Goal: Task Accomplishment & Management: Use online tool/utility

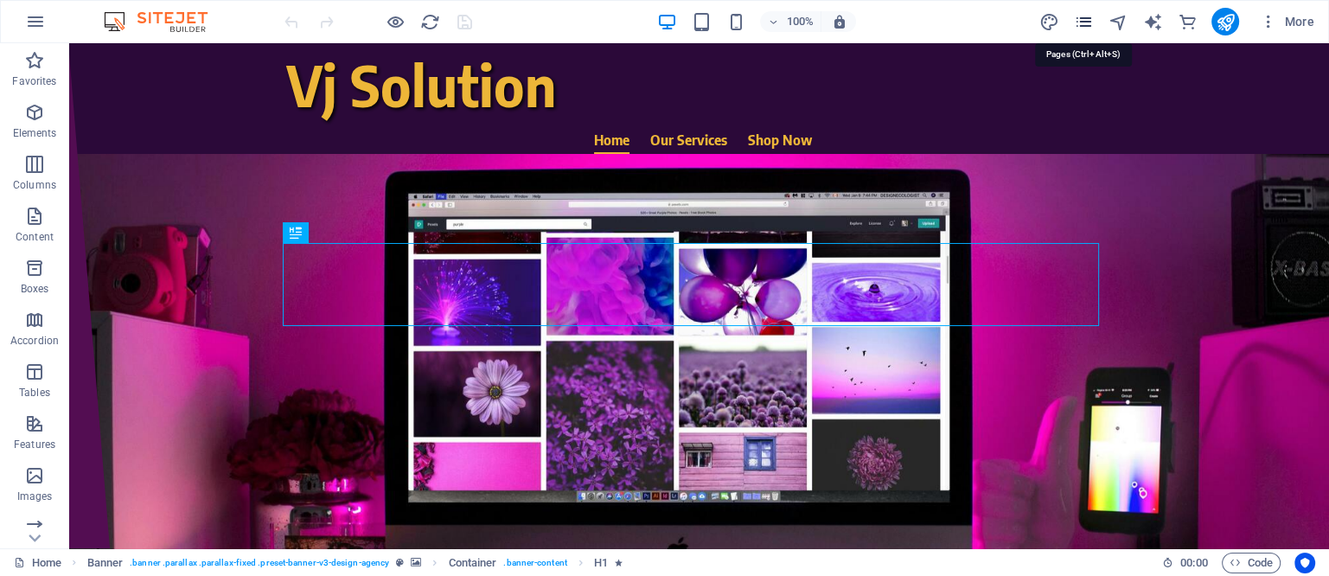
click at [1084, 15] on icon "pages" at bounding box center [1083, 22] width 20 height 20
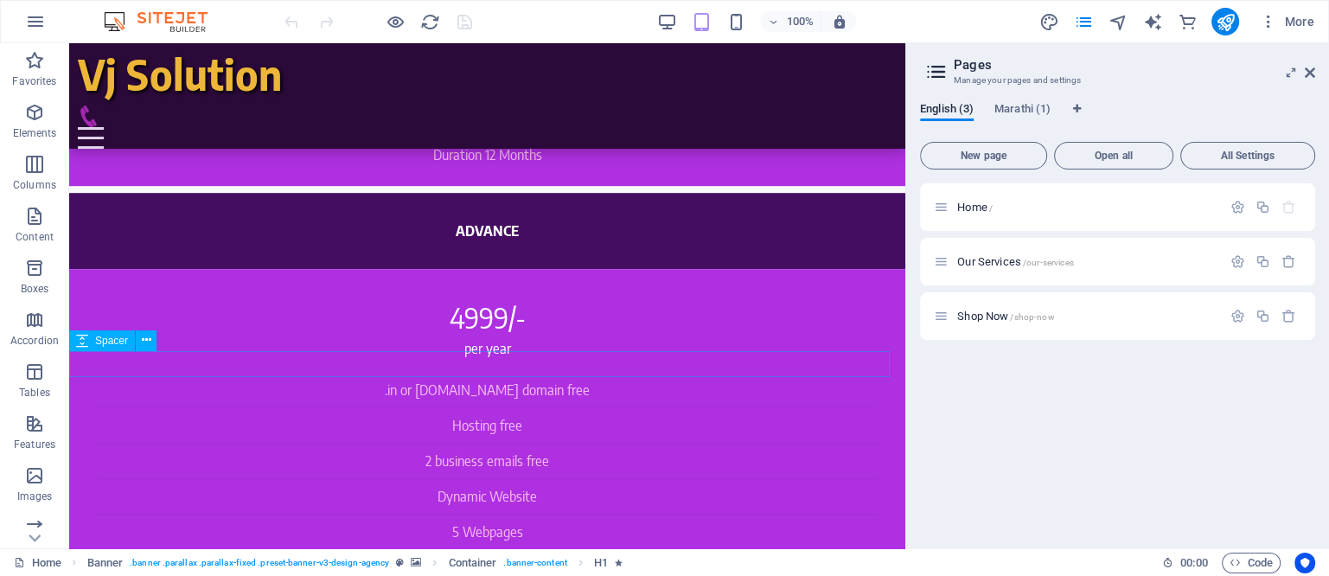
scroll to position [756, 0]
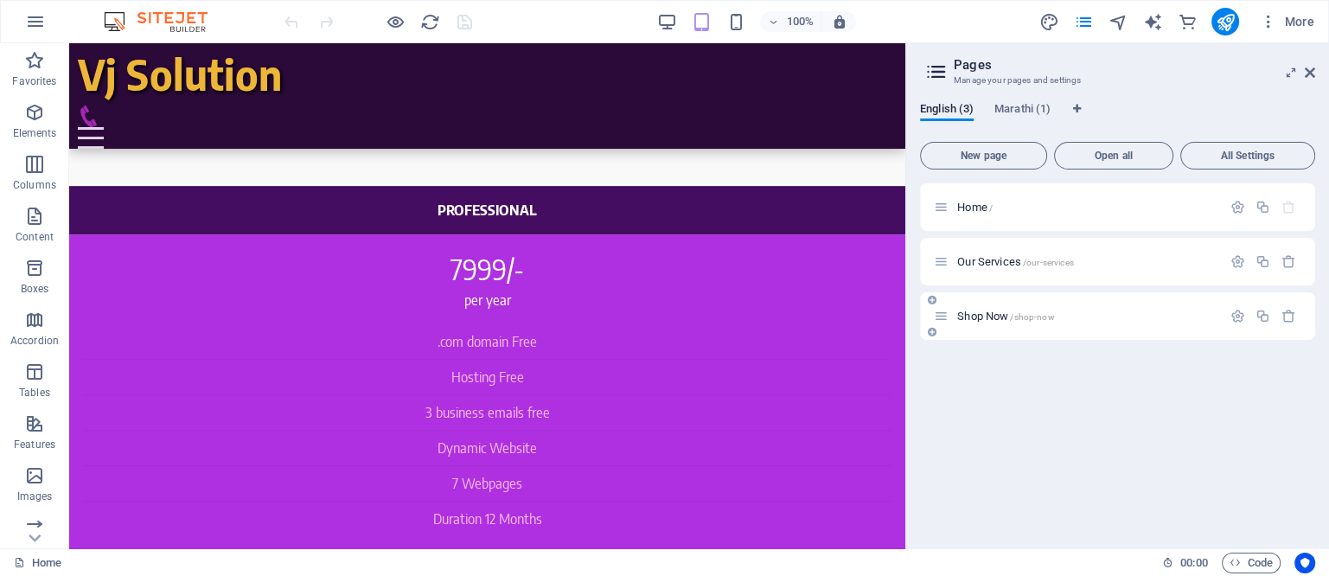
click at [984, 316] on span "Shop Now /shop-now" at bounding box center [1005, 315] width 97 height 13
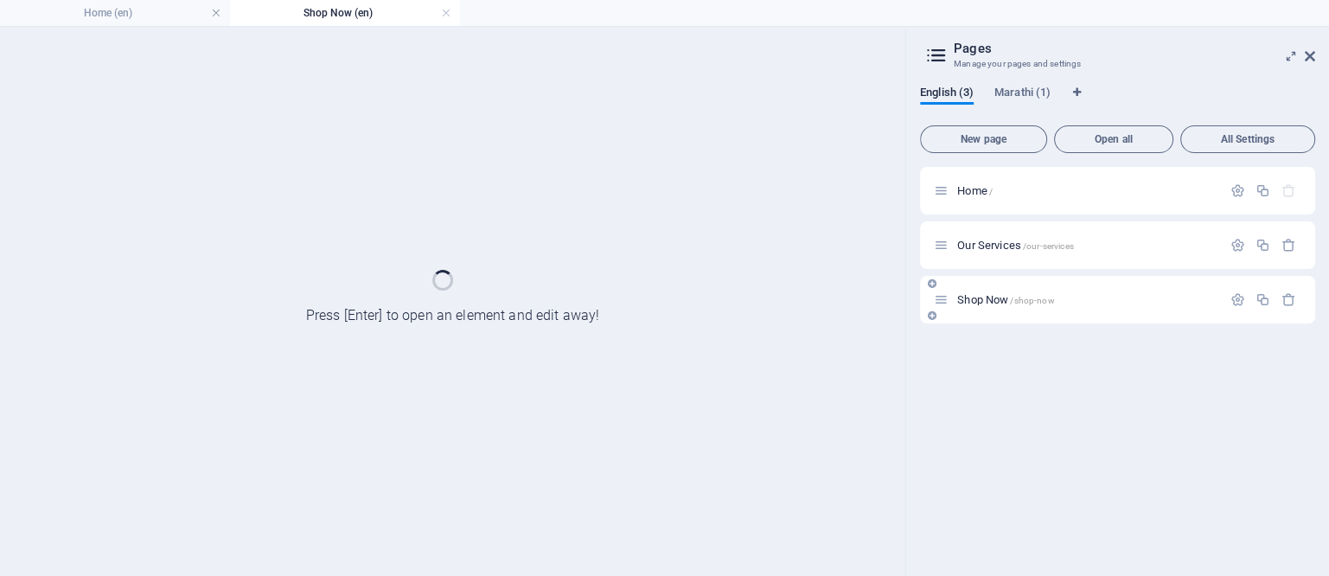
click at [984, 316] on div "Shop Now /shop-now" at bounding box center [1117, 300] width 395 height 48
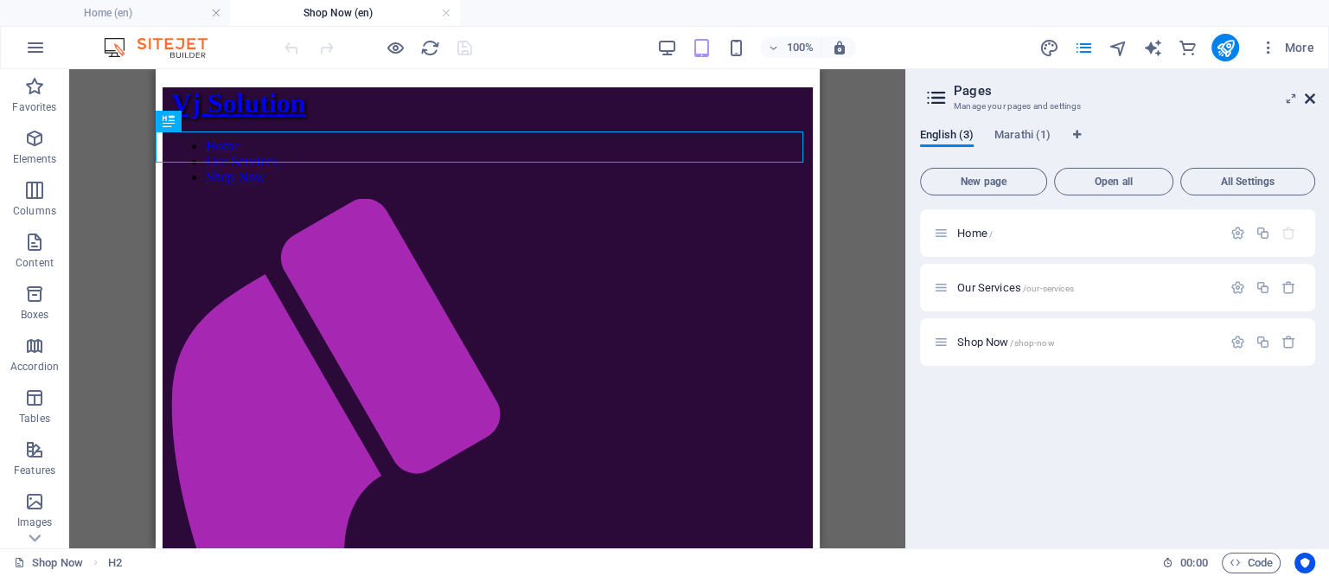
click at [1310, 101] on icon at bounding box center [1310, 99] width 10 height 14
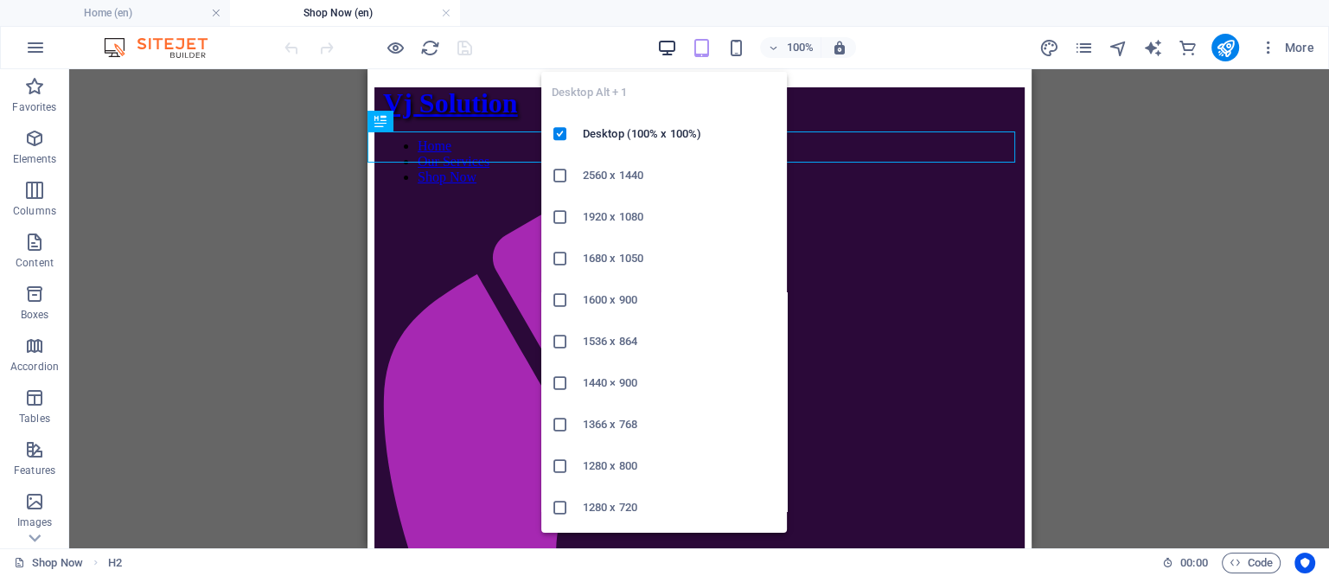
click at [667, 48] on icon "button" at bounding box center [667, 48] width 20 height 20
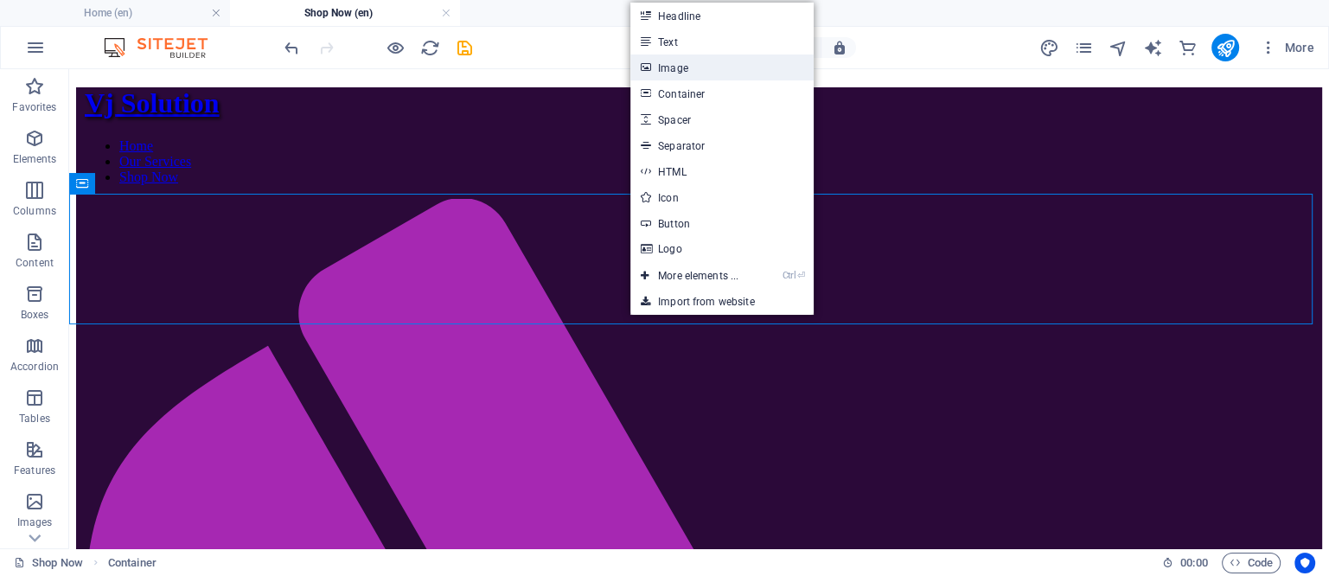
click at [671, 61] on link "Image" at bounding box center [721, 67] width 183 height 26
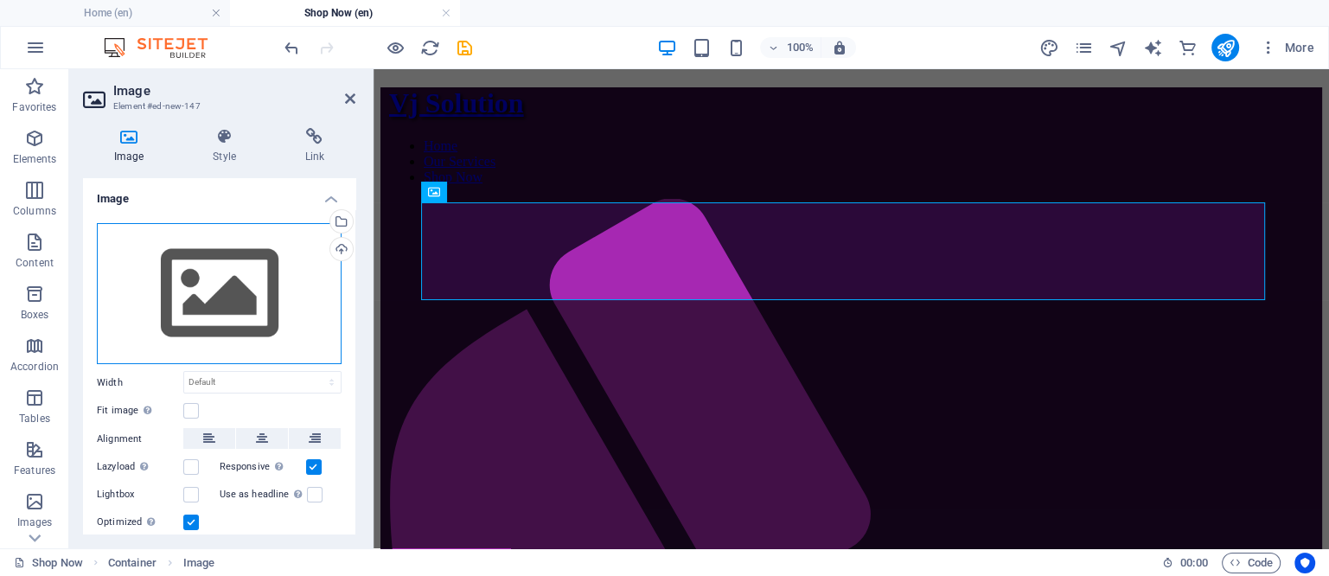
click at [233, 303] on div "Drag files here, click to choose files or select files from Files or our free s…" at bounding box center [219, 294] width 245 height 142
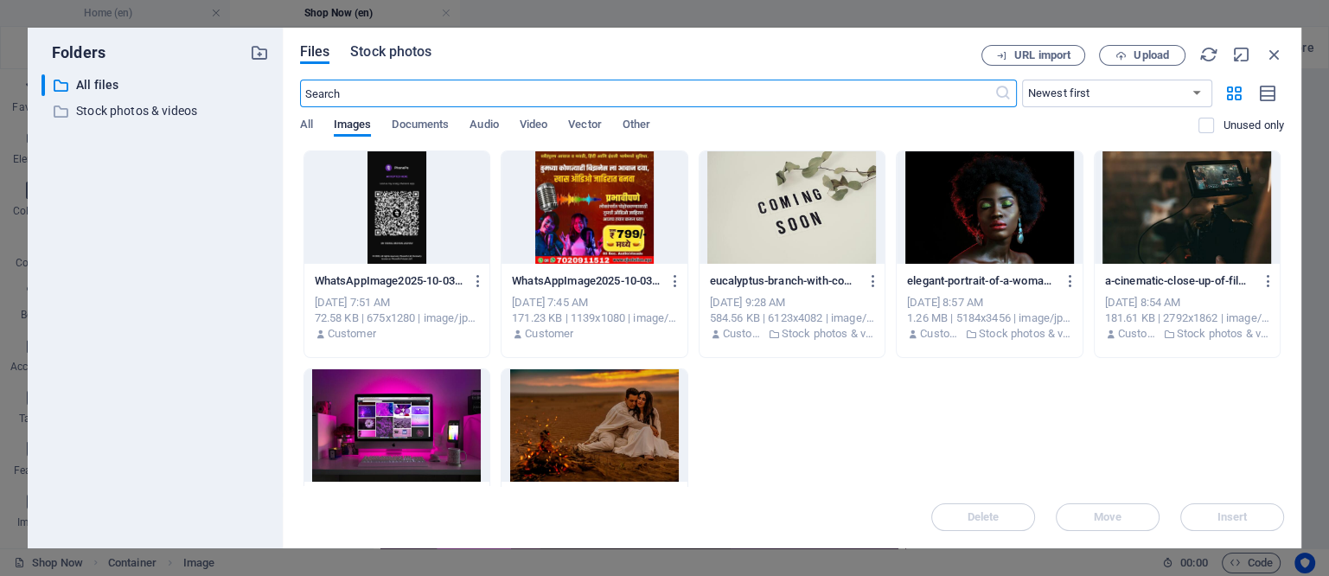
click at [372, 48] on span "Stock photos" at bounding box center [390, 51] width 81 height 21
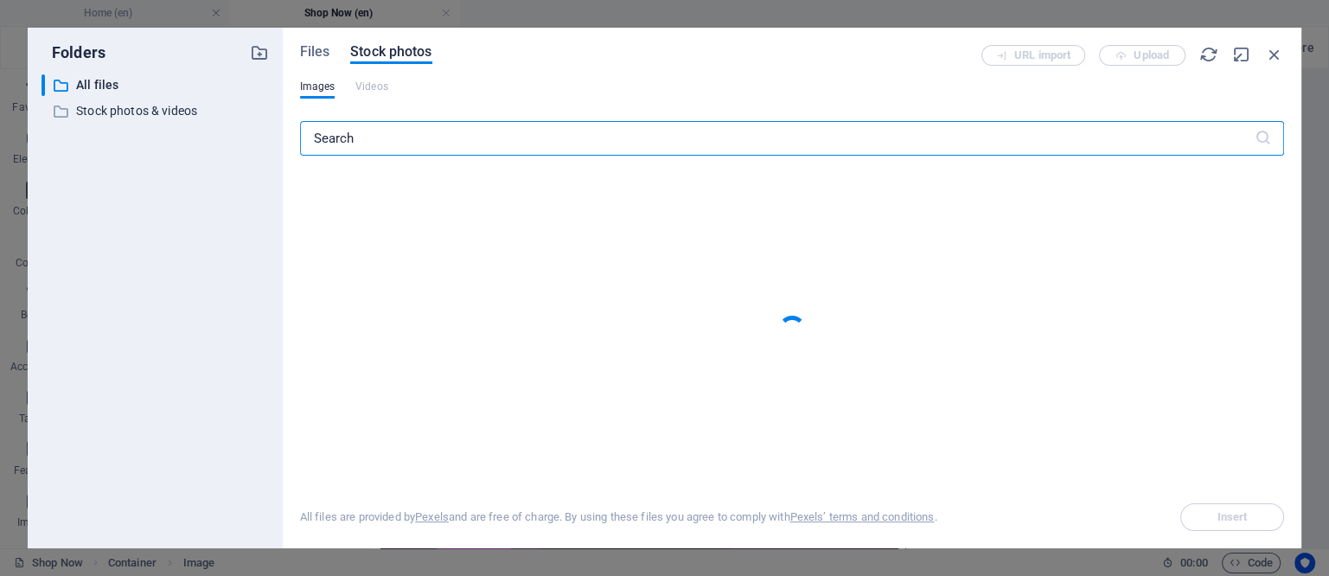
click at [435, 135] on input "text" at bounding box center [777, 138] width 954 height 35
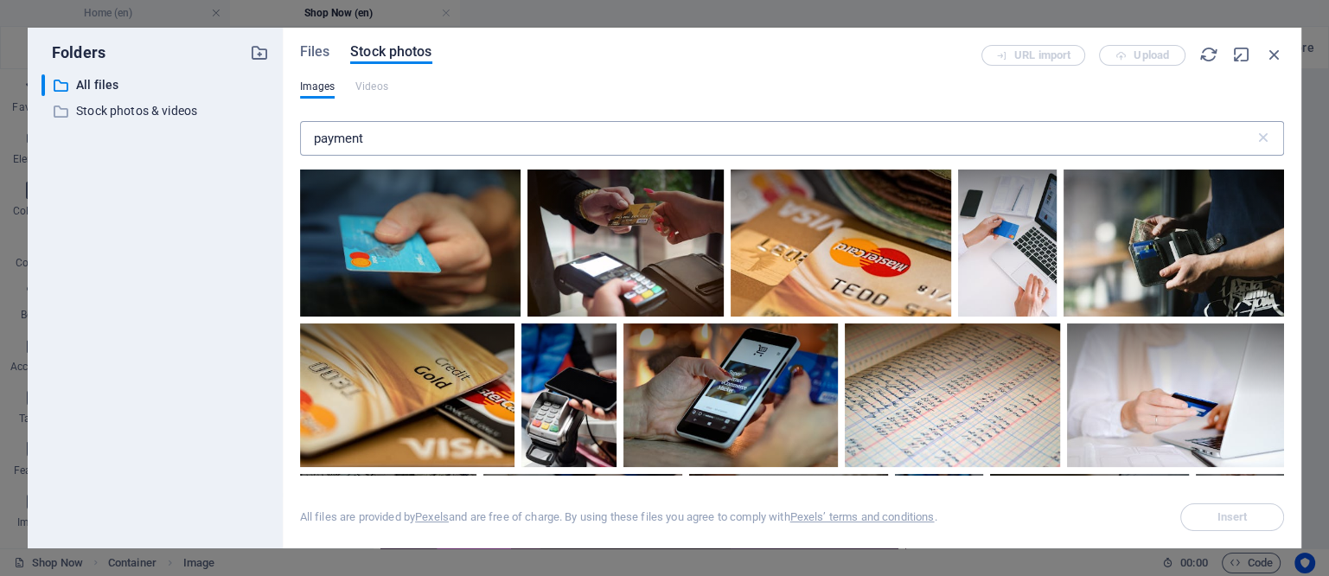
click at [443, 134] on input "payment" at bounding box center [777, 138] width 954 height 35
type input "p"
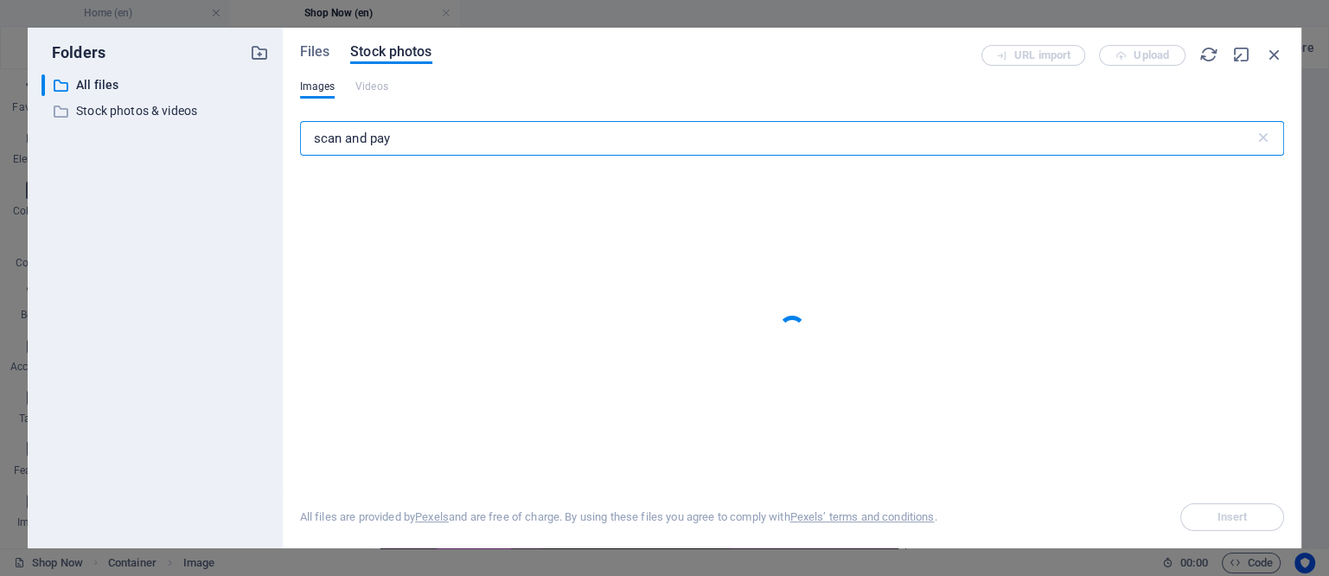
type input "scan and pay"
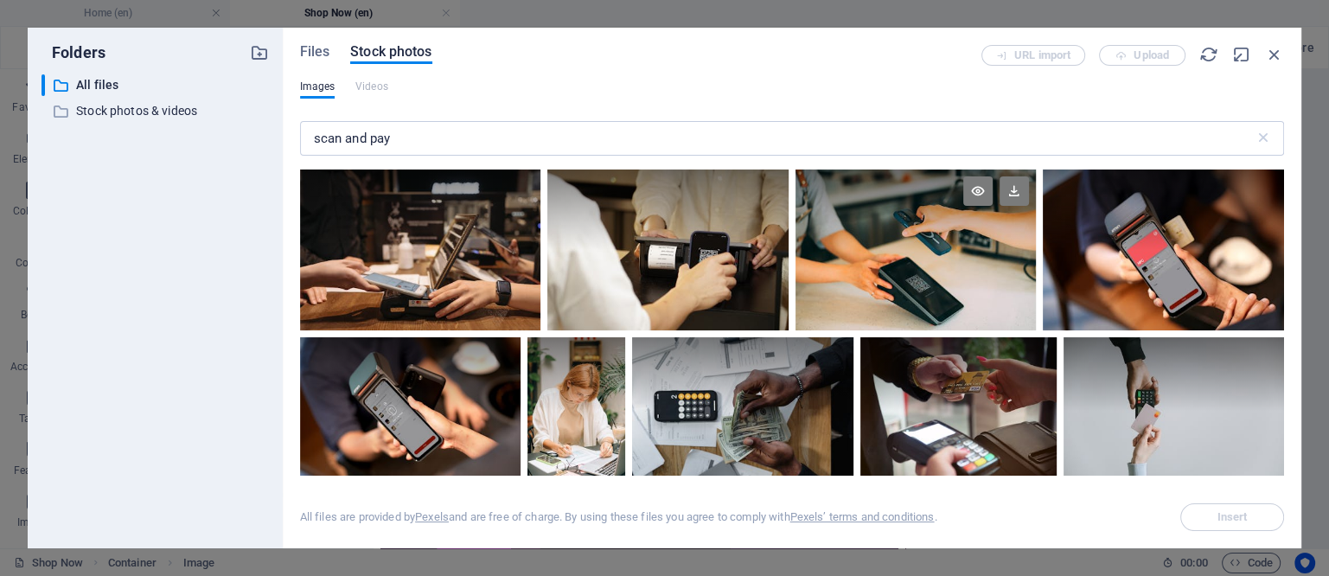
click at [931, 284] on div at bounding box center [915, 249] width 241 height 161
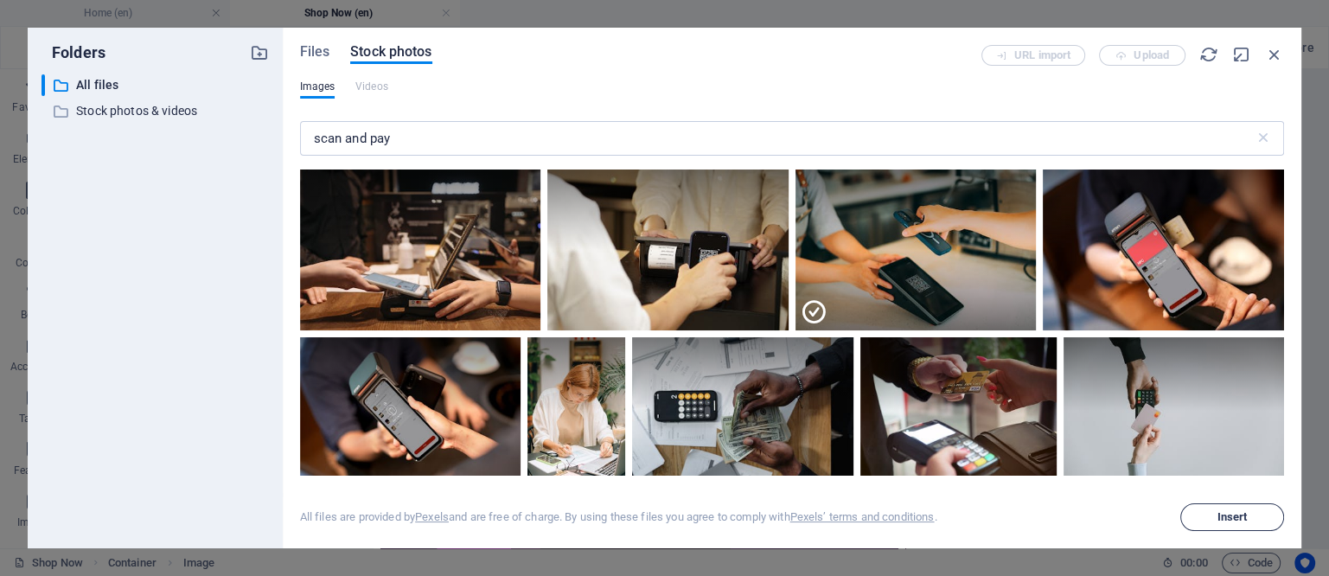
click at [1222, 512] on span "Insert" at bounding box center [1232, 517] width 30 height 10
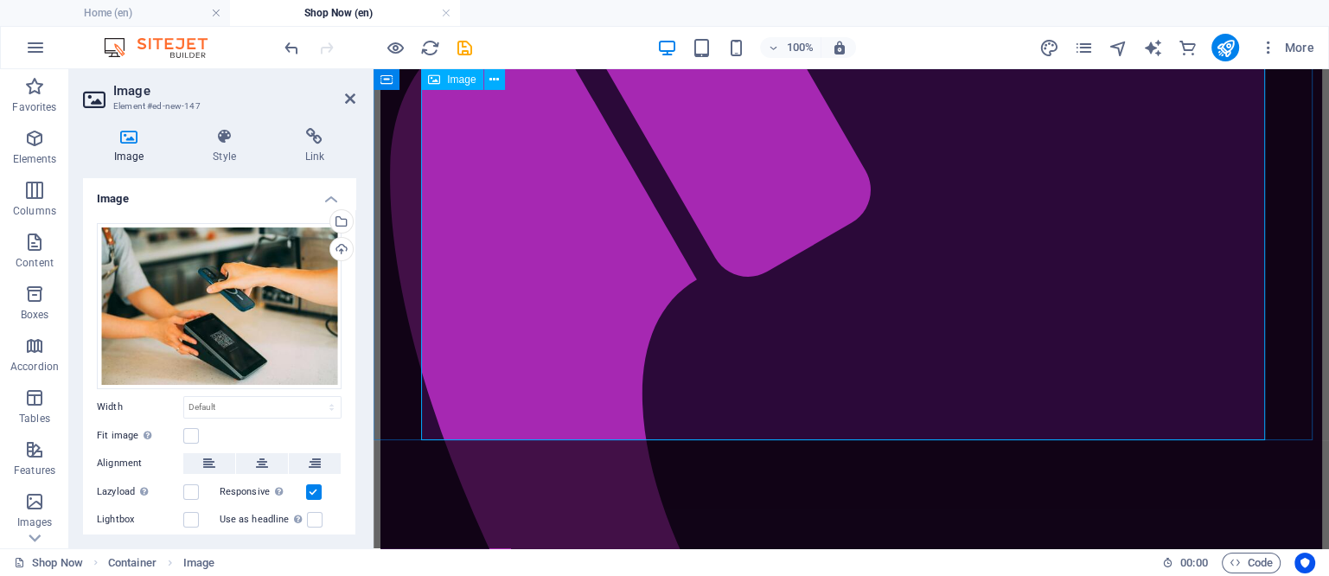
scroll to position [216, 0]
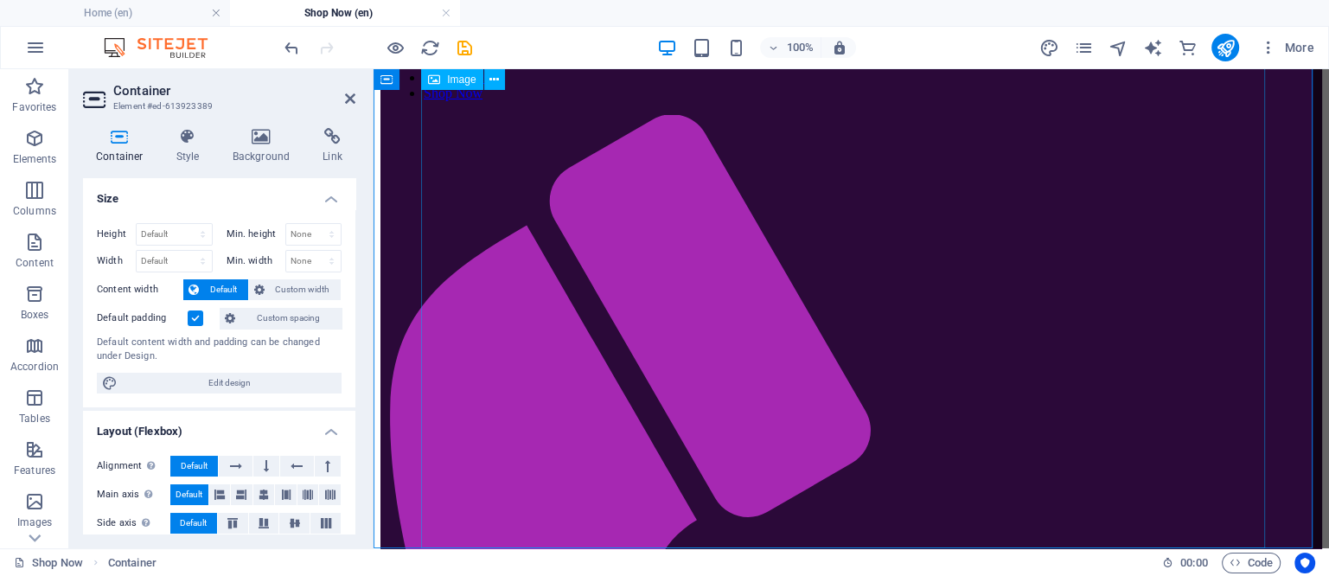
scroll to position [0, 0]
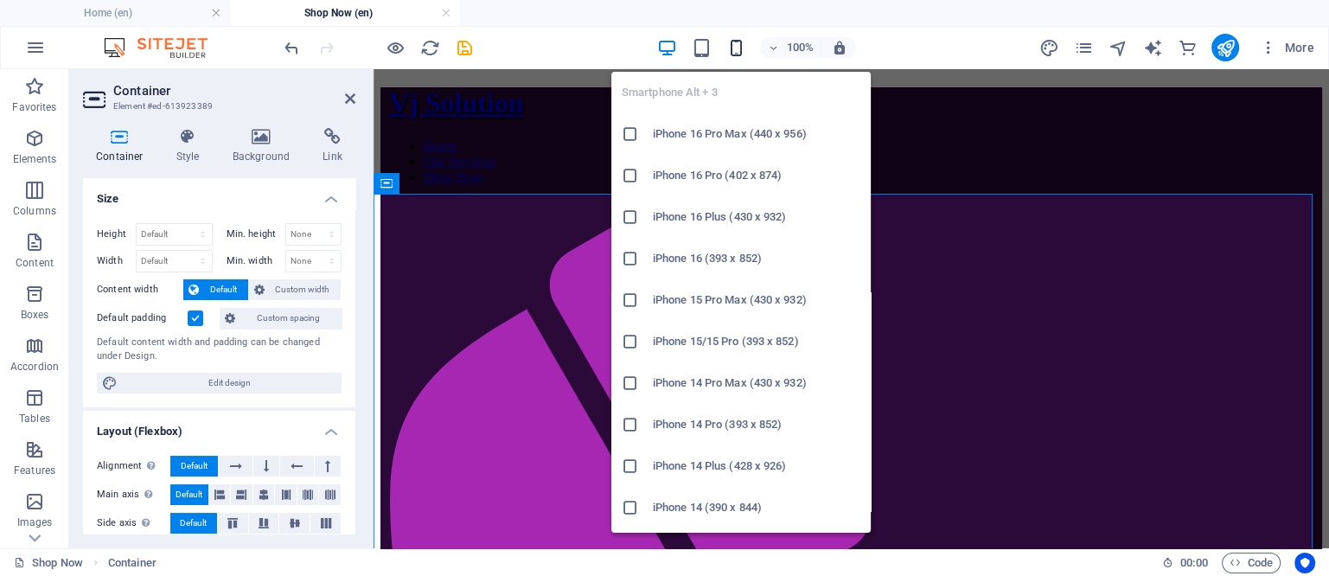
click at [742, 48] on icon "button" at bounding box center [736, 48] width 20 height 20
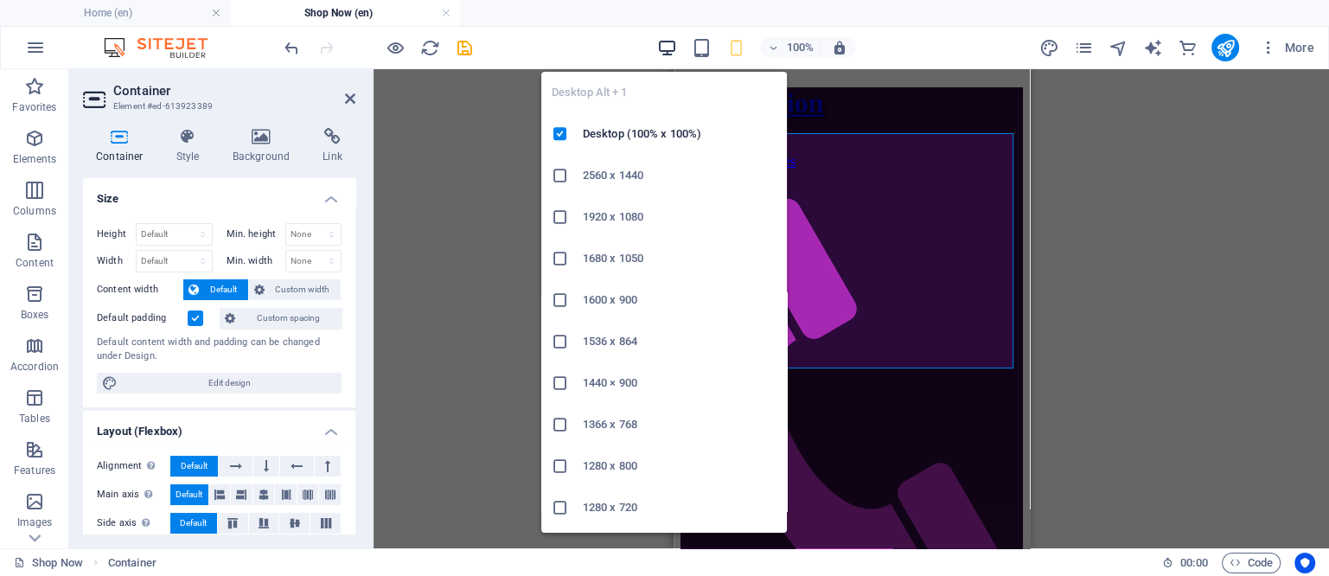
click at [659, 38] on icon "button" at bounding box center [667, 48] width 20 height 20
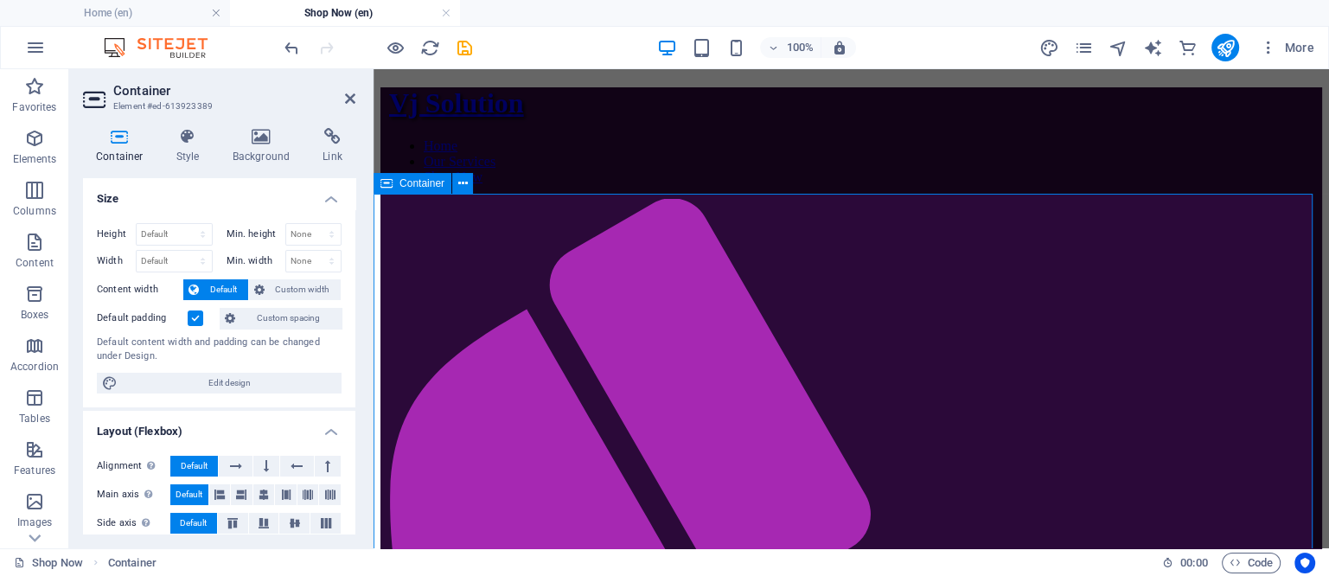
click at [260, 137] on icon at bounding box center [262, 136] width 84 height 17
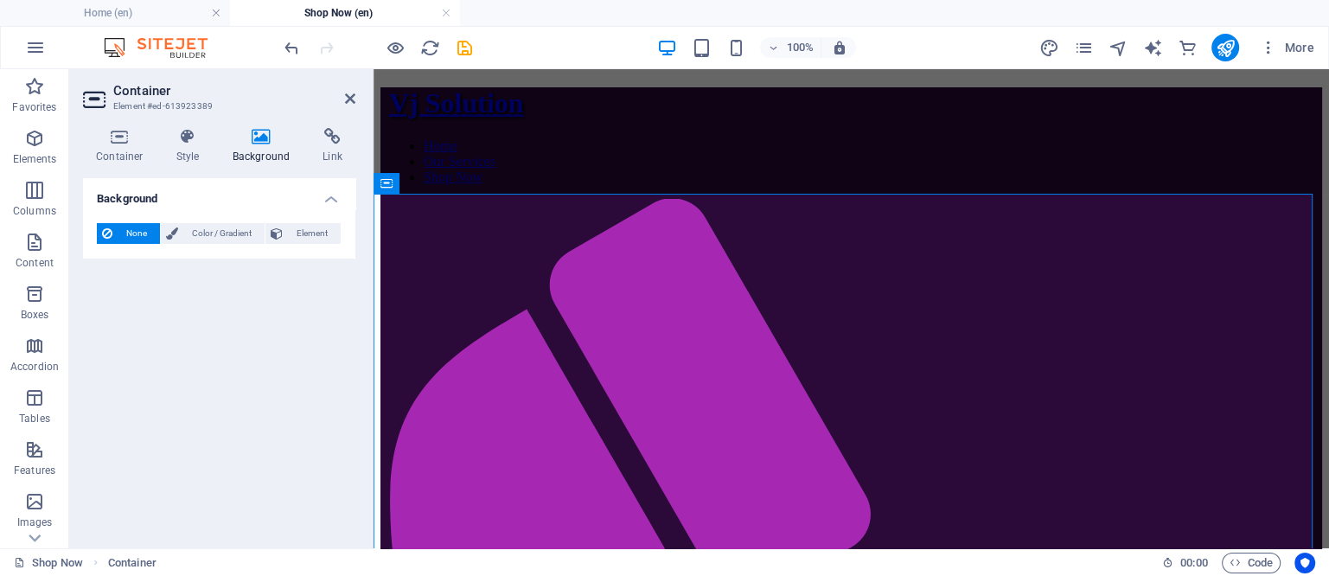
click at [263, 138] on icon at bounding box center [262, 136] width 84 height 17
click at [309, 226] on span "Element" at bounding box center [312, 233] width 48 height 21
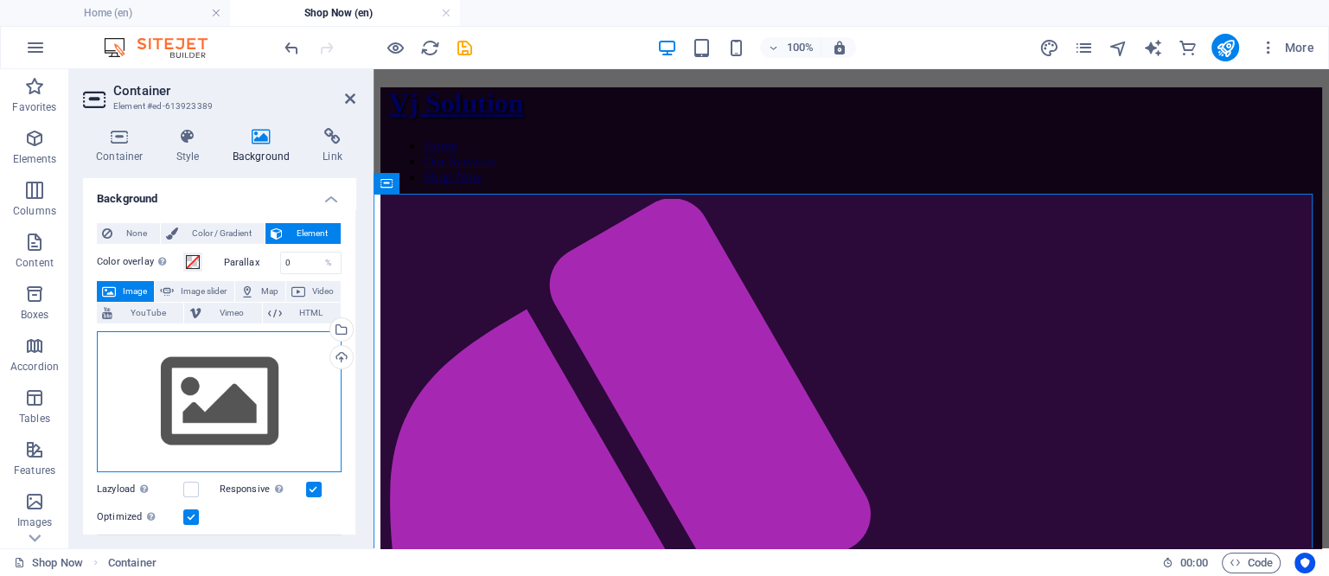
click at [204, 409] on div "Drag files here, click to choose files or select files from Files or our free s…" at bounding box center [219, 402] width 245 height 142
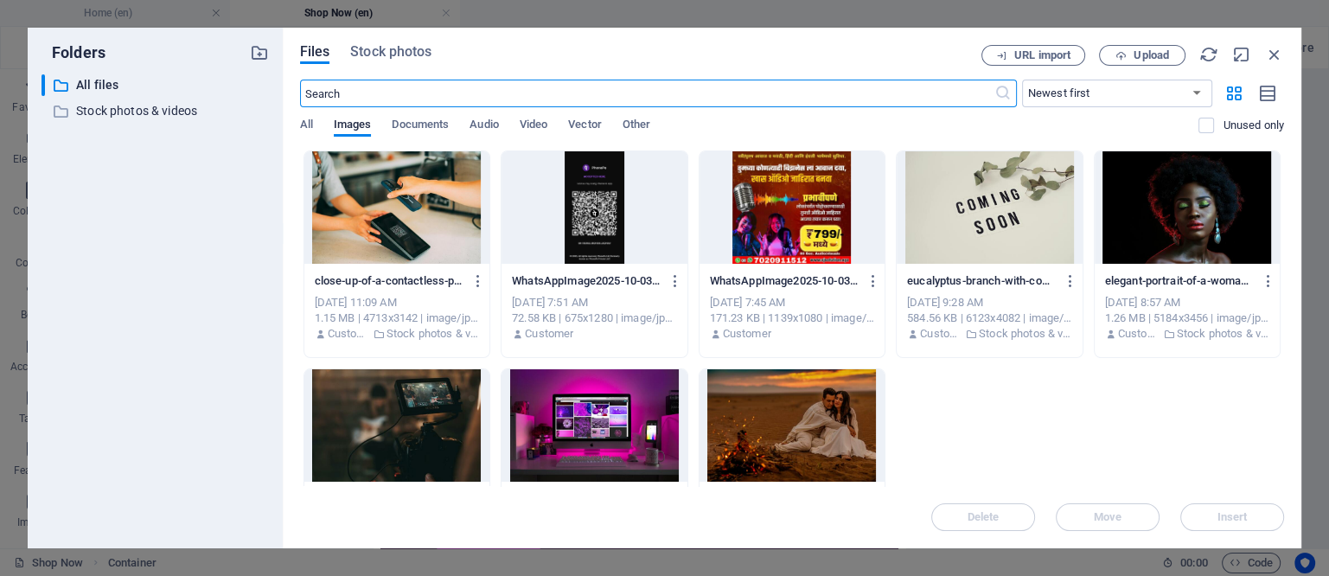
click at [398, 213] on div at bounding box center [396, 207] width 185 height 112
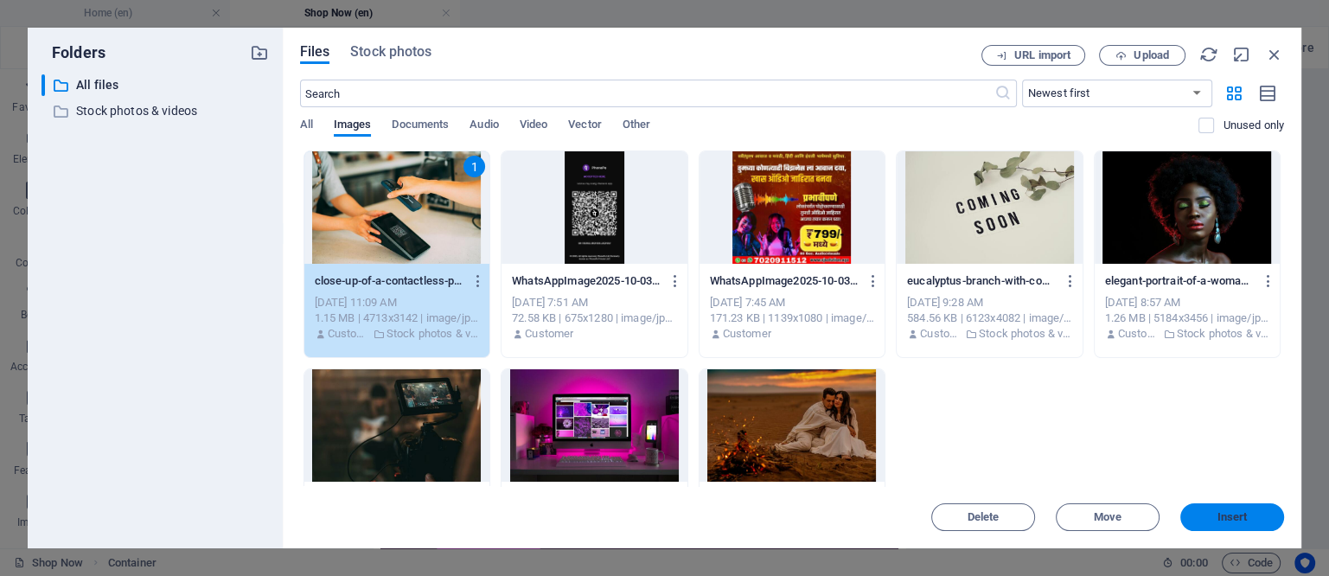
drag, startPoint x: 1237, startPoint y: 521, endPoint x: 833, endPoint y: 442, distance: 411.5
click at [1236, 521] on span "Insert" at bounding box center [1232, 517] width 30 height 10
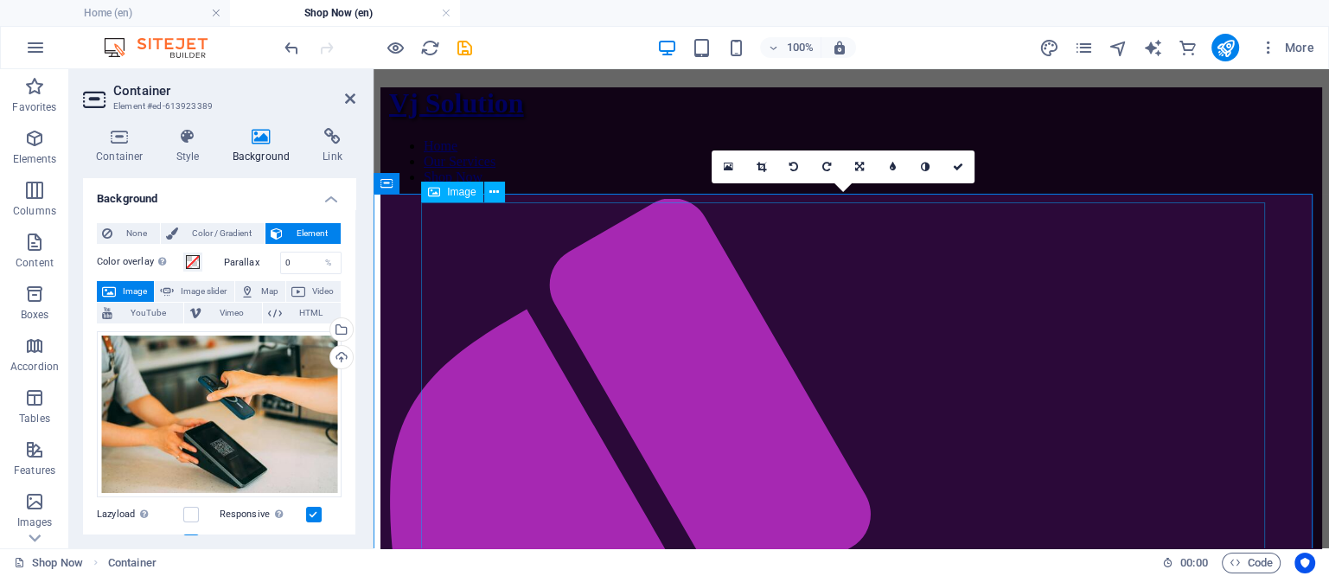
click at [491, 194] on icon at bounding box center [494, 192] width 10 height 18
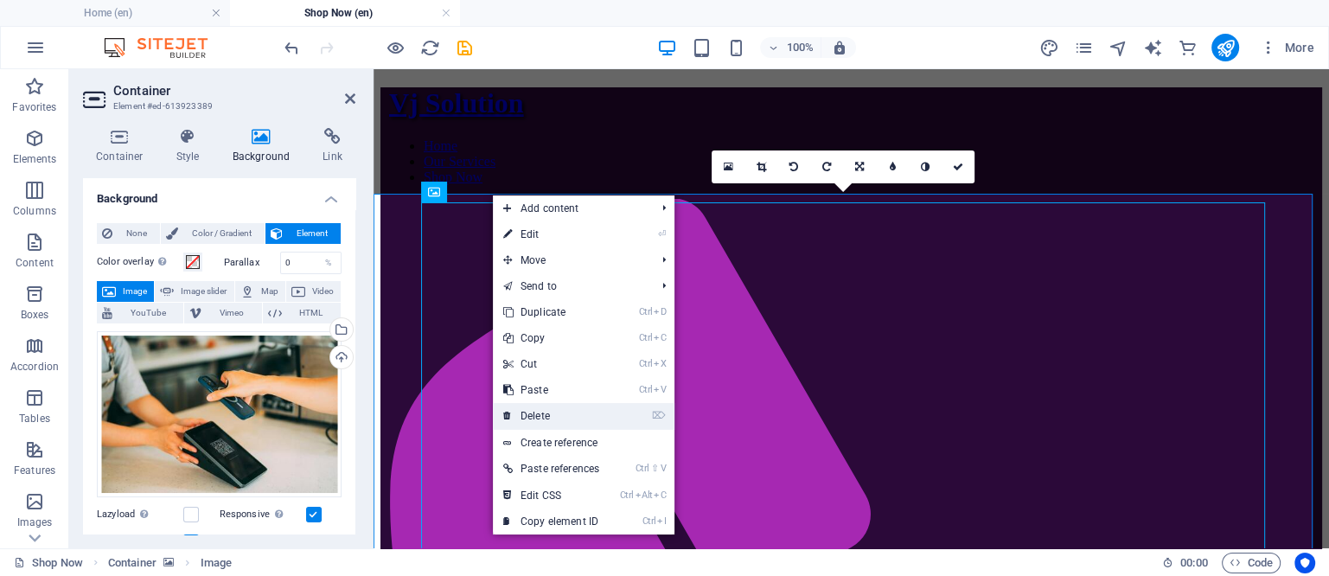
click at [533, 417] on link "⌦ Delete" at bounding box center [551, 416] width 117 height 26
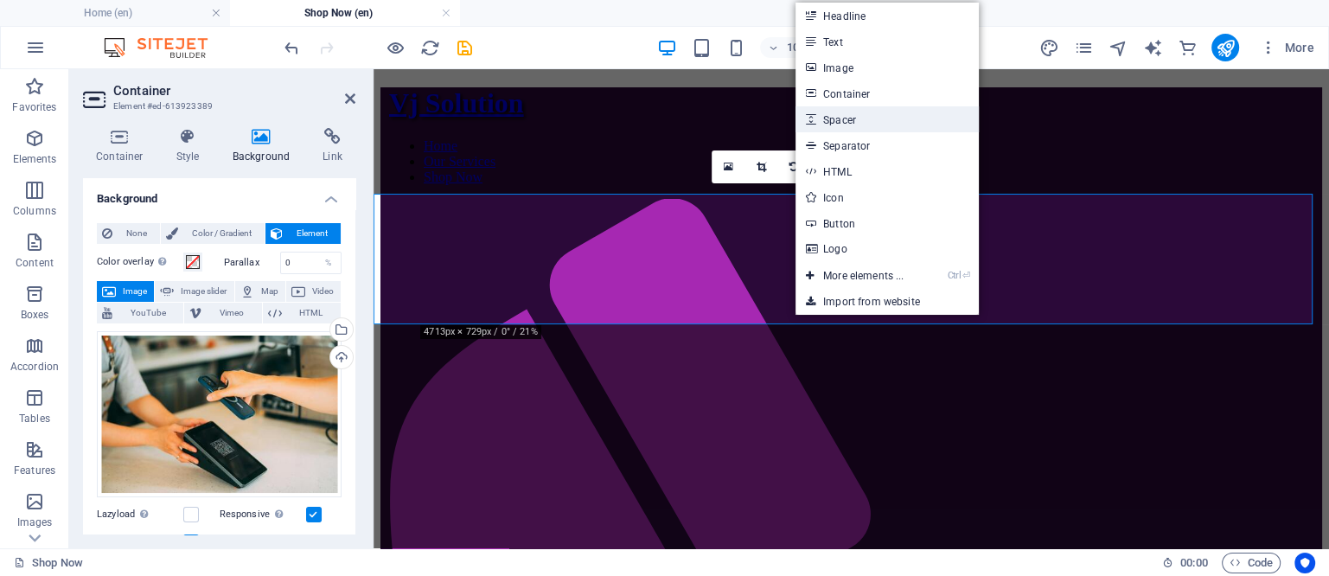
click at [839, 116] on link "Spacer" at bounding box center [886, 119] width 183 height 26
select select "px"
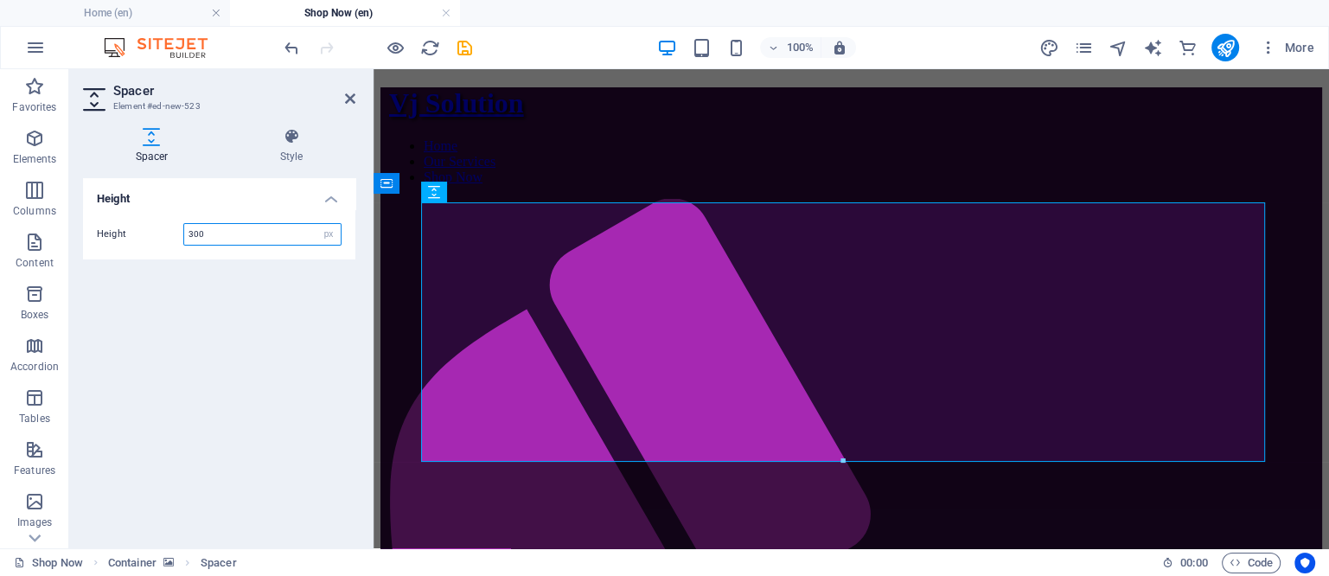
click at [233, 235] on input "300" at bounding box center [262, 234] width 156 height 21
type input "3"
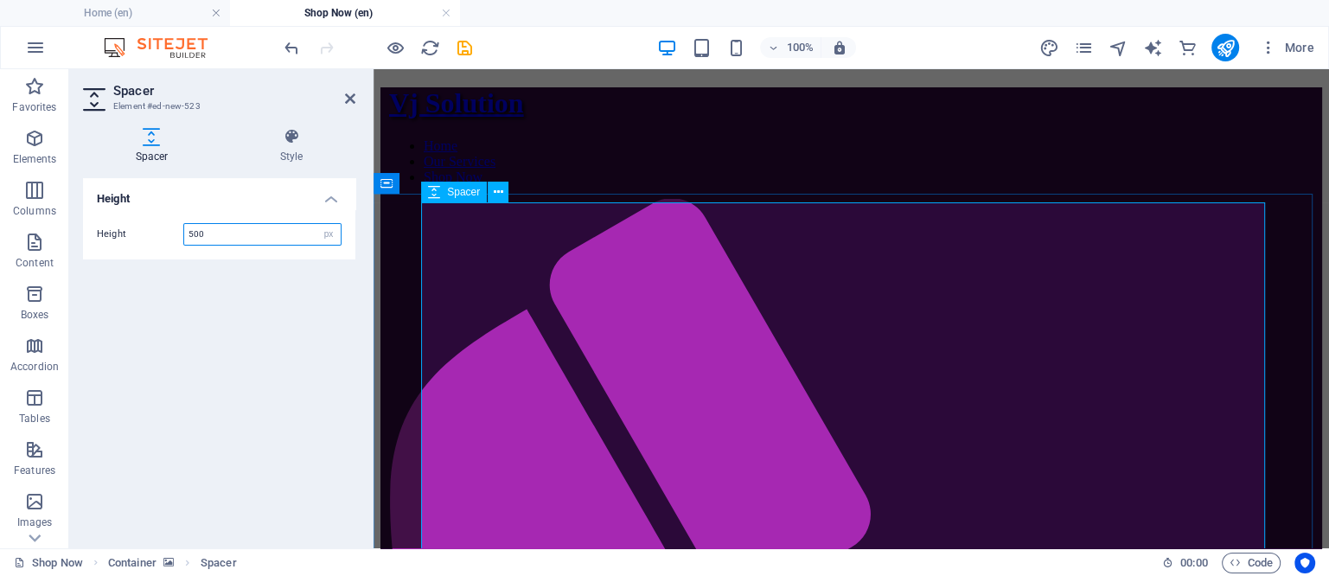
type input "500"
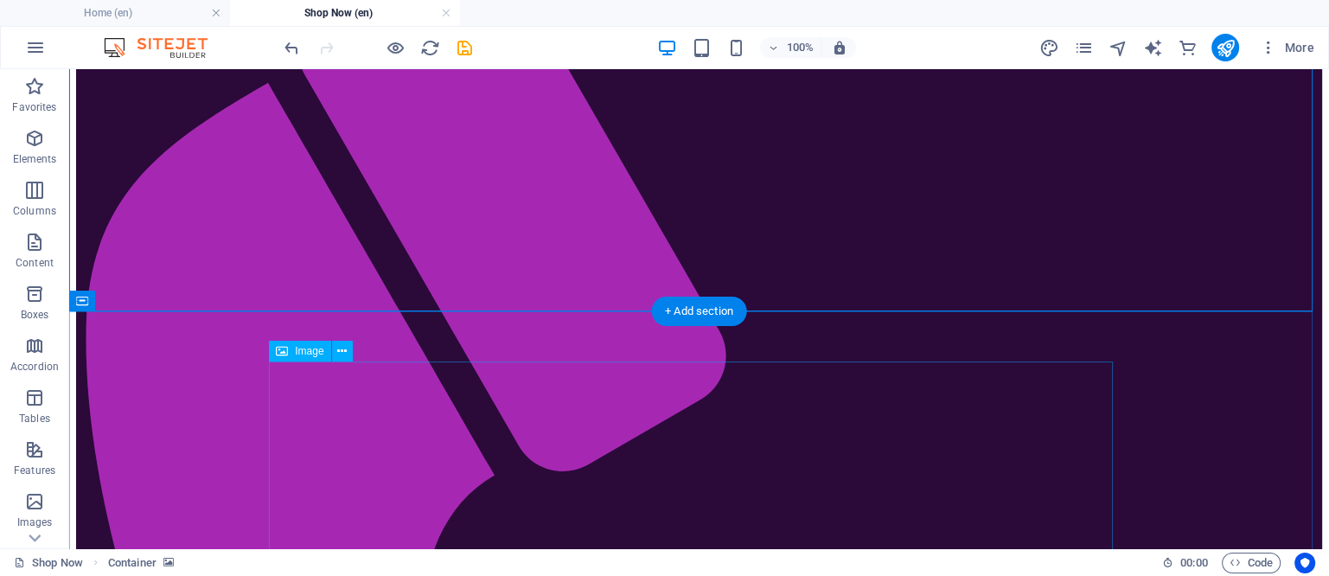
scroll to position [324, 0]
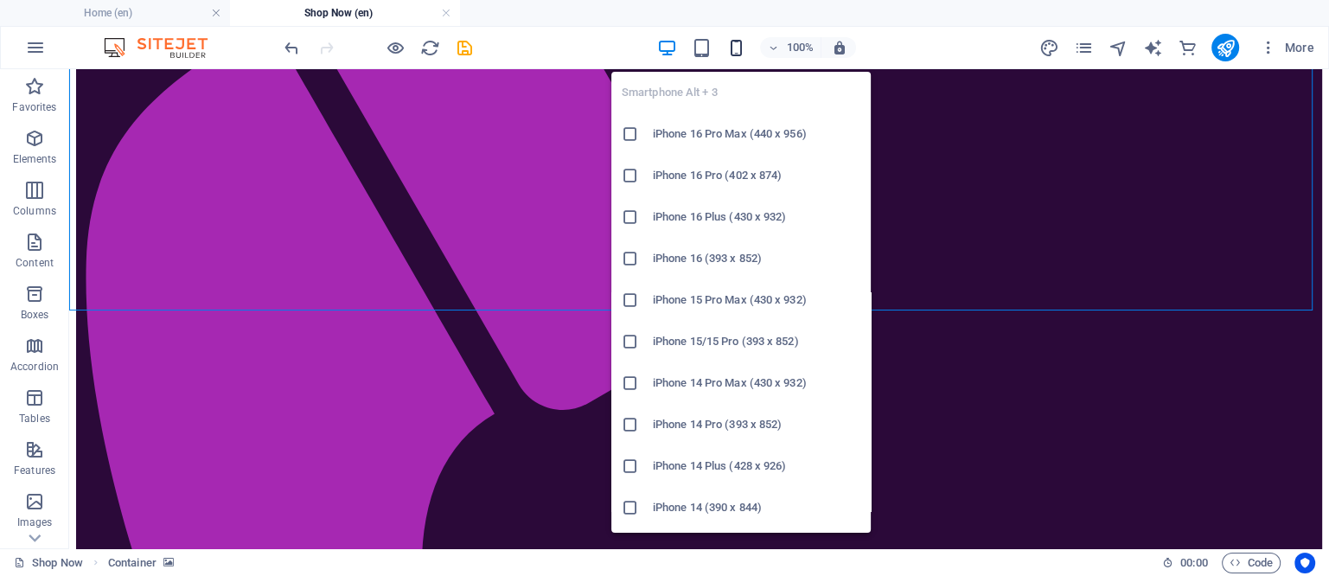
click at [739, 51] on icon "button" at bounding box center [736, 48] width 20 height 20
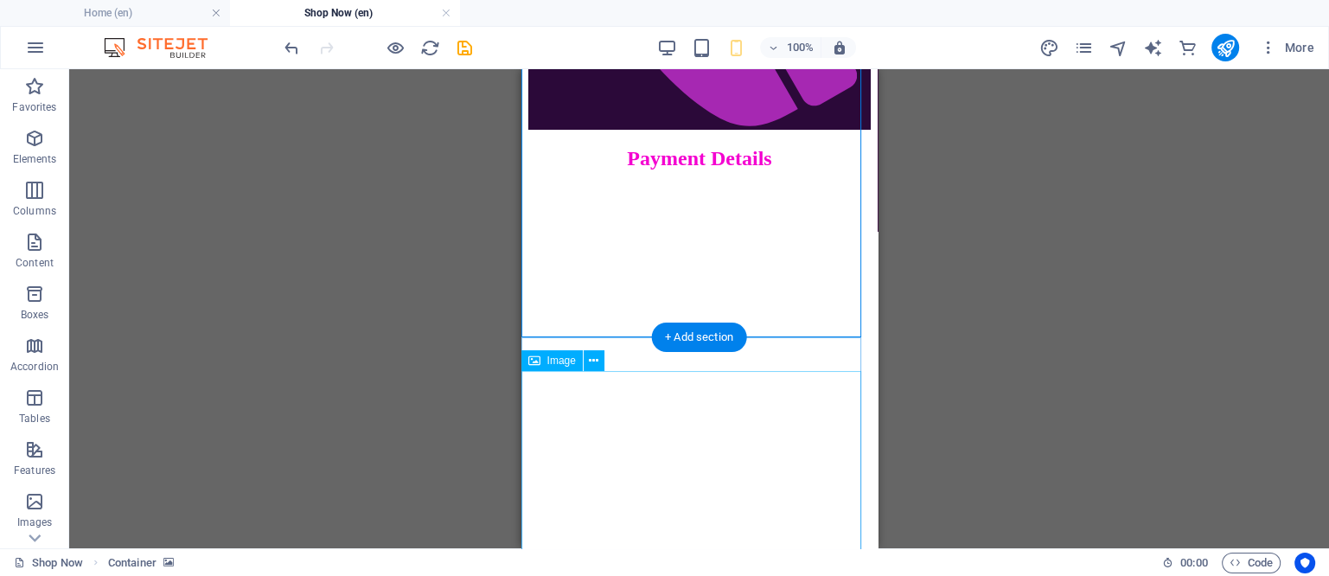
scroll to position [539, 0]
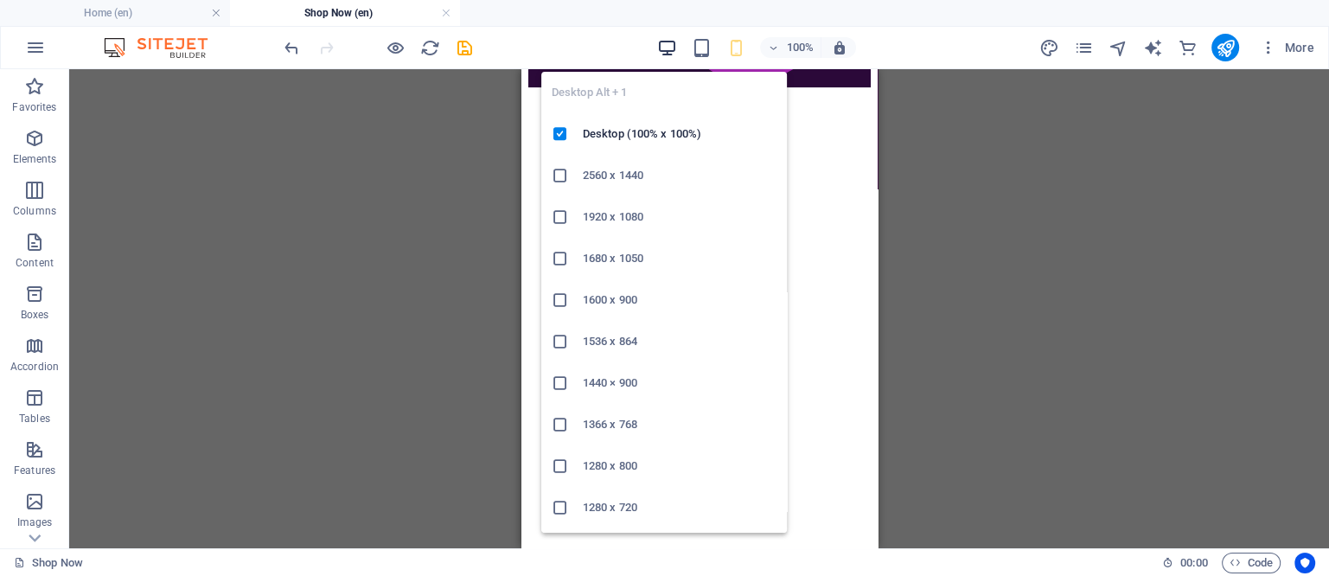
drag, startPoint x: 668, startPoint y: 46, endPoint x: 1043, endPoint y: 299, distance: 452.7
click at [668, 46] on icon "button" at bounding box center [667, 48] width 20 height 20
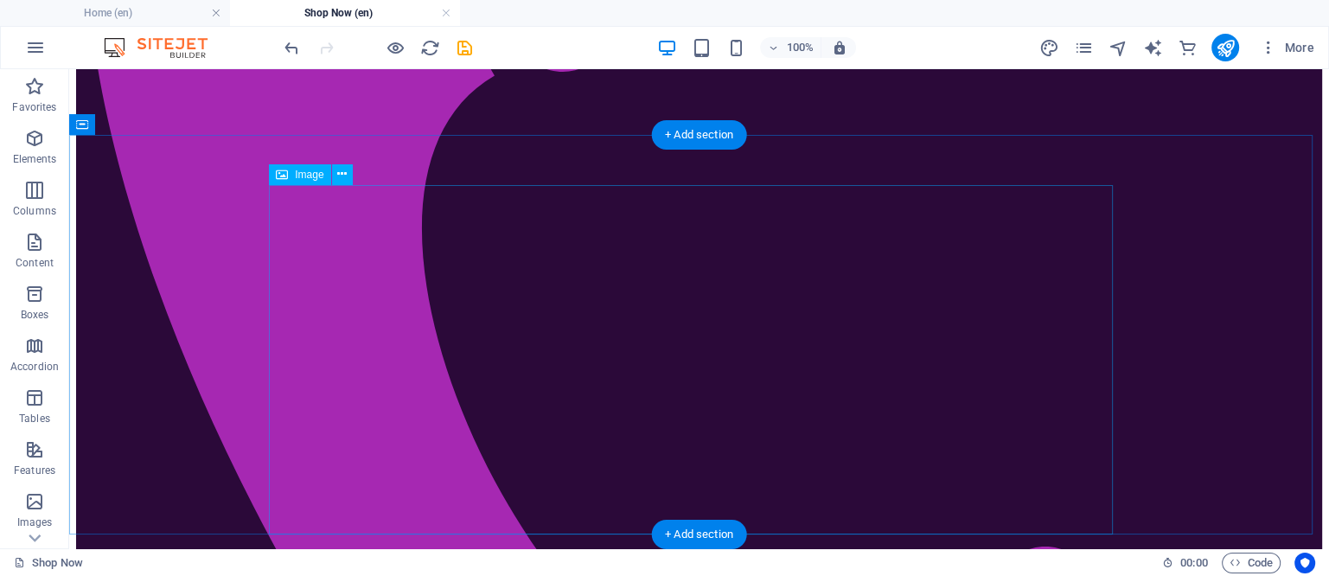
scroll to position [716, 0]
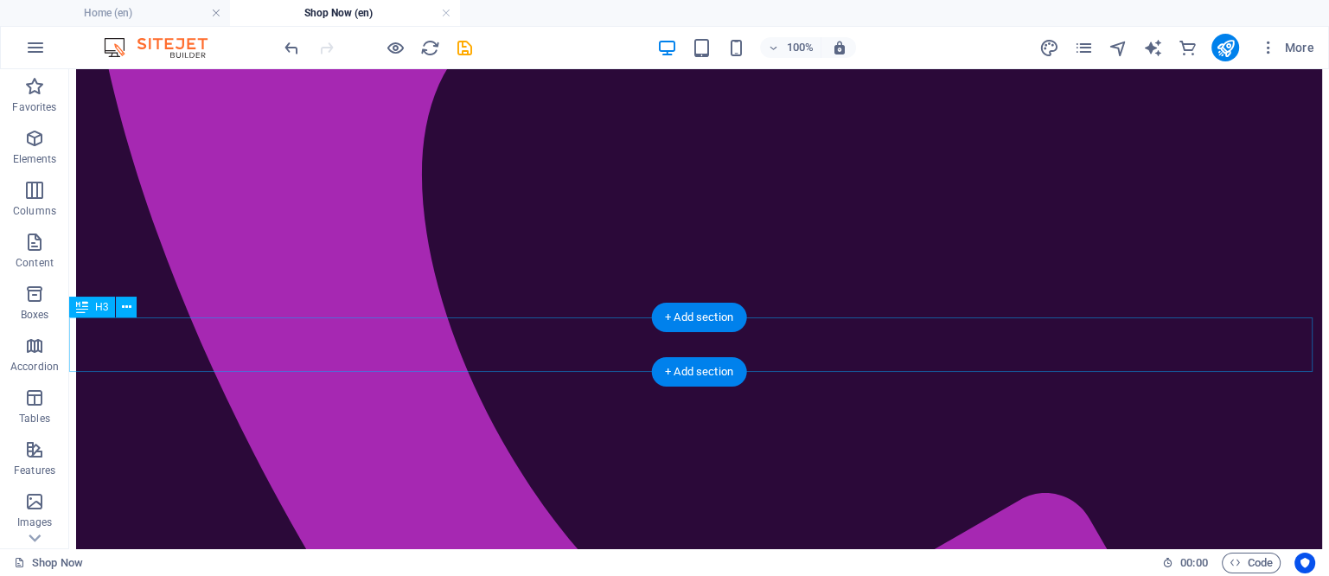
click at [709, 371] on div "+ Add section" at bounding box center [699, 371] width 96 height 29
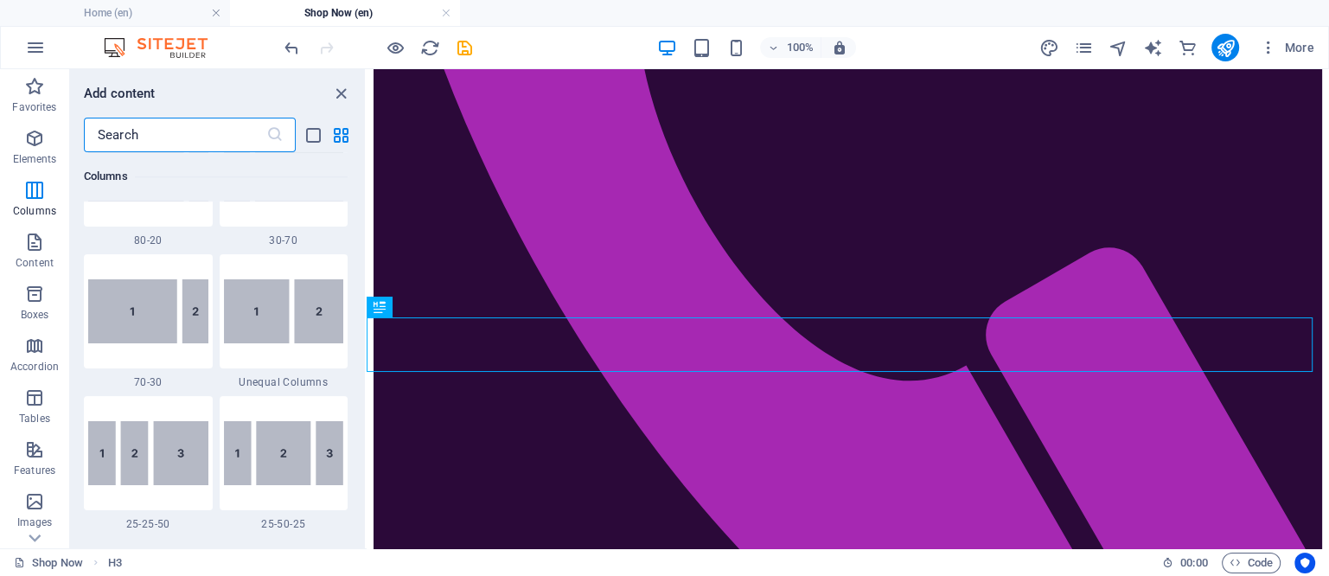
scroll to position [1080, 0]
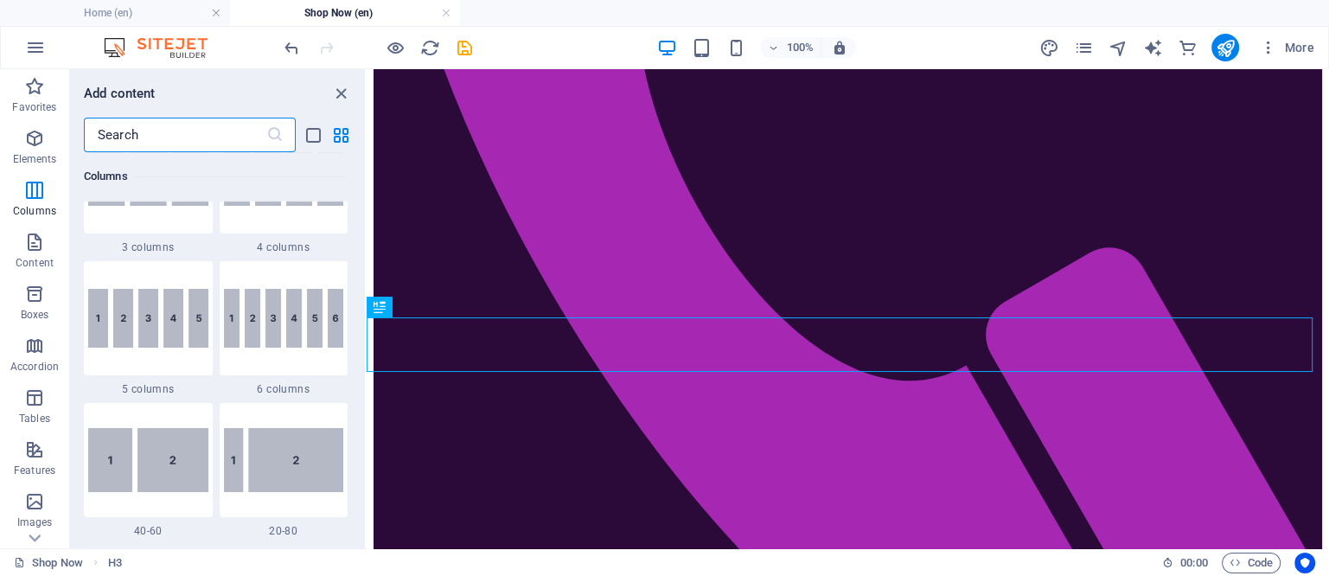
click at [167, 134] on input "text" at bounding box center [175, 135] width 182 height 35
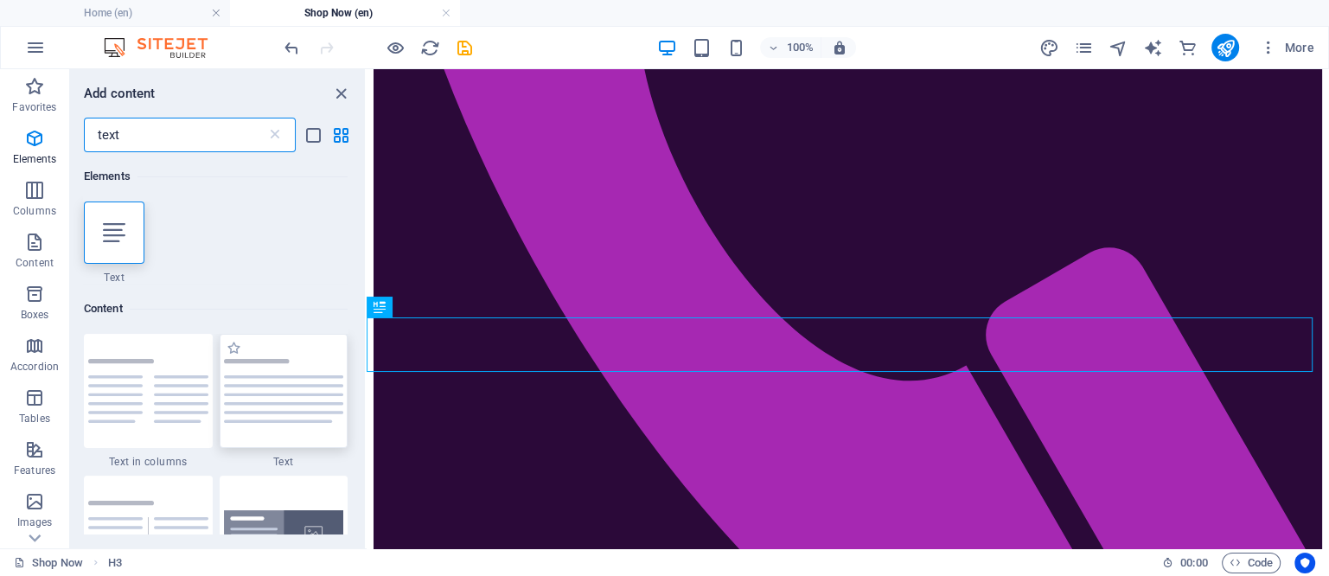
scroll to position [216, 0]
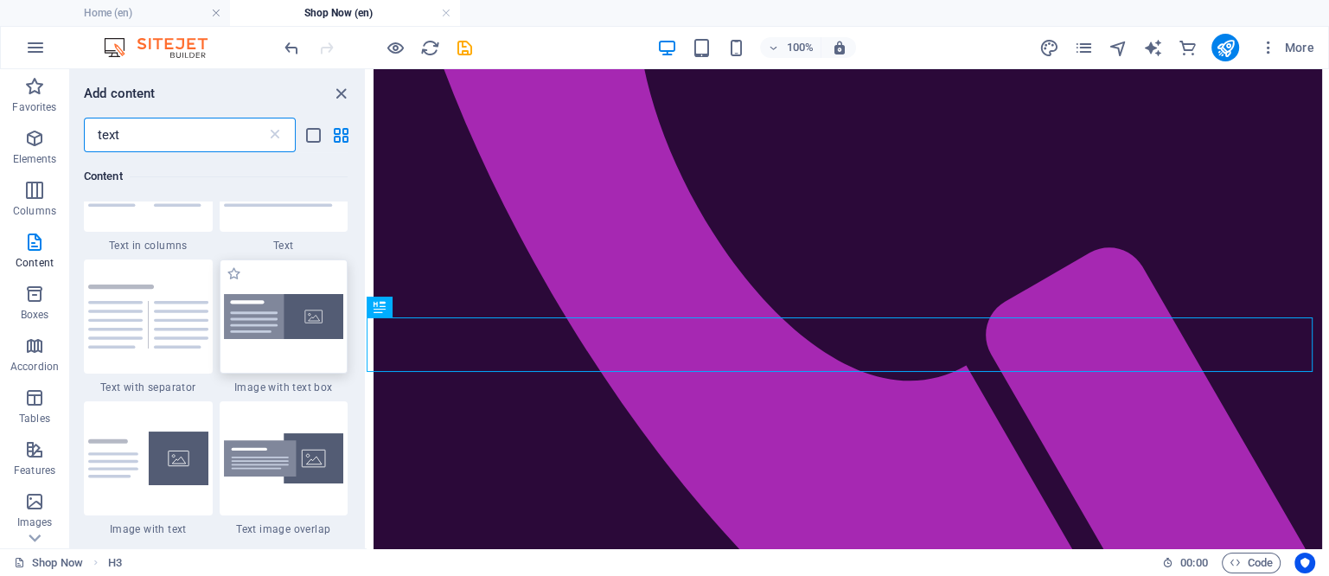
type input "text"
click at [271, 323] on img at bounding box center [284, 317] width 120 height 46
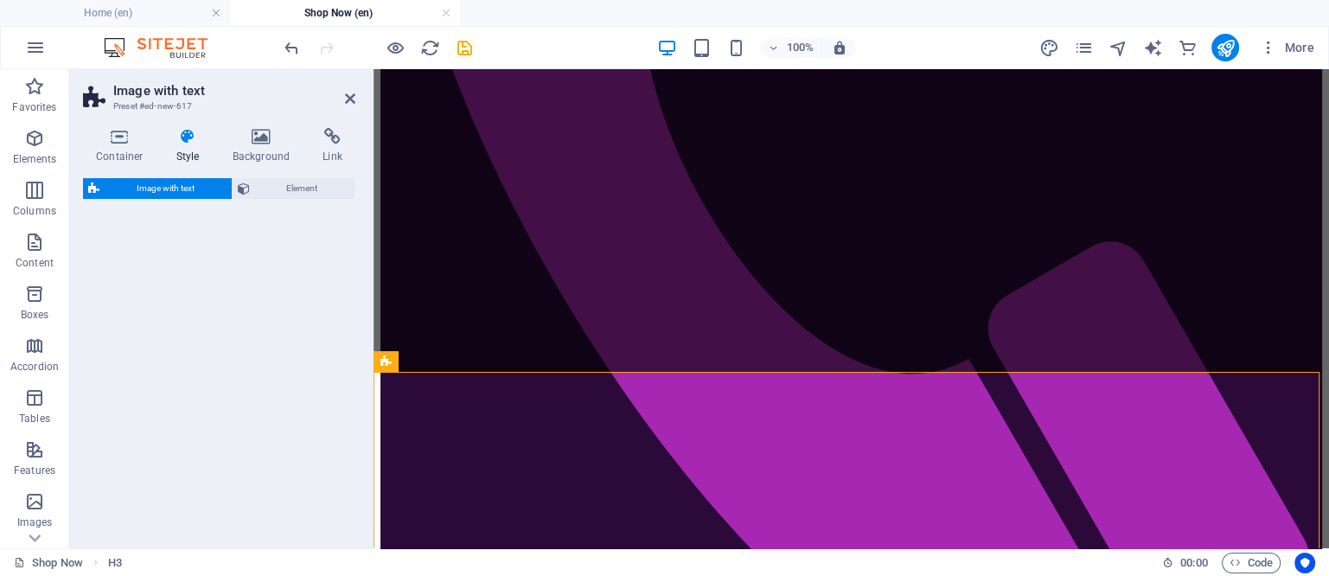
select select "rem"
select select "px"
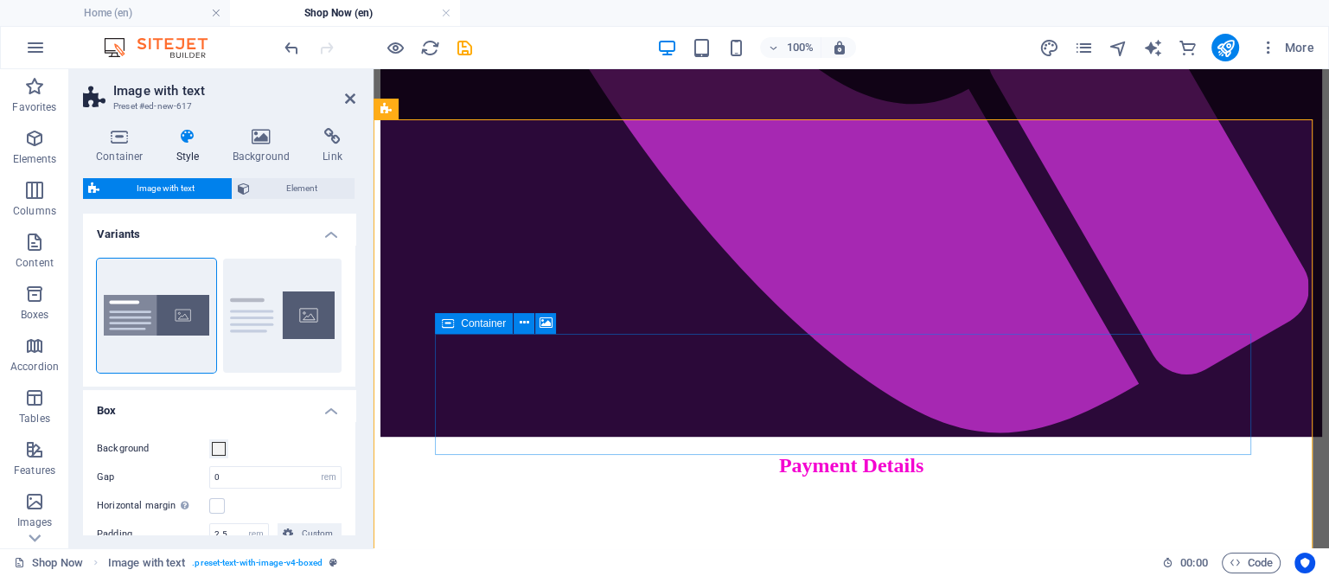
scroll to position [1041, 0]
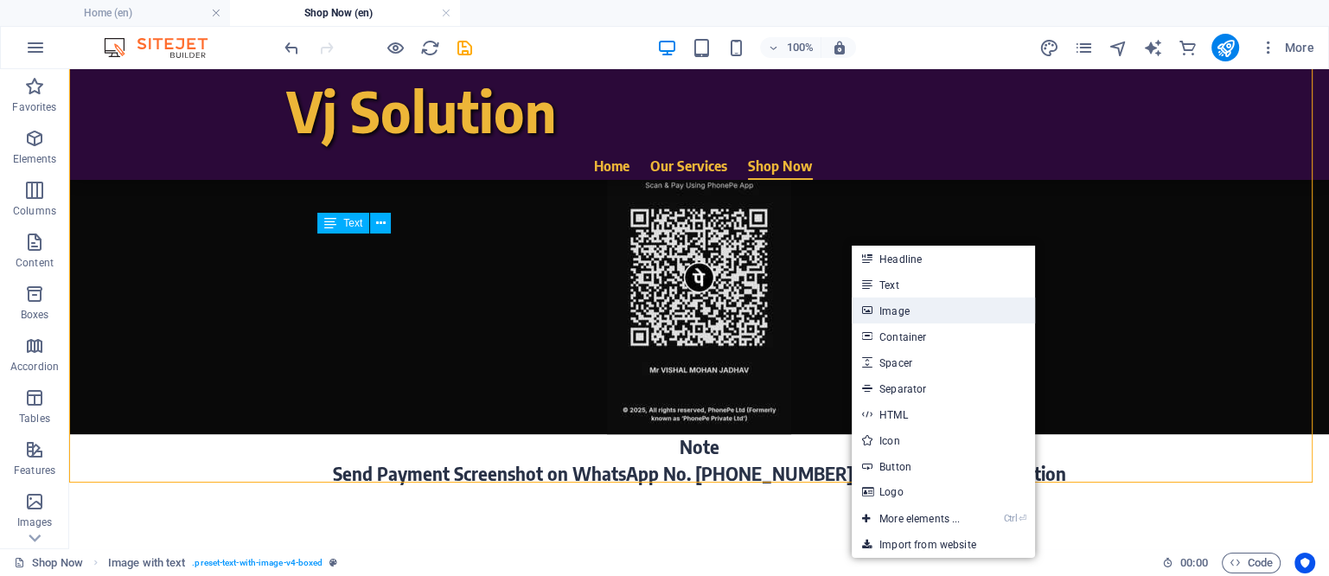
click at [898, 309] on link "Image" at bounding box center [943, 310] width 183 height 26
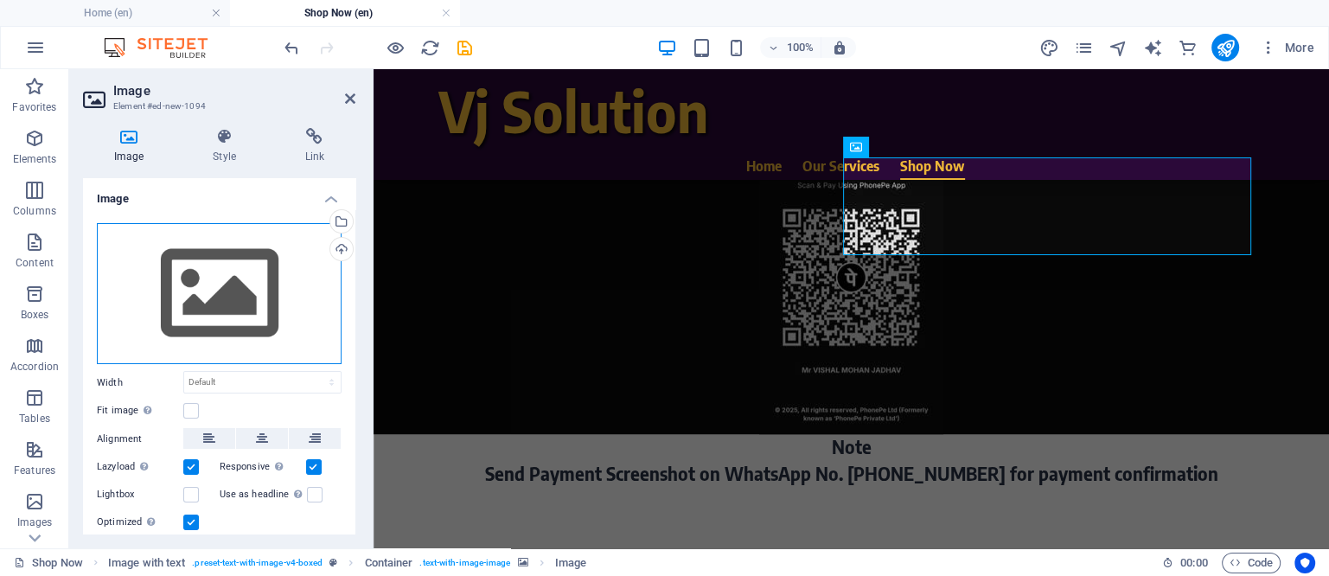
click at [230, 278] on div "Drag files here, click to choose files or select files from Files or our free s…" at bounding box center [219, 294] width 245 height 142
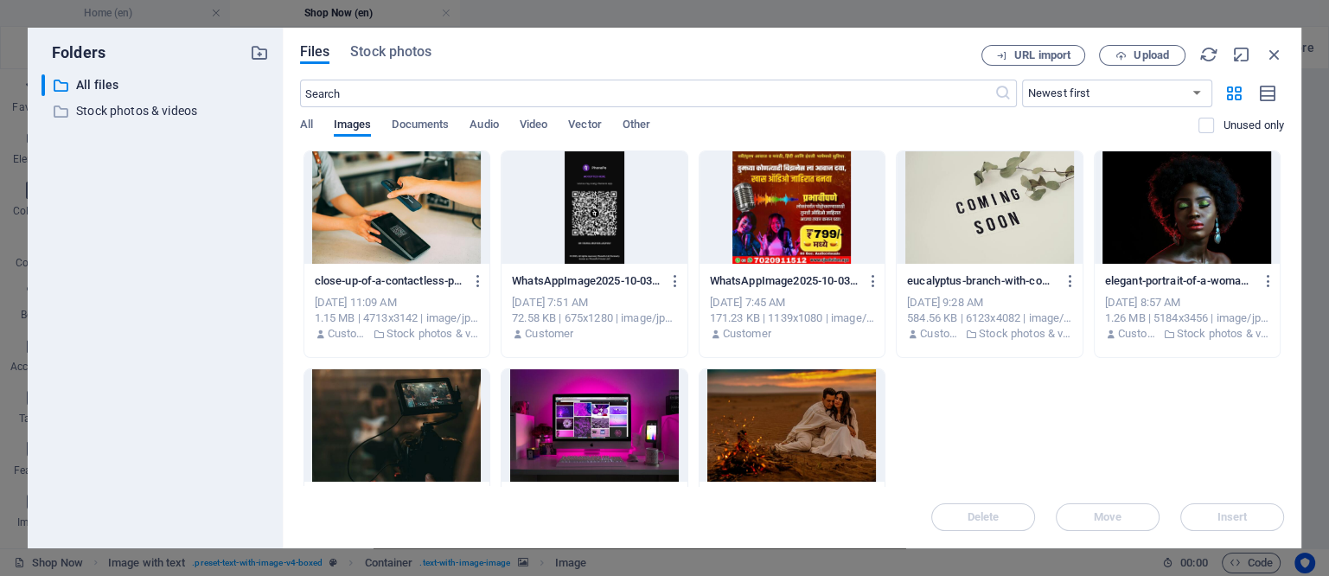
scroll to position [1013, 0]
click at [409, 44] on span "Stock photos" at bounding box center [390, 51] width 81 height 21
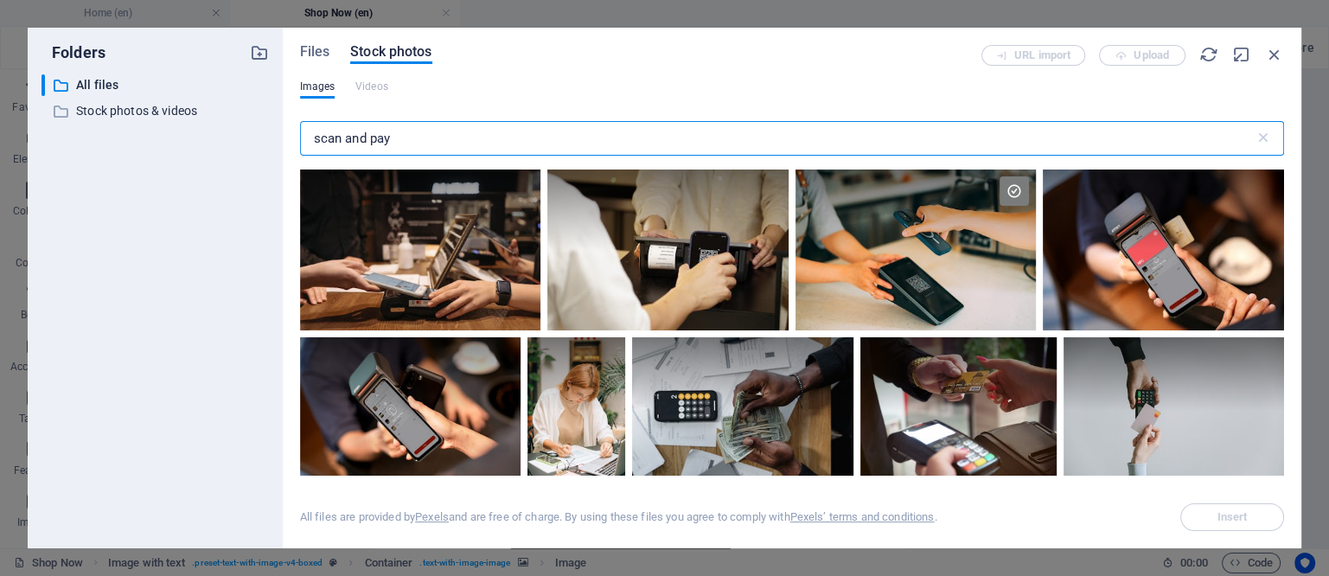
click at [467, 131] on input "scan and pay" at bounding box center [777, 138] width 954 height 35
type input "s"
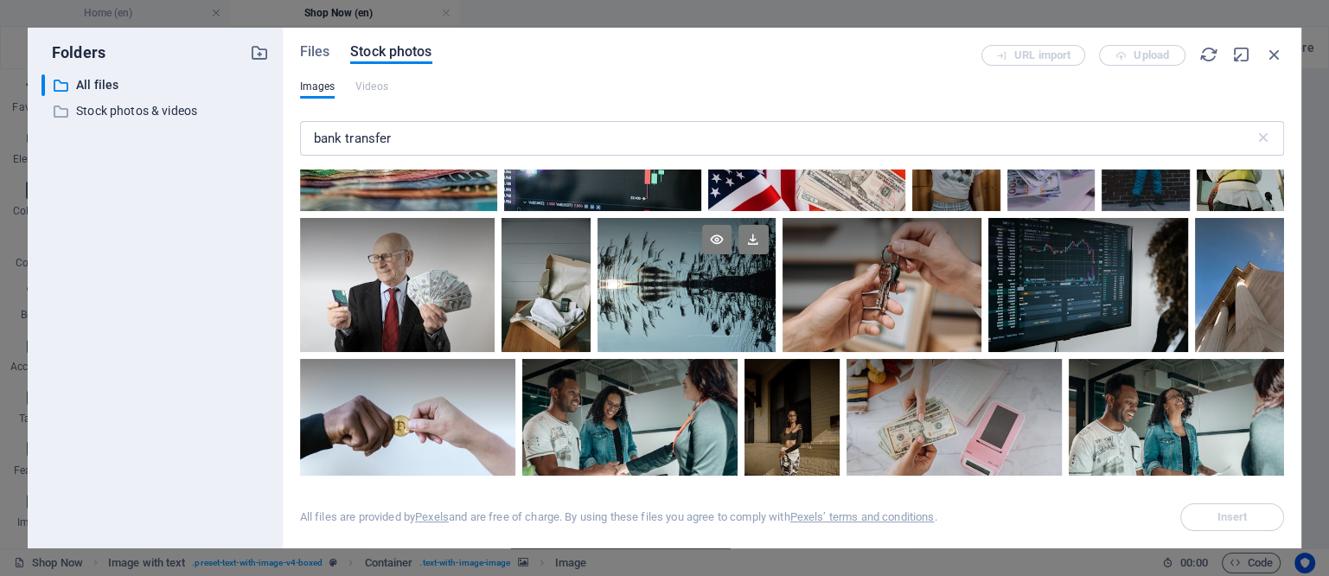
scroll to position [1513, 0]
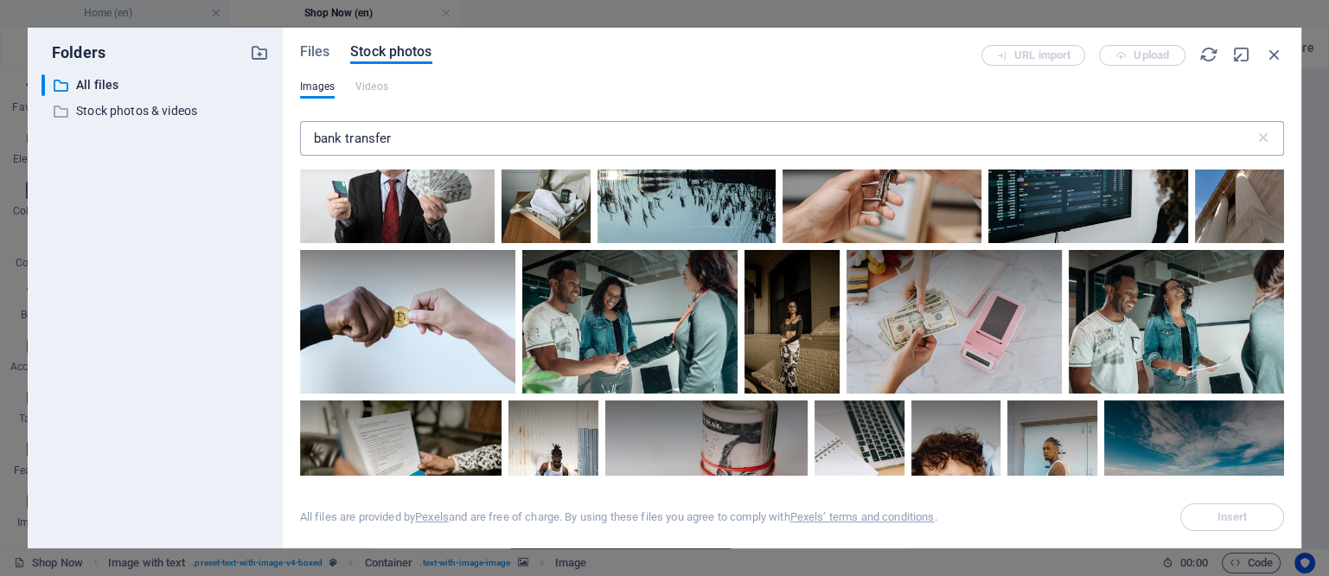
click at [418, 145] on input "bank transfer" at bounding box center [777, 138] width 954 height 35
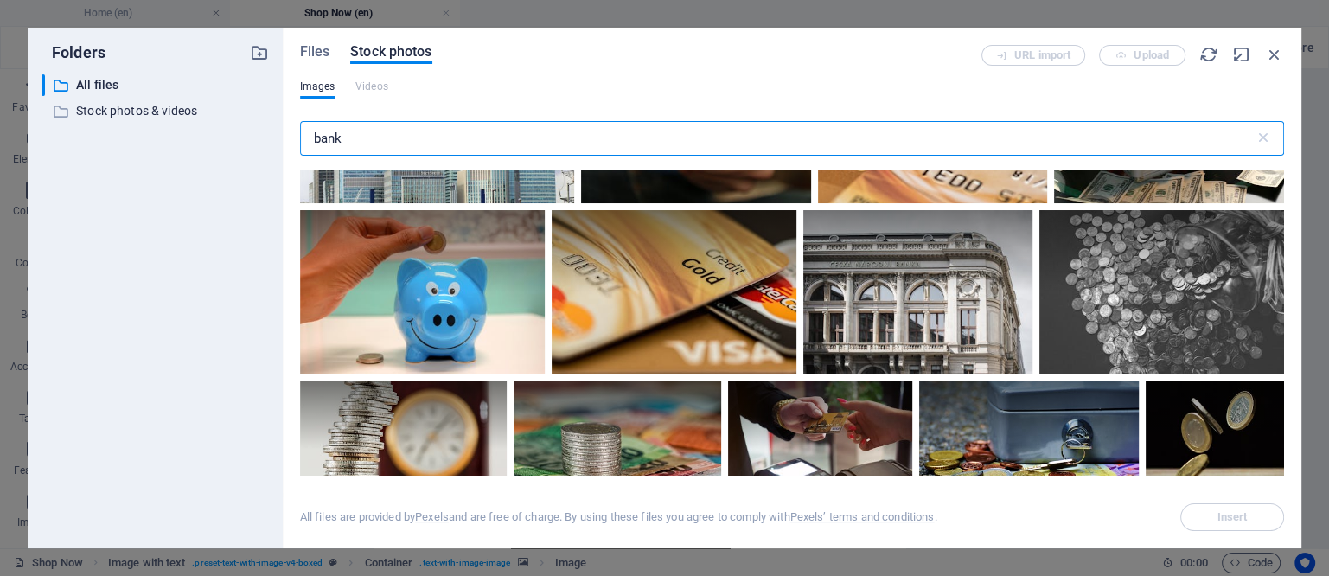
scroll to position [0, 0]
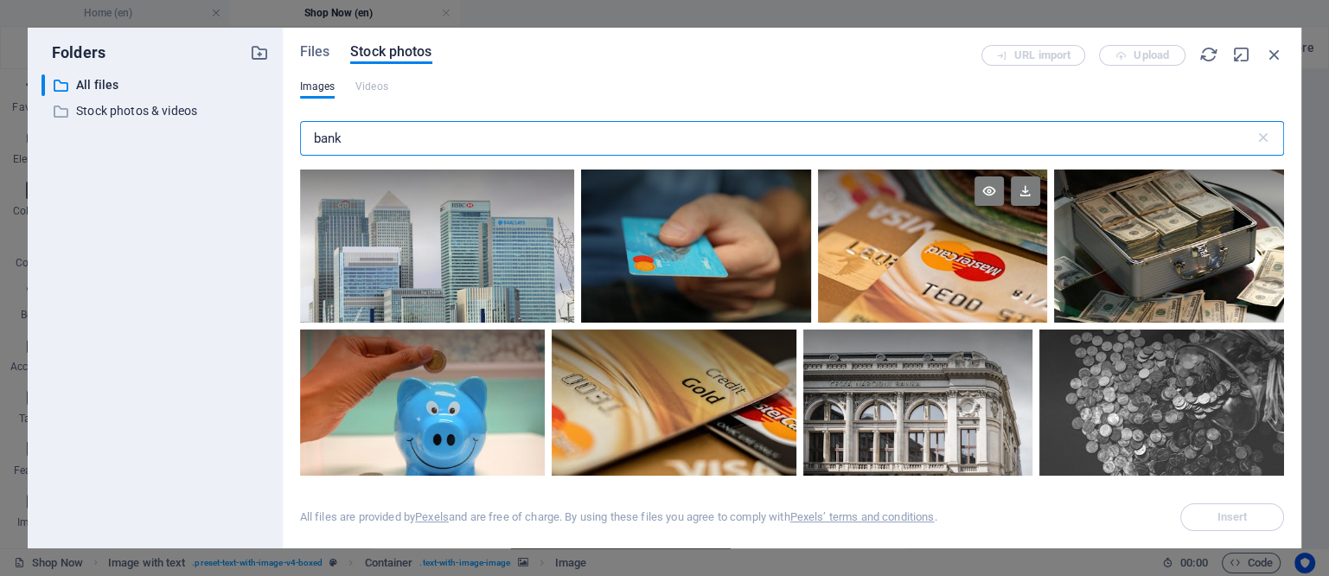
type input "bank"
click at [942, 290] on div at bounding box center [933, 245] width 230 height 153
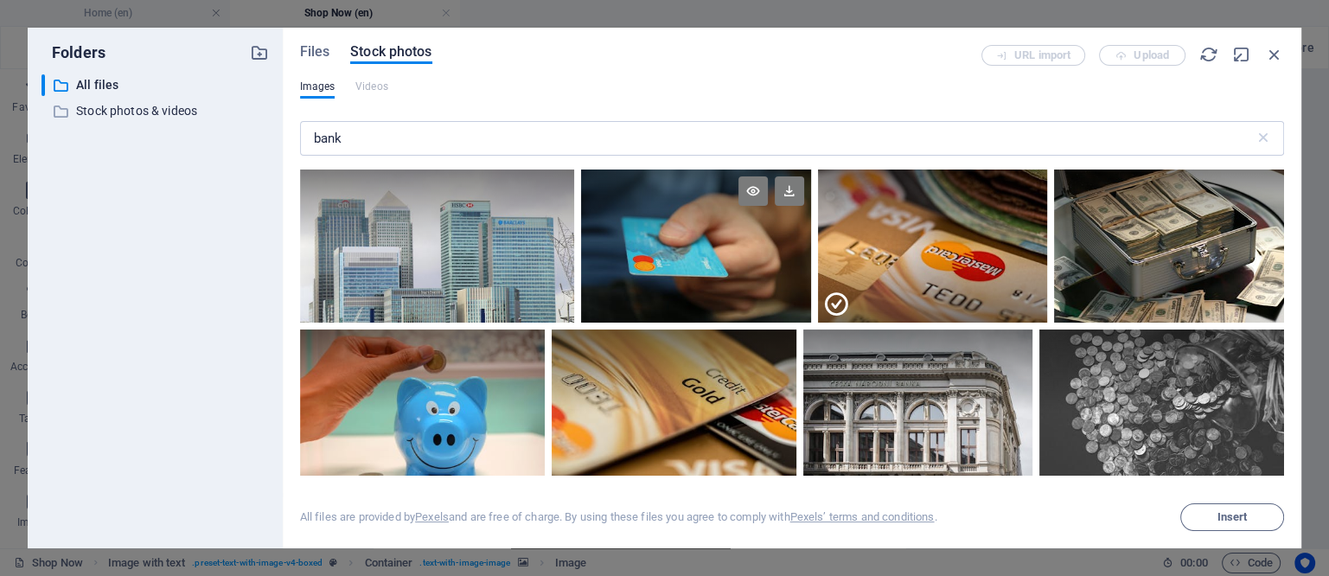
click at [680, 246] on div at bounding box center [696, 245] width 230 height 153
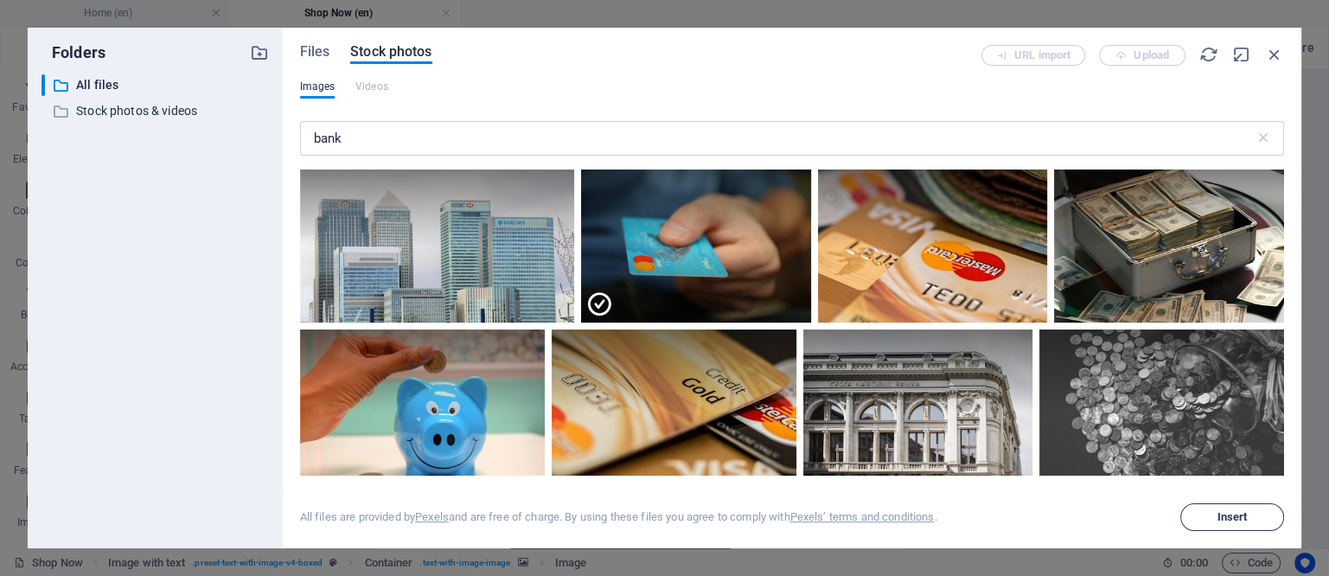
click at [1215, 515] on span "Insert" at bounding box center [1232, 517] width 88 height 10
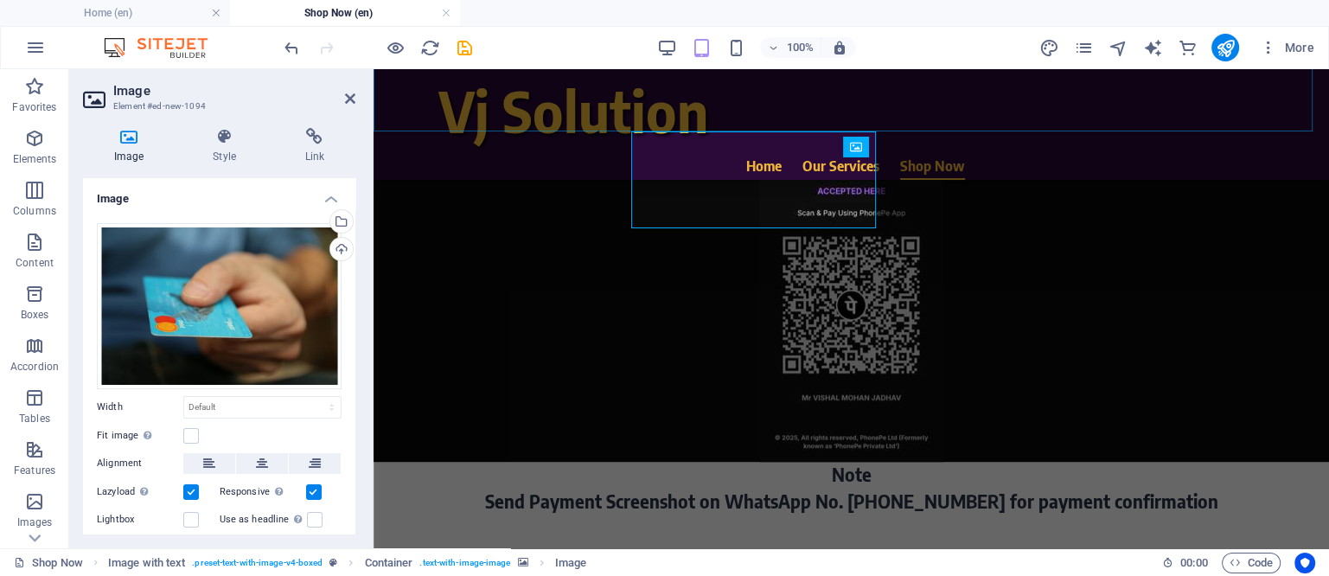
scroll to position [1041, 0]
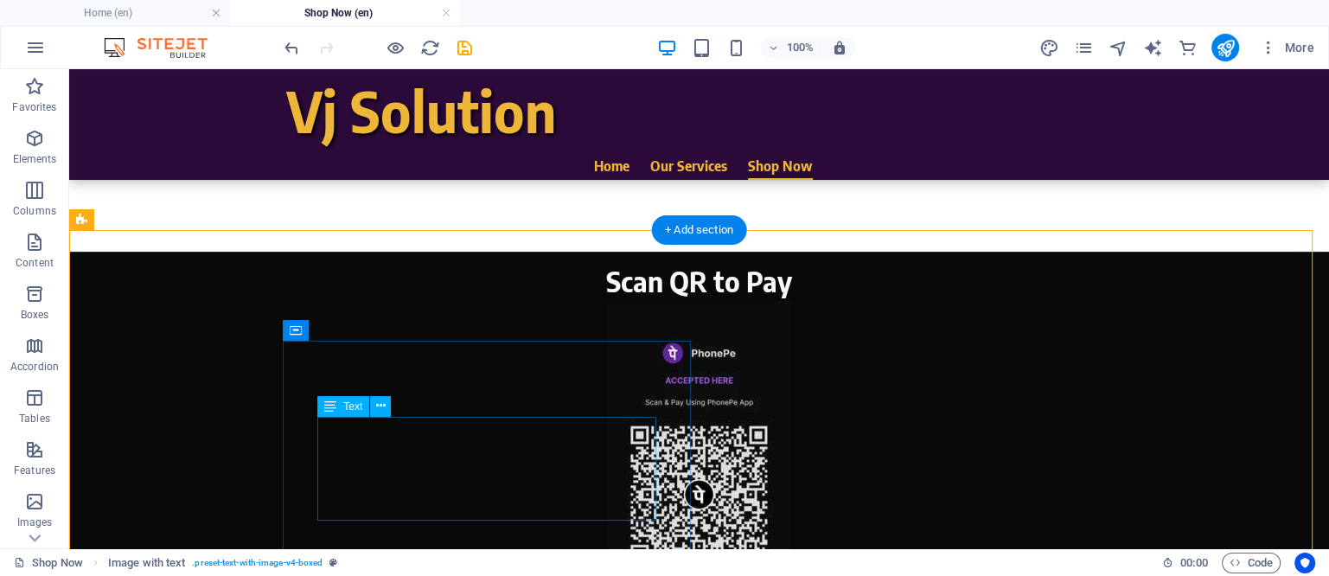
scroll to position [932, 0]
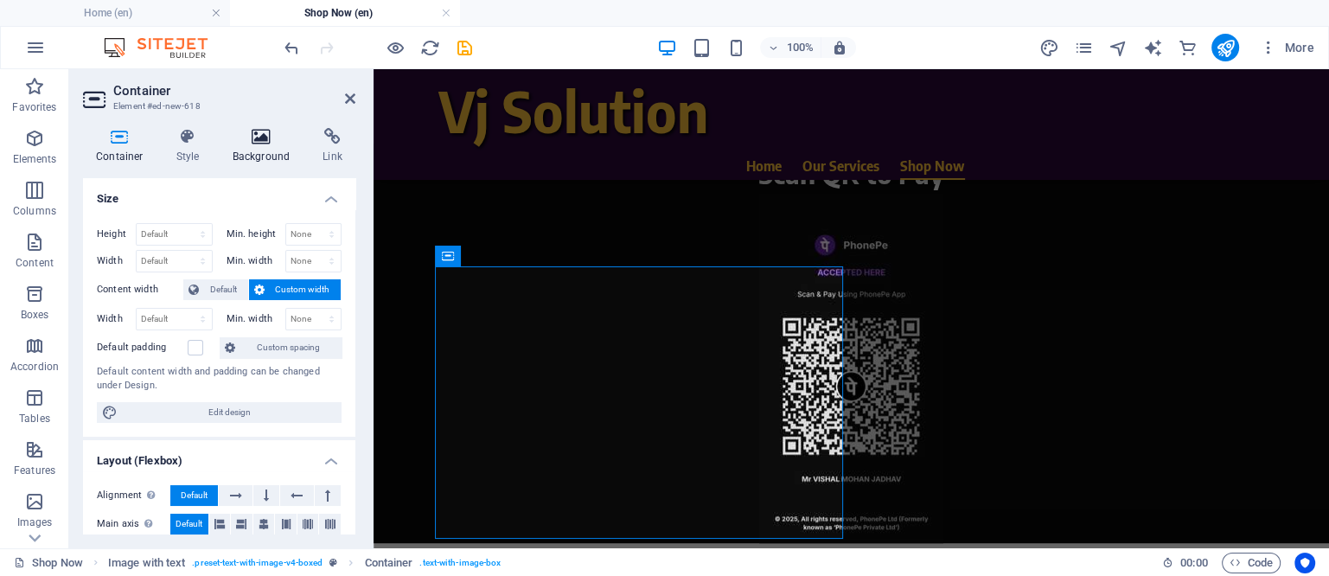
click at [263, 131] on icon at bounding box center [262, 136] width 84 height 17
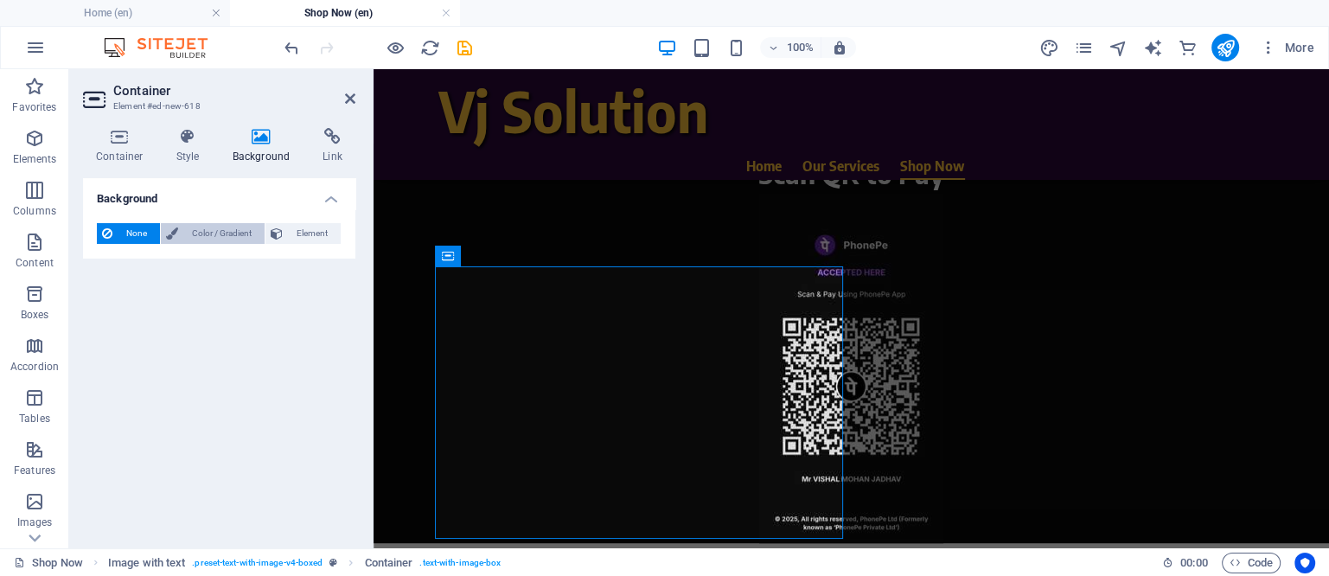
click at [214, 234] on span "Color / Gradient" at bounding box center [221, 233] width 76 height 21
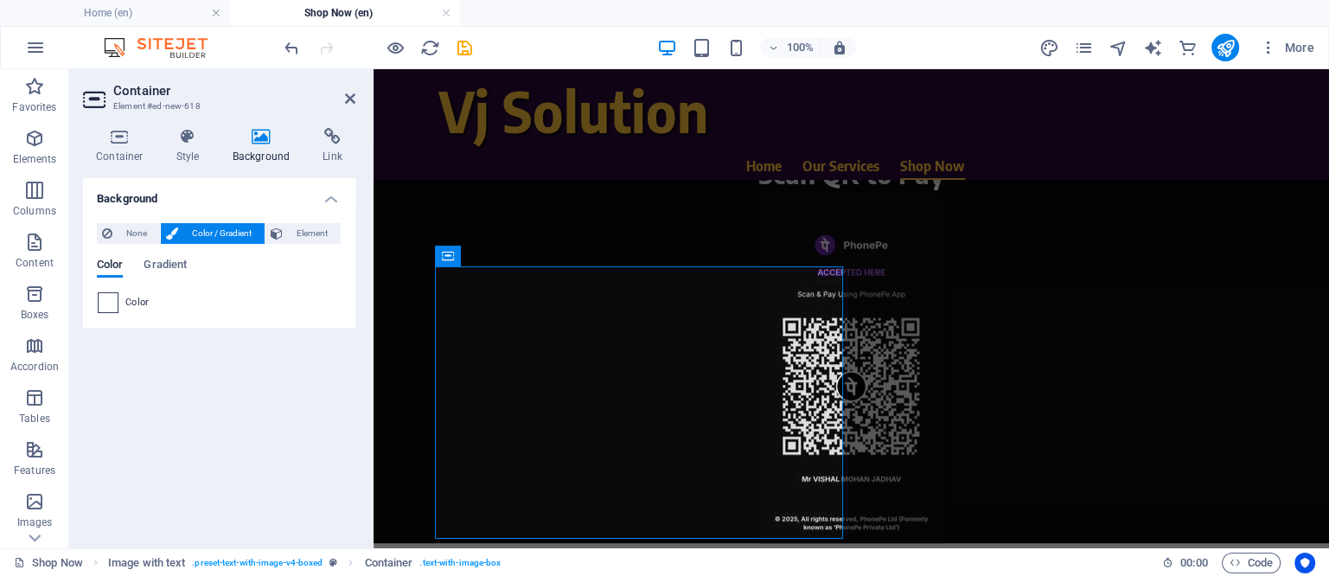
click at [109, 303] on span at bounding box center [108, 302] width 19 height 19
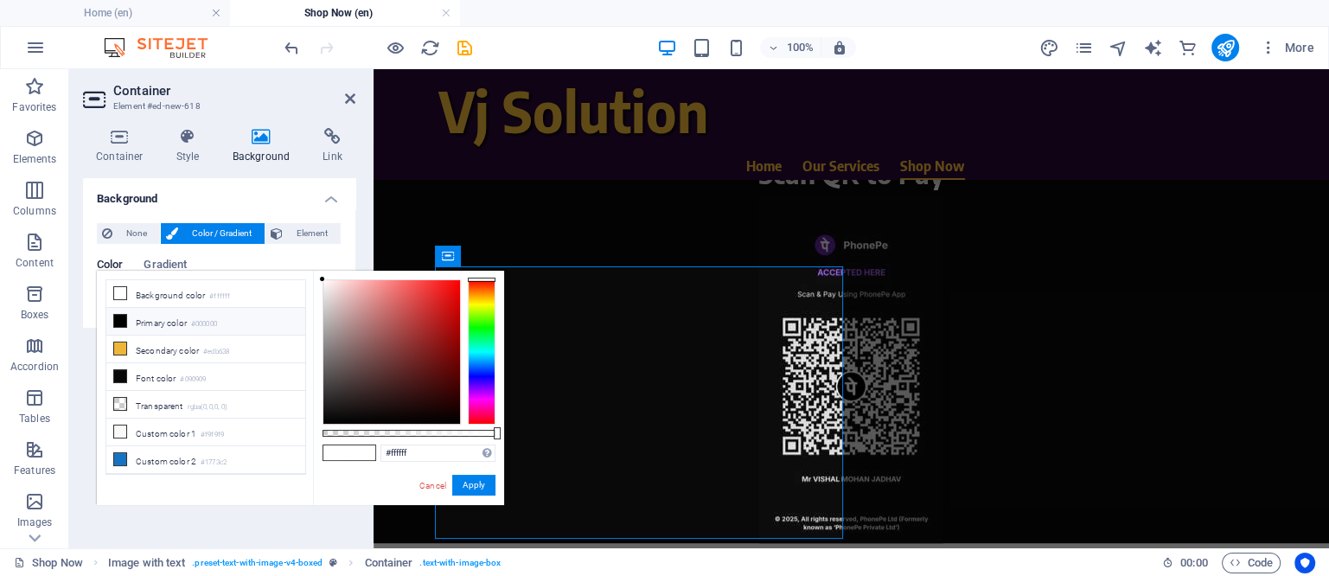
click at [482, 395] on div at bounding box center [482, 351] width 28 height 145
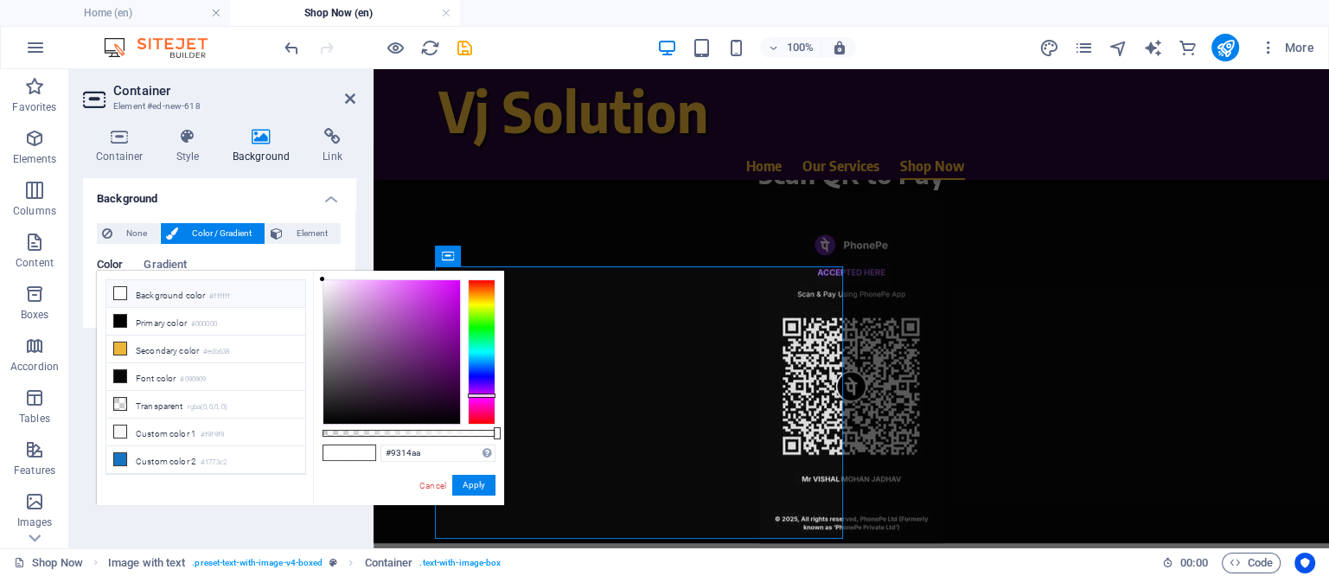
drag, startPoint x: 443, startPoint y: 327, endPoint x: 445, endPoint y: 307, distance: 20.0
click at [443, 317] on div at bounding box center [391, 352] width 137 height 144
click at [445, 307] on div at bounding box center [391, 352] width 137 height 144
drag, startPoint x: 445, startPoint y: 307, endPoint x: 417, endPoint y: 307, distance: 28.5
click at [442, 307] on div at bounding box center [445, 306] width 6 height 6
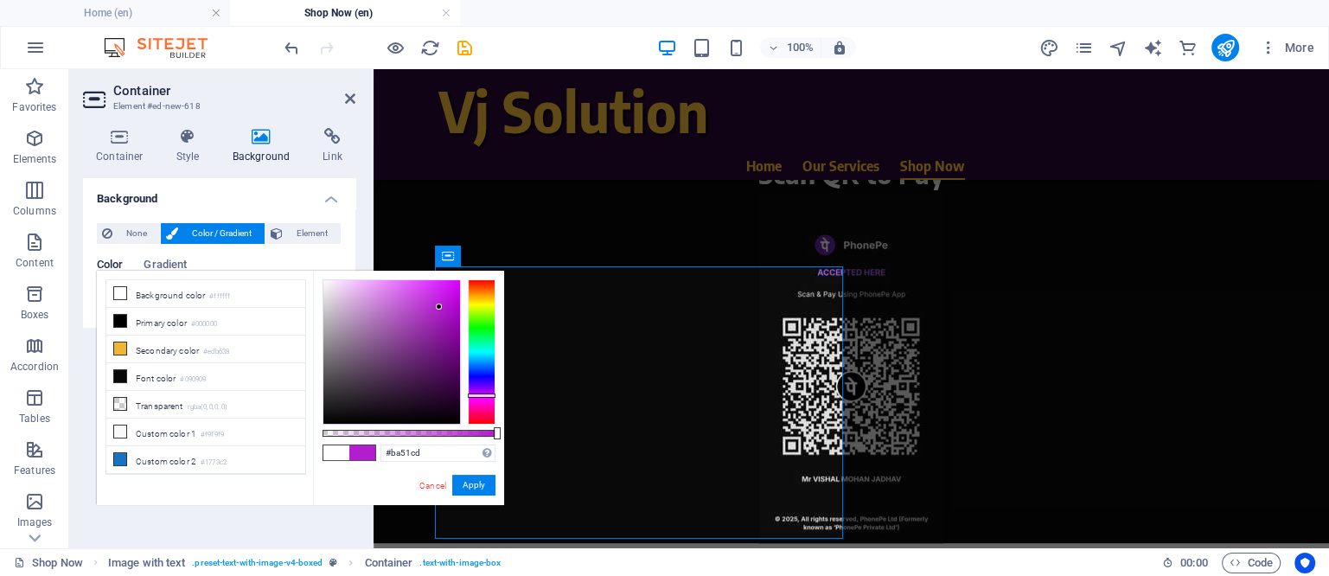
click at [405, 307] on div at bounding box center [391, 352] width 137 height 144
click at [379, 297] on div at bounding box center [391, 352] width 137 height 144
click at [379, 297] on div at bounding box center [378, 296] width 6 height 6
click at [370, 290] on div at bounding box center [391, 352] width 137 height 144
click at [363, 292] on div at bounding box center [363, 292] width 6 height 6
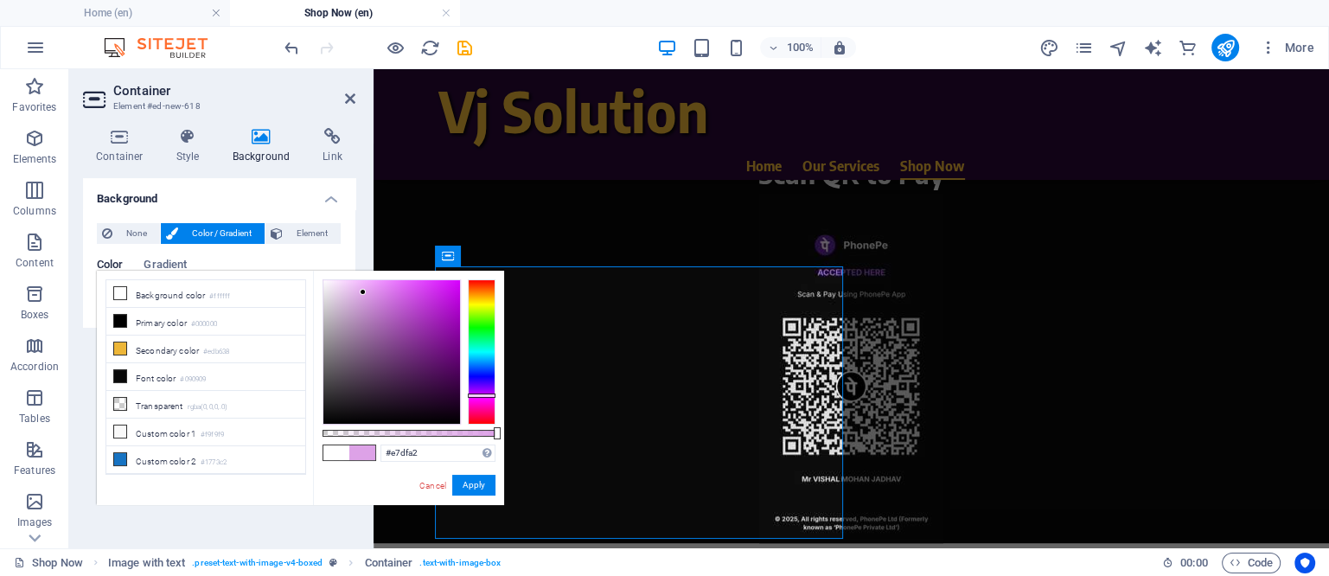
click at [478, 300] on div at bounding box center [482, 351] width 28 height 145
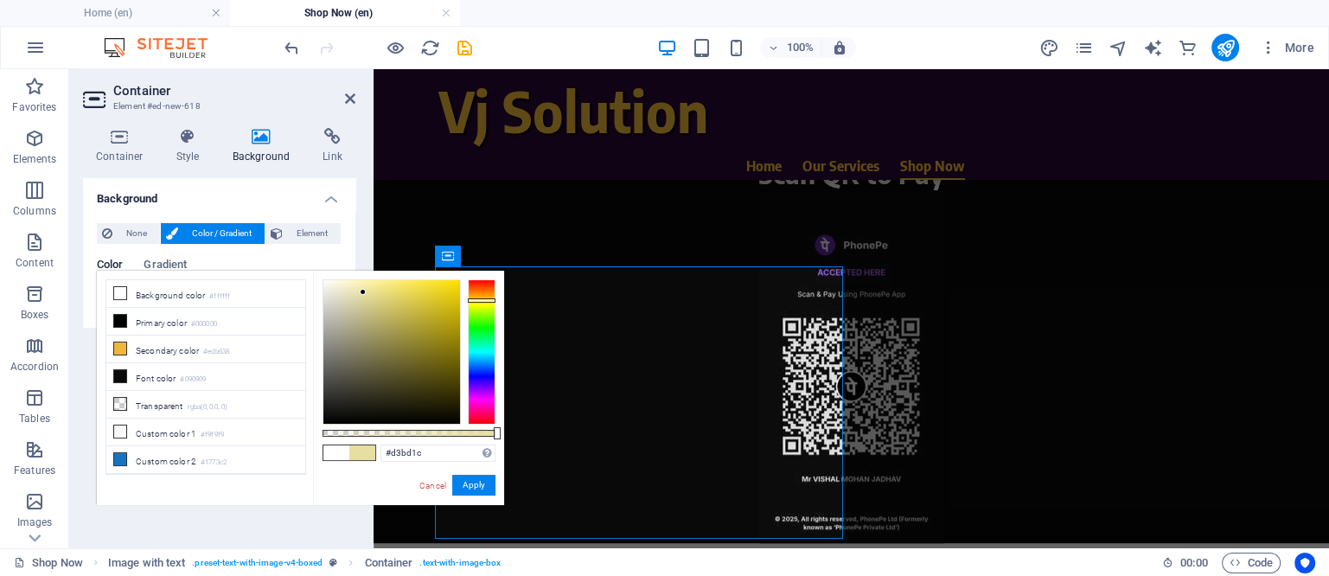
click at [441, 303] on div at bounding box center [391, 352] width 137 height 144
type input "#9c8c15"
click at [441, 335] on div at bounding box center [391, 352] width 137 height 144
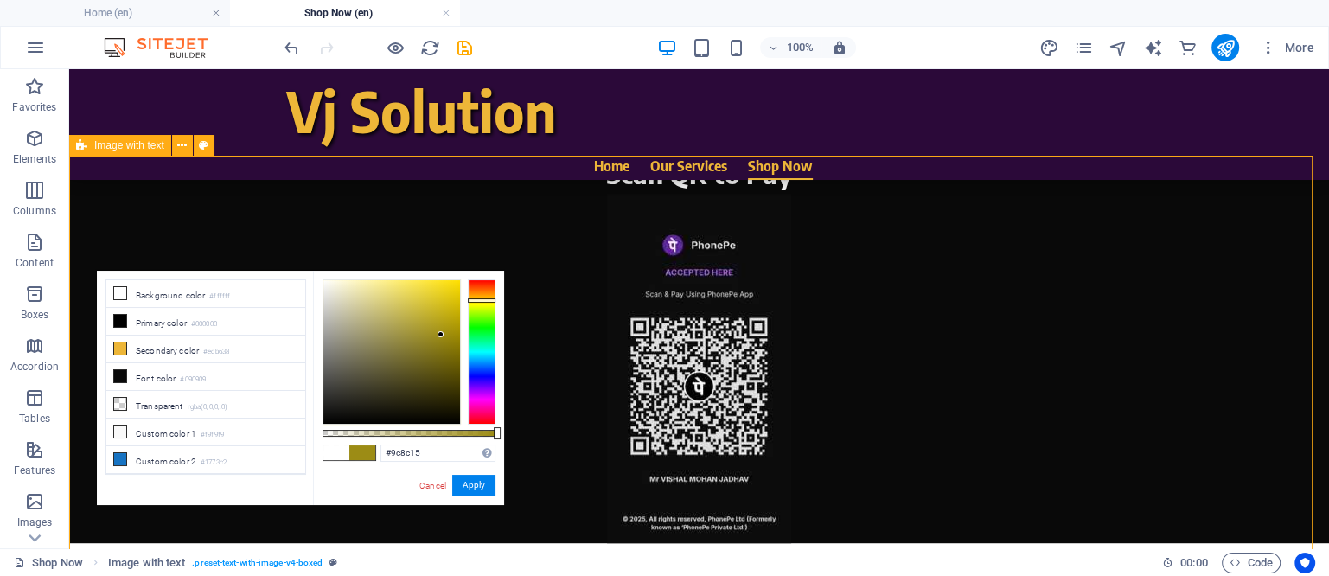
select select "rem"
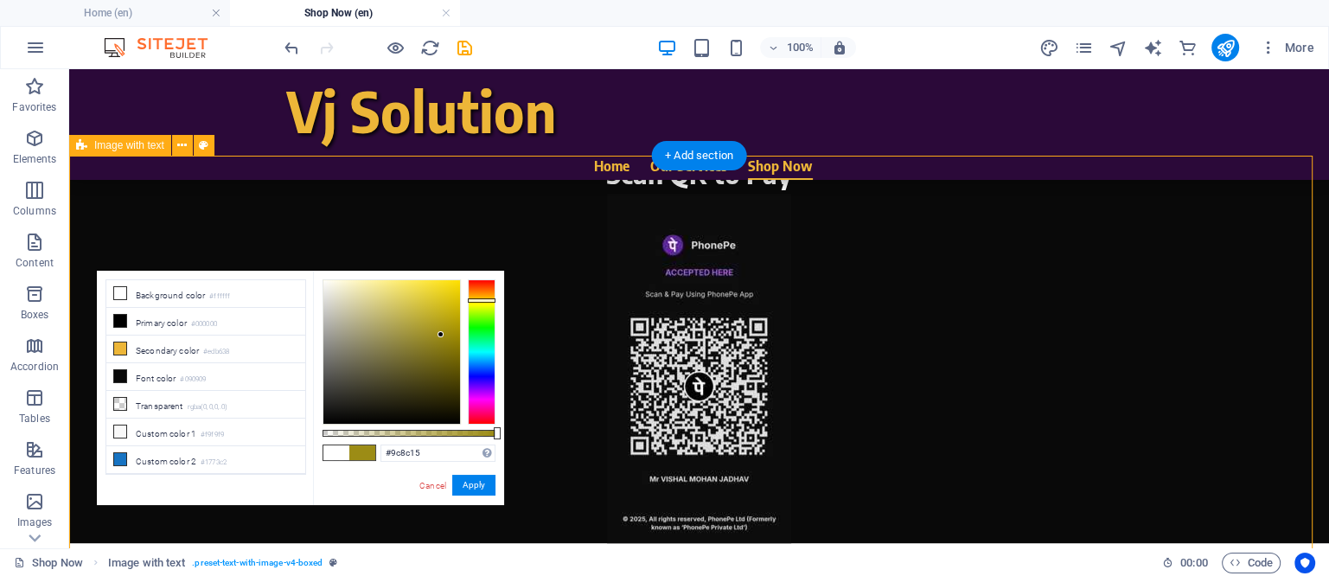
select select "px"
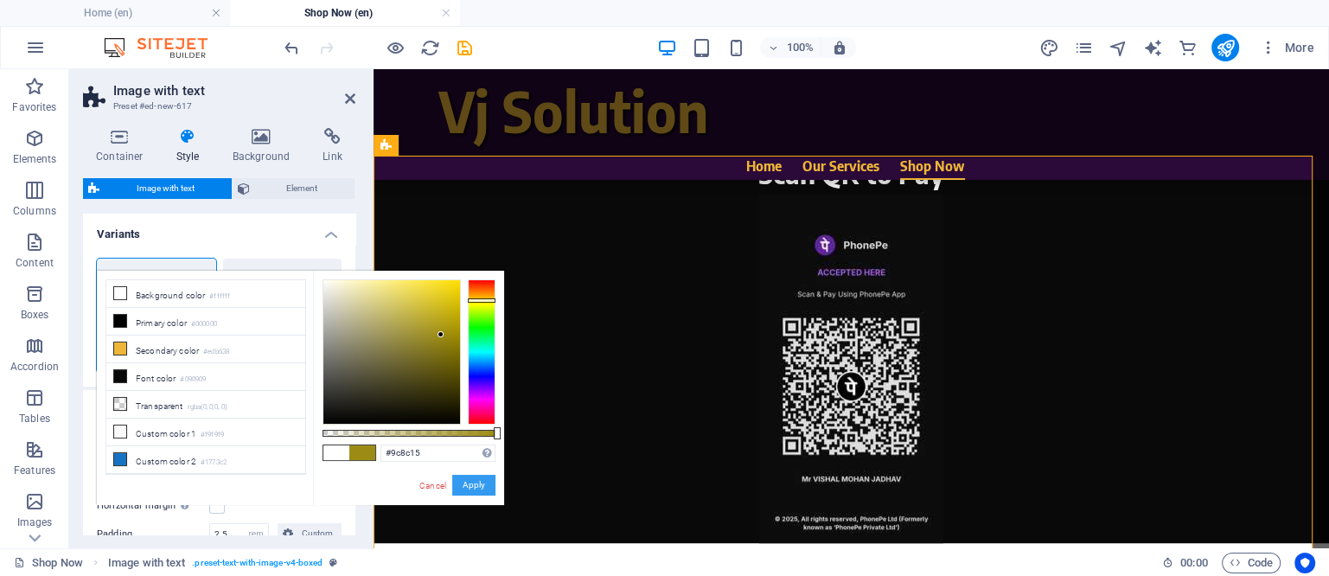
click at [468, 478] on button "Apply" at bounding box center [473, 485] width 43 height 21
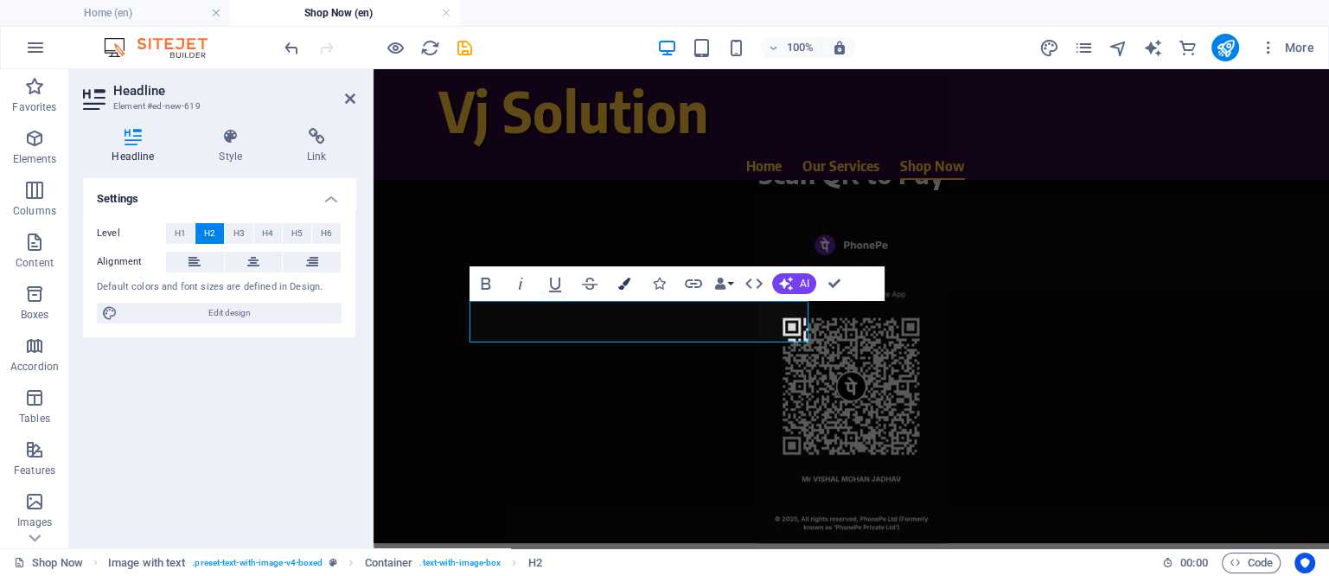
click at [628, 279] on icon "button" at bounding box center [624, 284] width 12 height 12
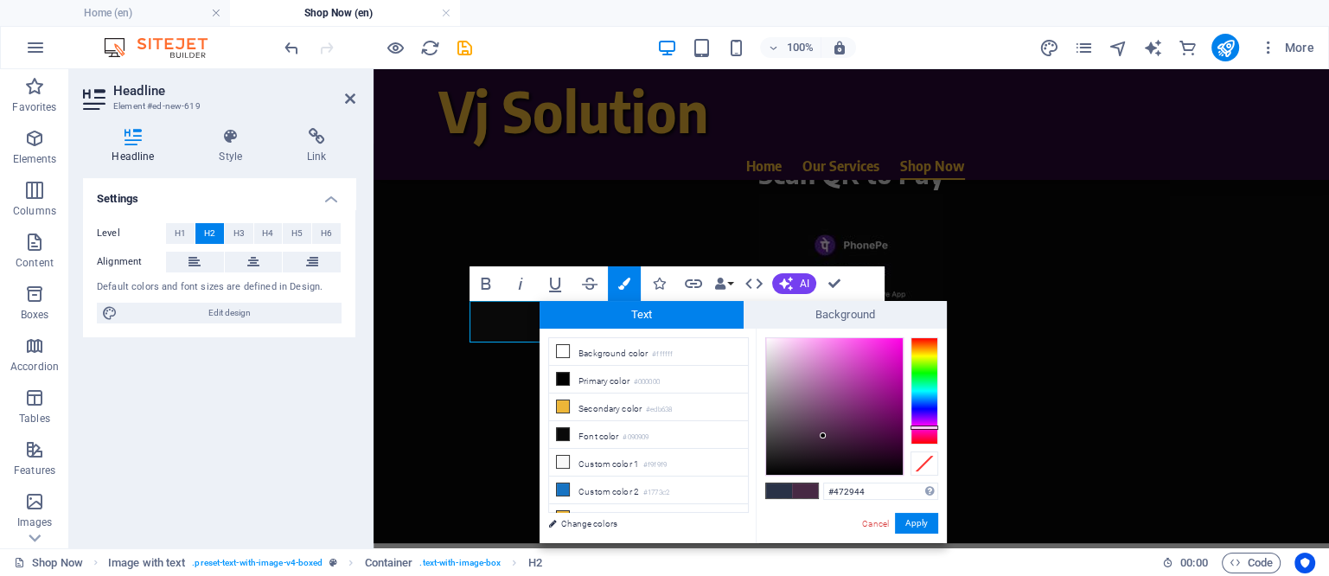
click at [932, 427] on div at bounding box center [924, 390] width 28 height 107
drag, startPoint x: 894, startPoint y: 361, endPoint x: 906, endPoint y: 330, distance: 33.4
click at [906, 330] on div "#ff00e6 Supported formats #0852ed rgb(8, 82, 237) rgba(8, 82, 237, 90%) hsv(221…" at bounding box center [851, 561] width 191 height 465
click at [883, 355] on div at bounding box center [881, 357] width 6 height 6
type input "#e813d4"
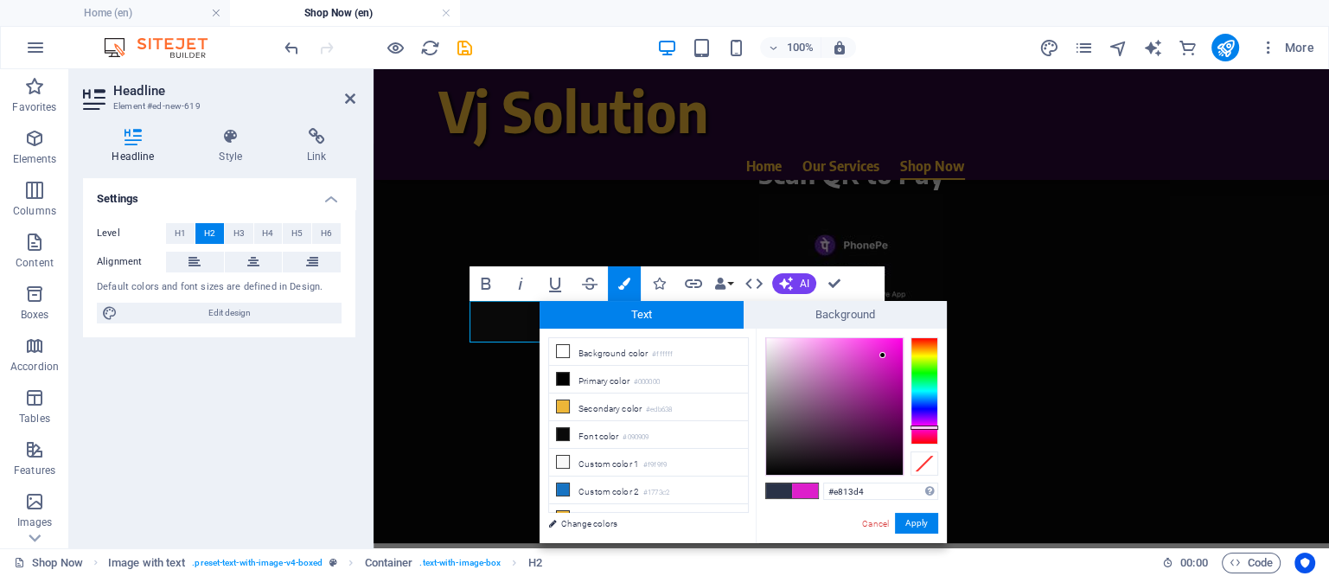
click at [890, 349] on div at bounding box center [834, 406] width 137 height 137
drag, startPoint x: 919, startPoint y: 526, endPoint x: 545, endPoint y: 455, distance: 380.1
click at [919, 526] on button "Apply" at bounding box center [916, 523] width 43 height 21
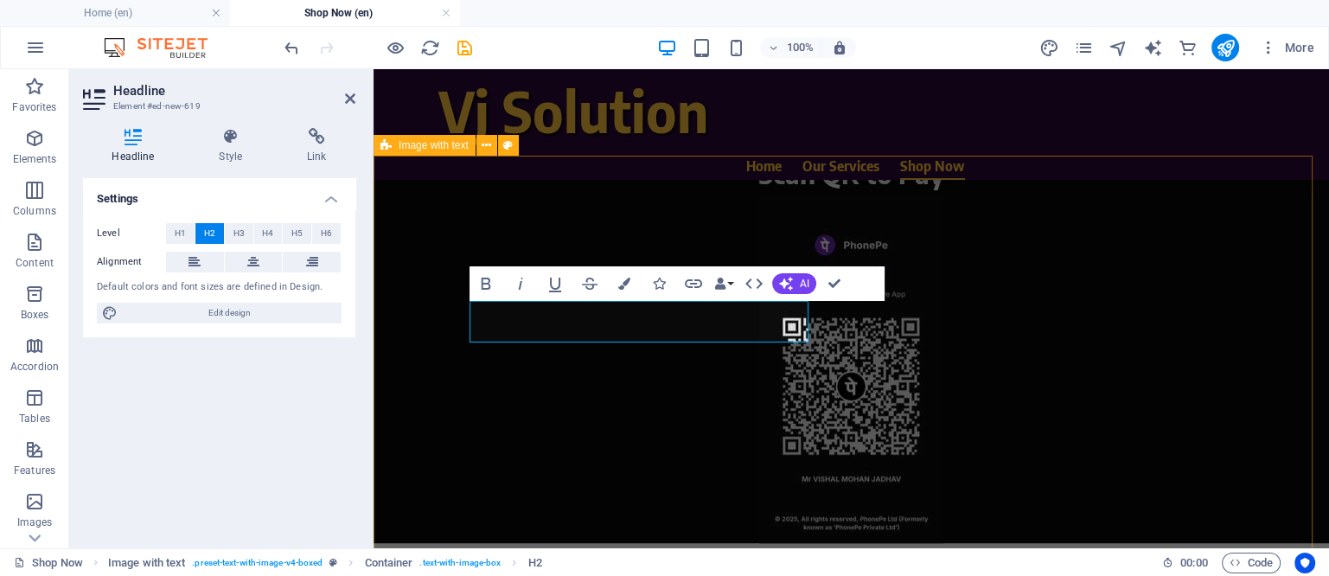
select select "rem"
select select "px"
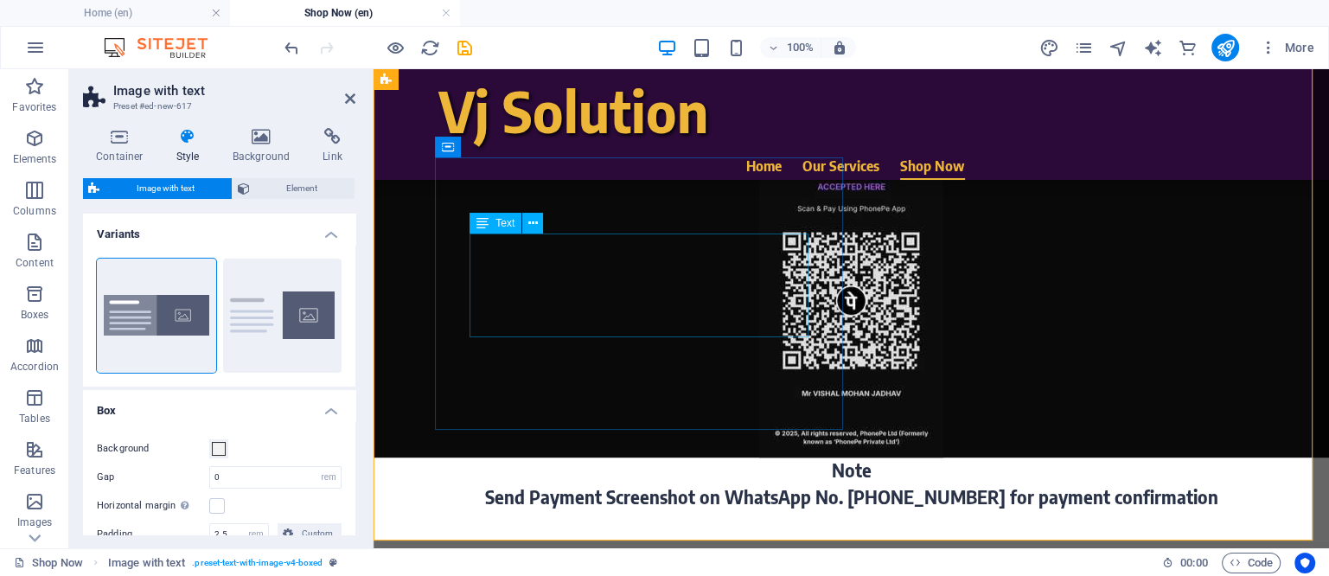
scroll to position [1041, 0]
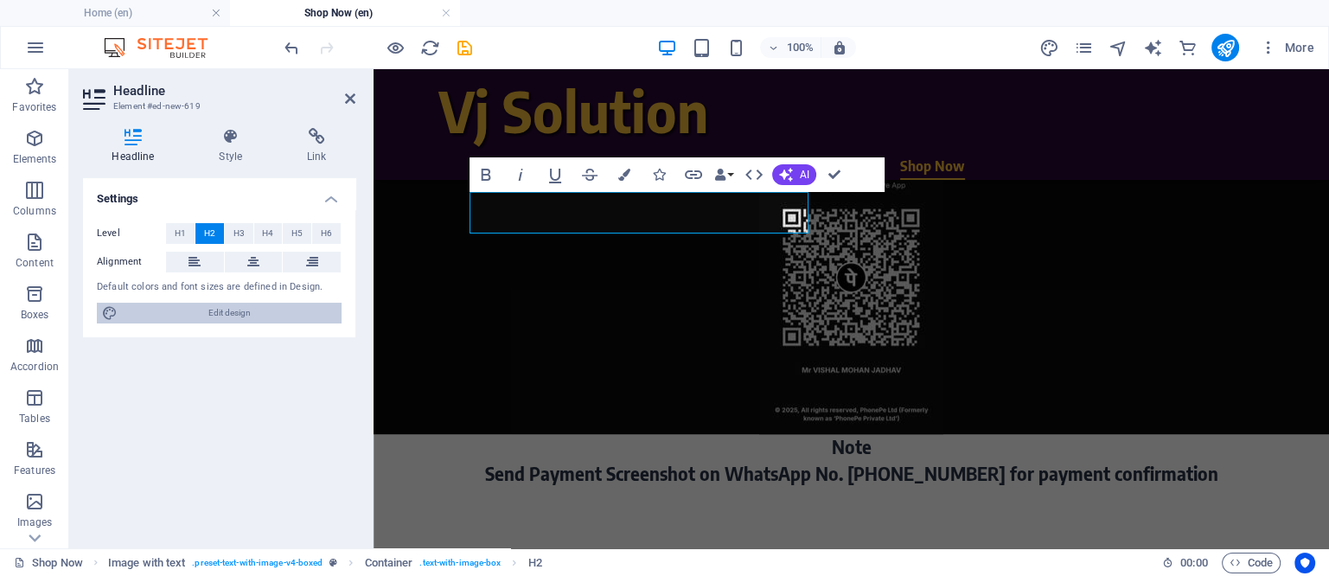
click at [207, 313] on span "Edit design" at bounding box center [230, 313] width 214 height 21
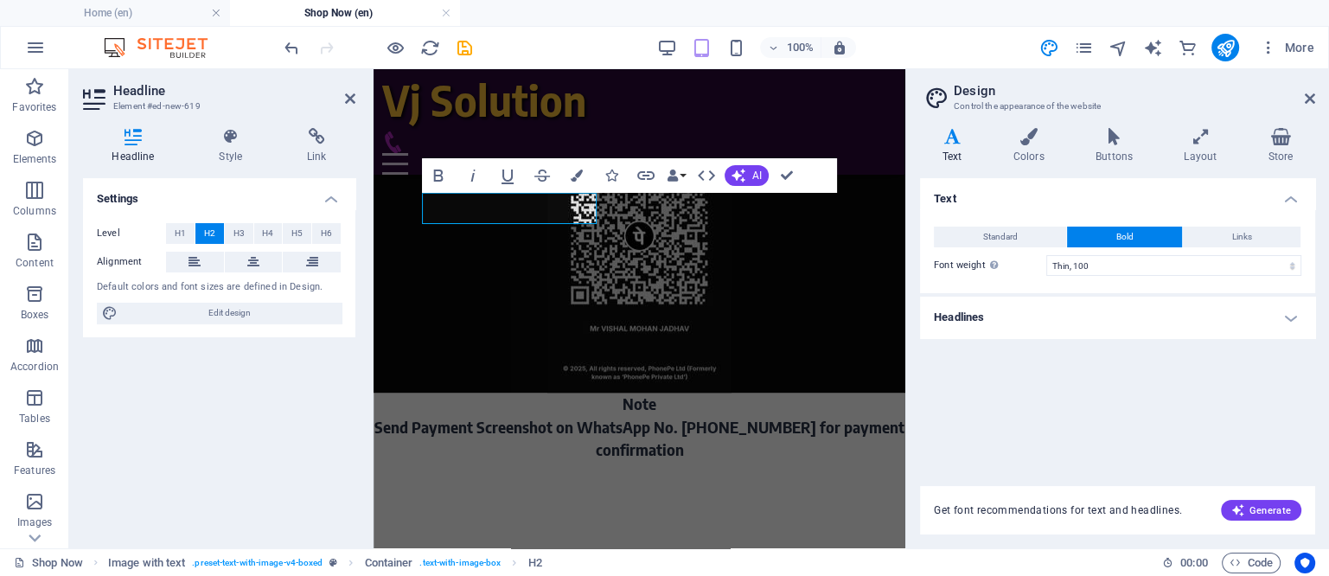
scroll to position [1013, 0]
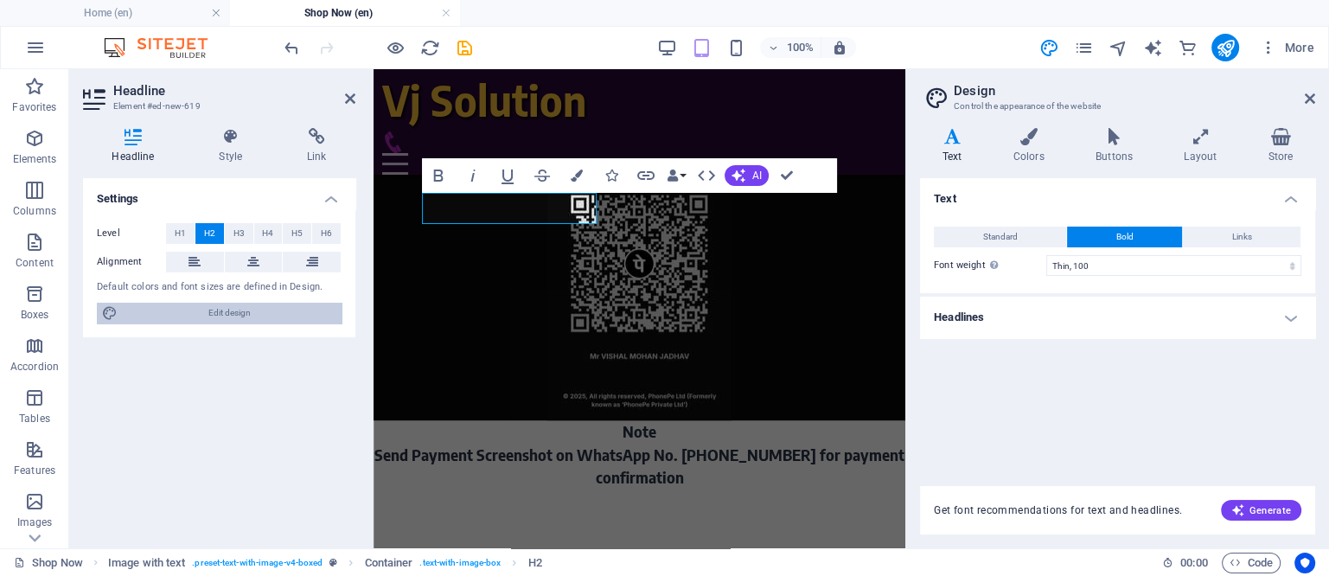
click at [235, 307] on span "Edit design" at bounding box center [230, 313] width 214 height 21
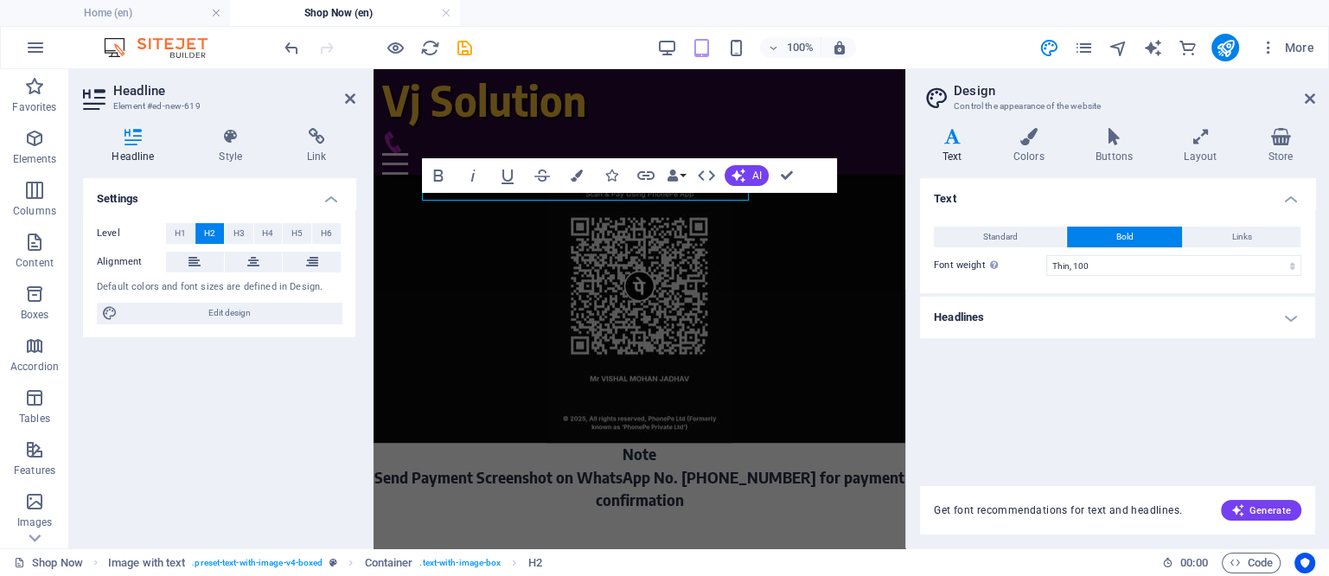
scroll to position [1013, 0]
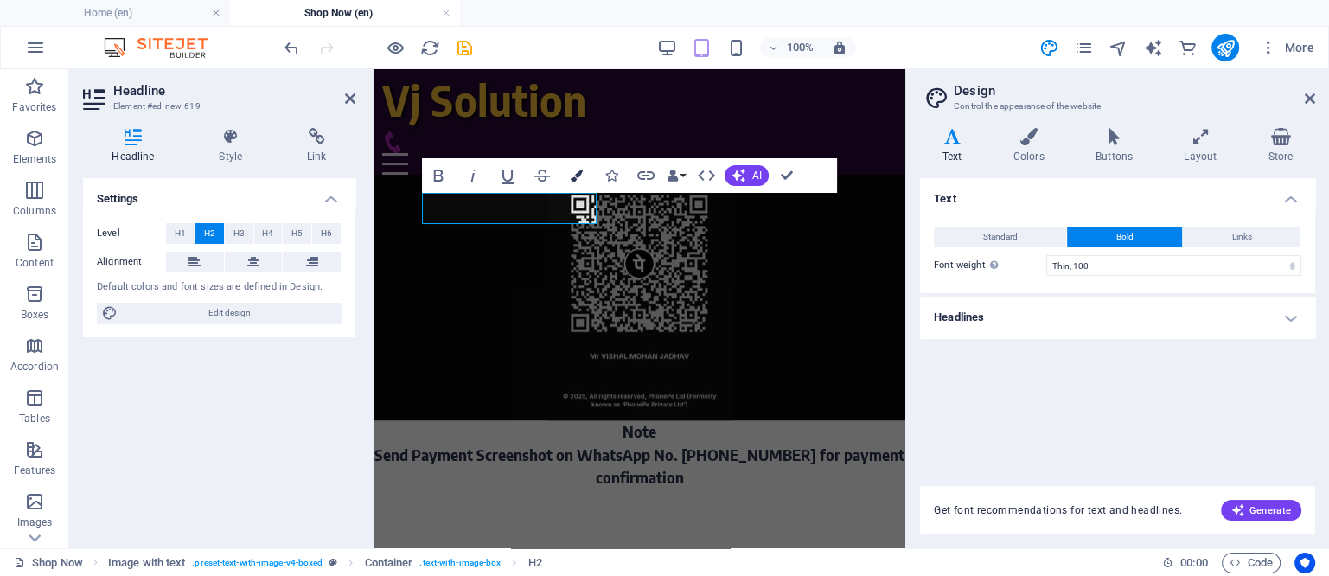
click at [580, 176] on icon "button" at bounding box center [577, 175] width 12 height 12
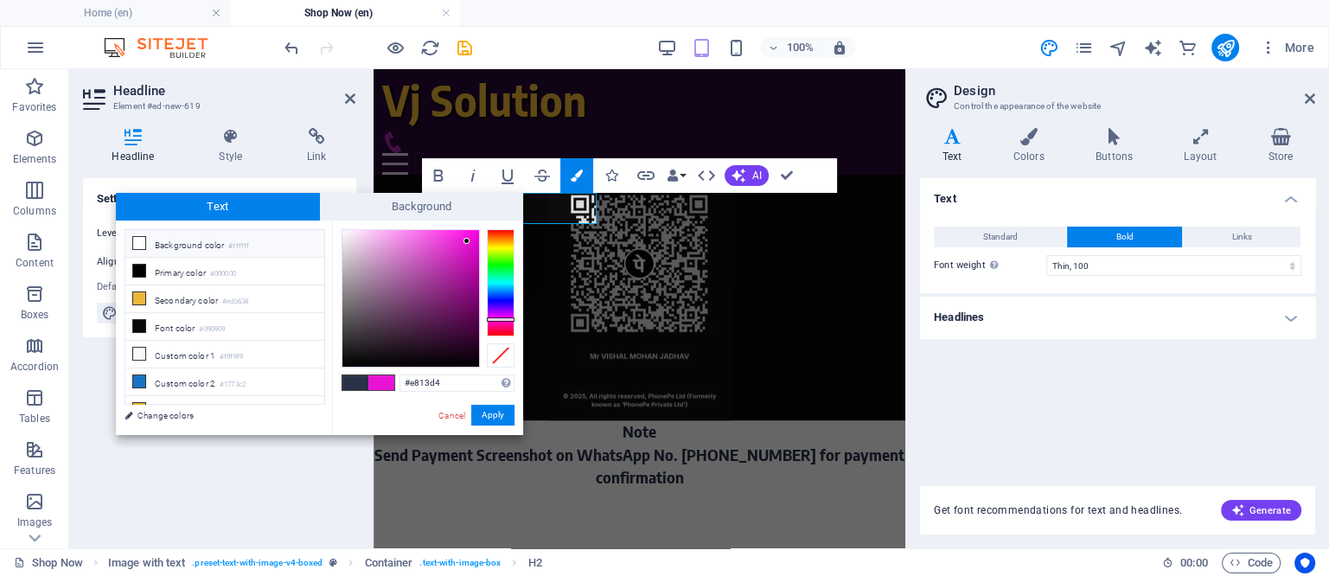
click at [144, 242] on span at bounding box center [139, 243] width 14 height 14
type input "#ffffff"
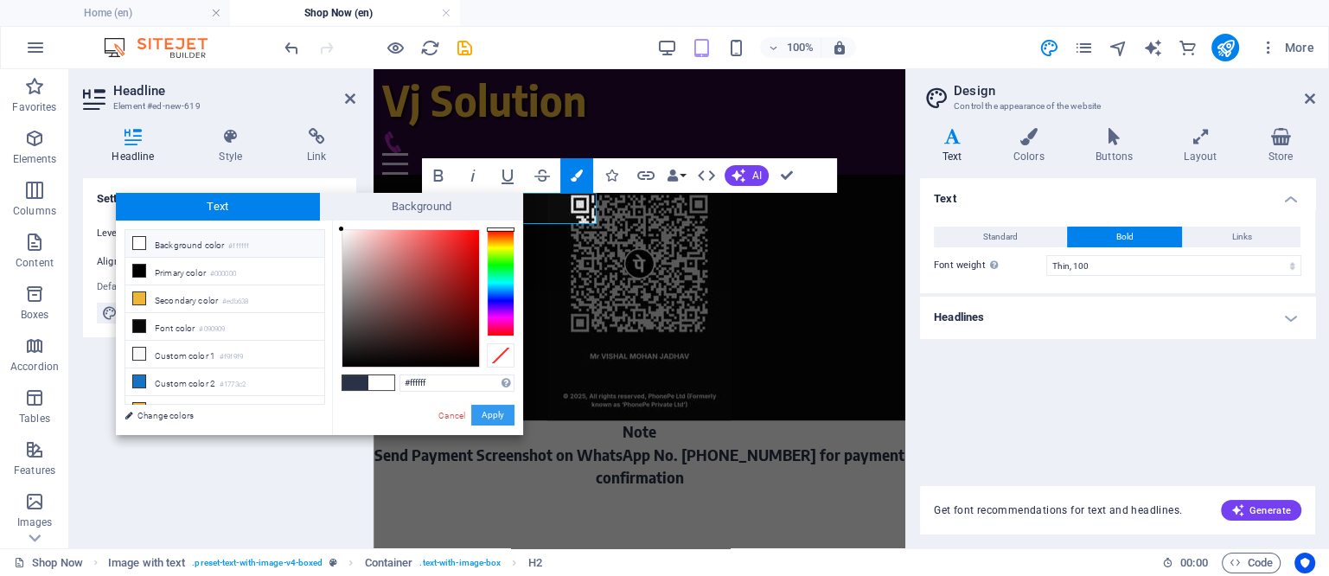
click at [491, 412] on button "Apply" at bounding box center [492, 415] width 43 height 21
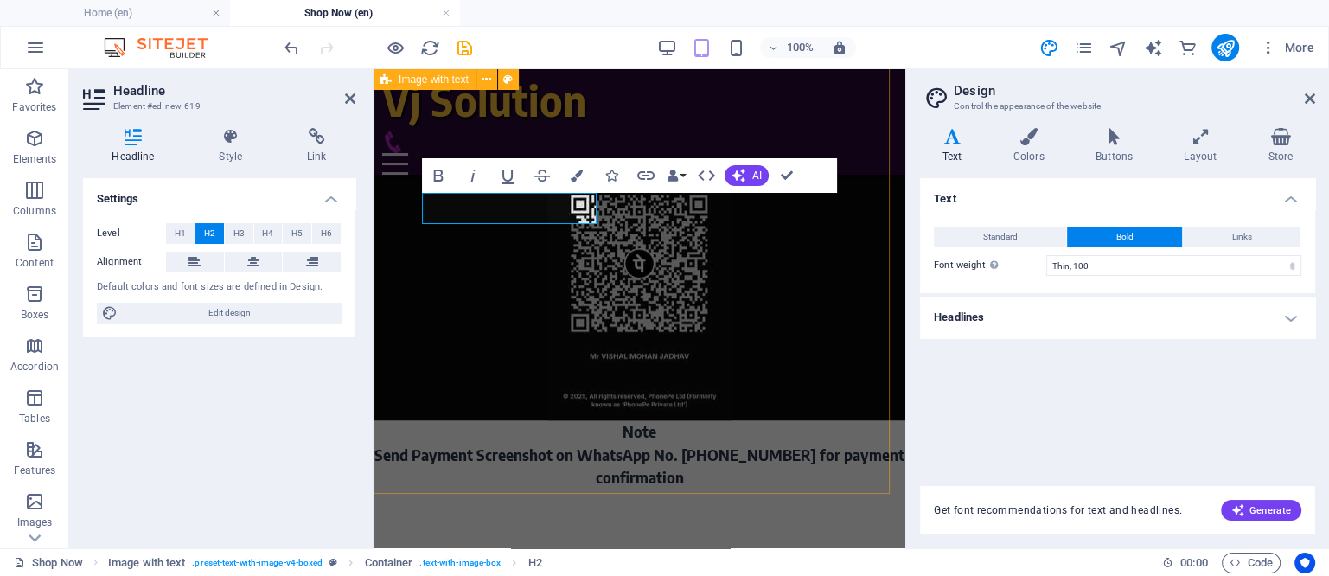
select select "rem"
select select "px"
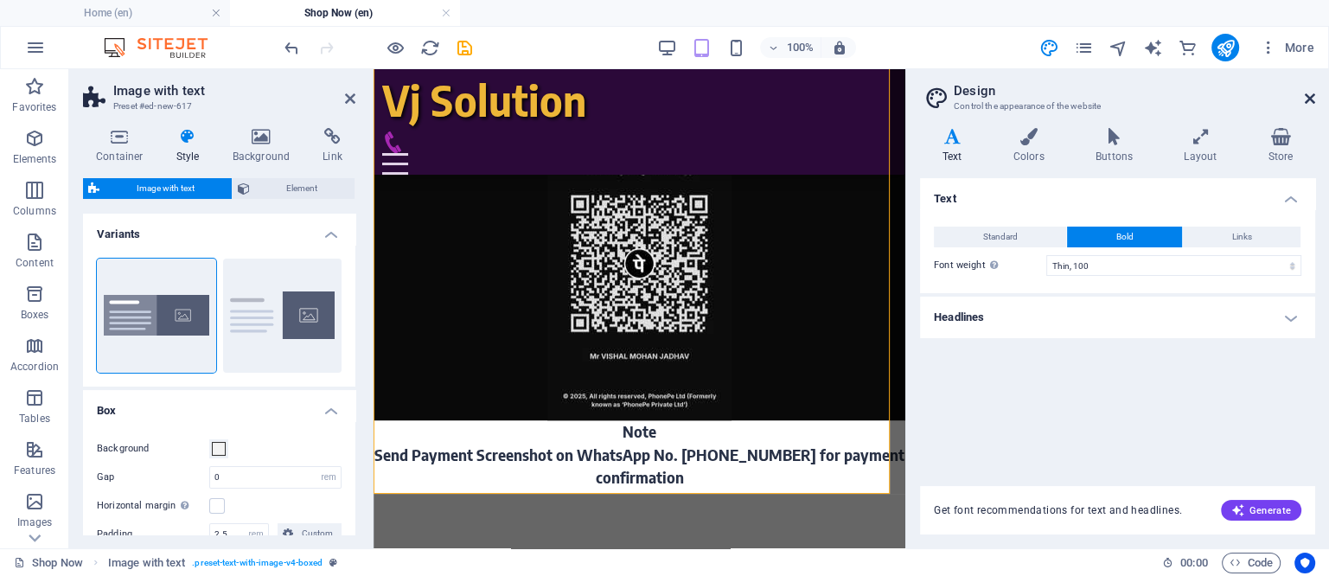
click at [1309, 99] on icon at bounding box center [1310, 99] width 10 height 14
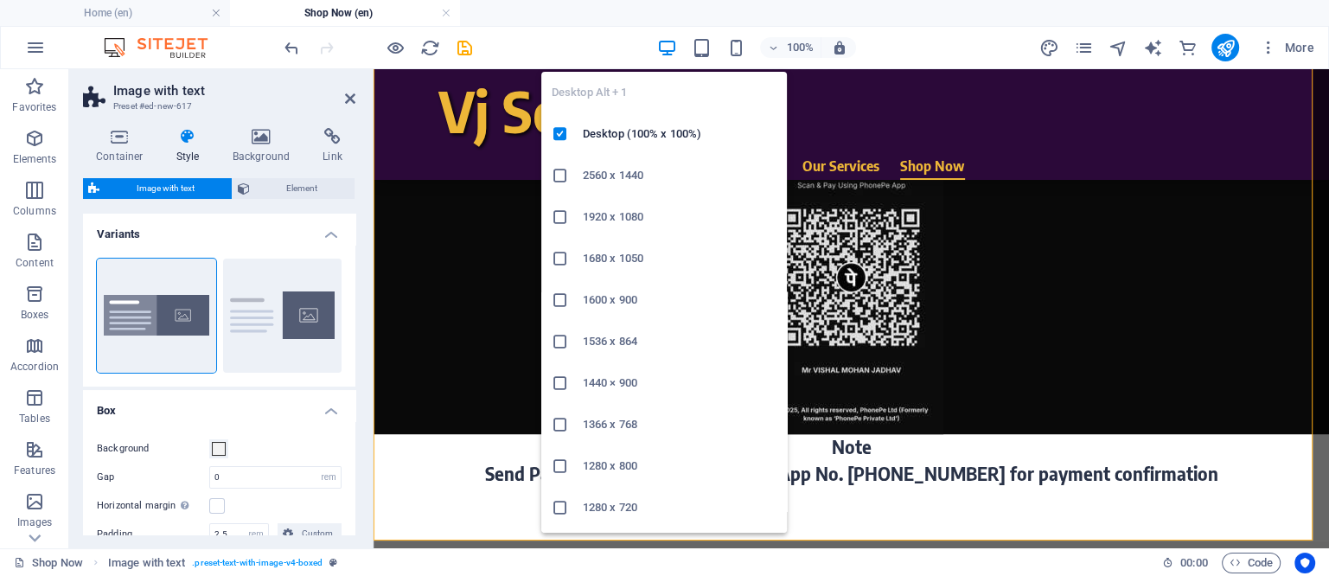
click at [660, 45] on icon "button" at bounding box center [667, 48] width 20 height 20
click at [667, 45] on icon "button" at bounding box center [667, 48] width 20 height 20
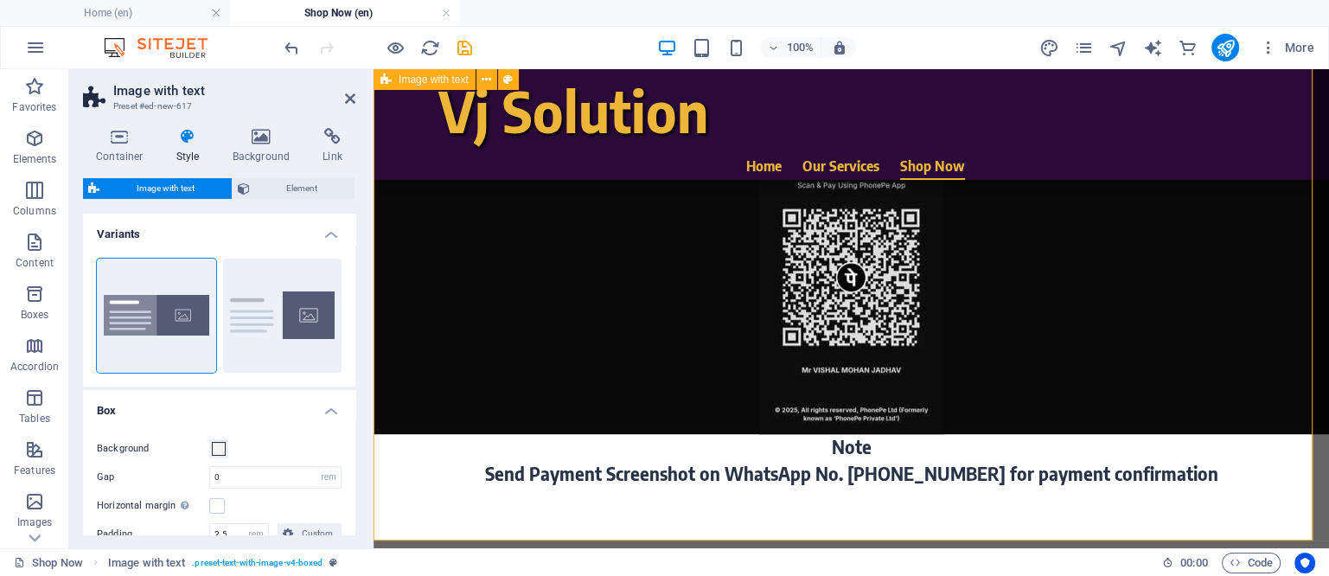
drag, startPoint x: 916, startPoint y: 463, endPoint x: 852, endPoint y: 445, distance: 66.5
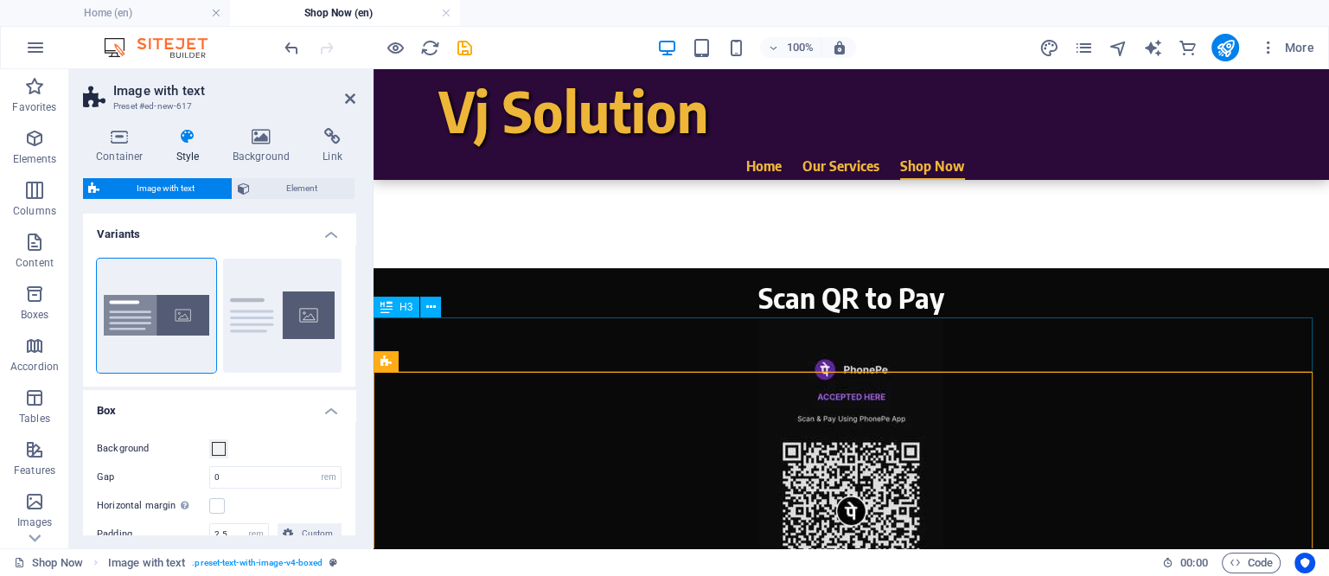
scroll to position [716, 0]
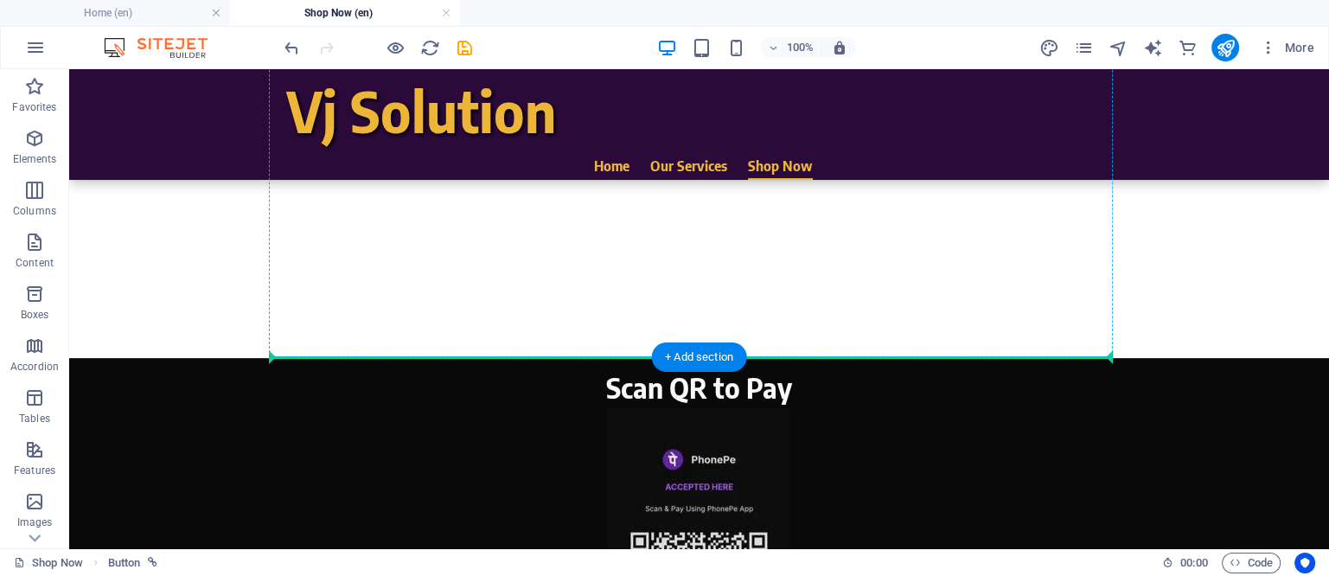
scroll to position [677, 0]
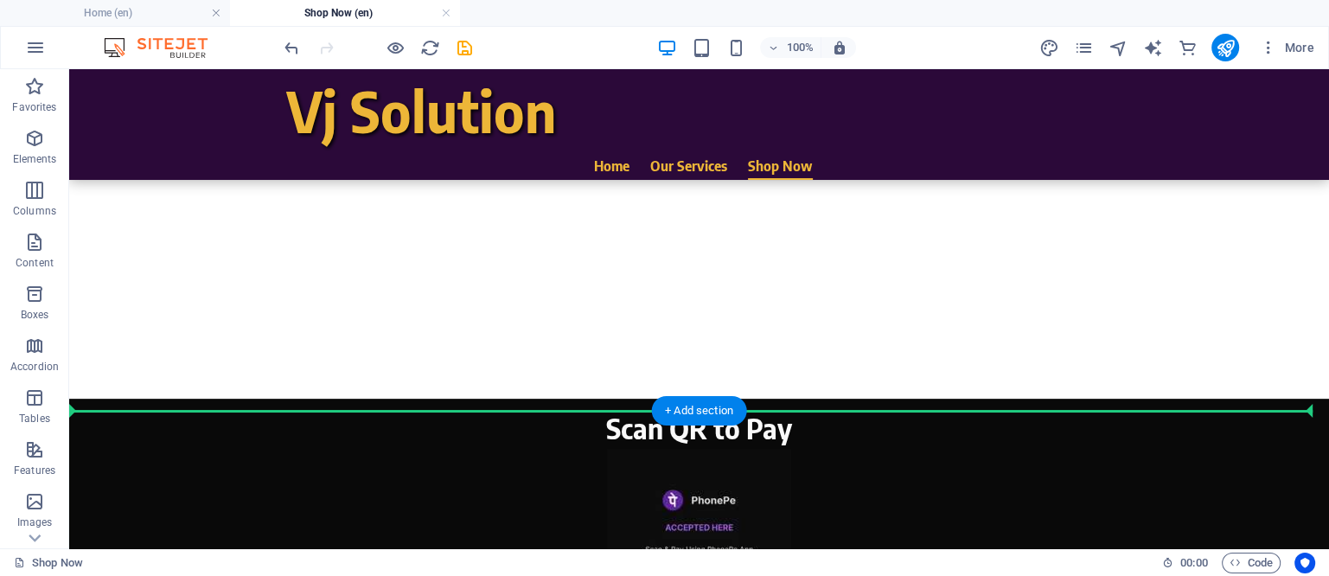
drag, startPoint x: 546, startPoint y: 358, endPoint x: 730, endPoint y: 448, distance: 204.1
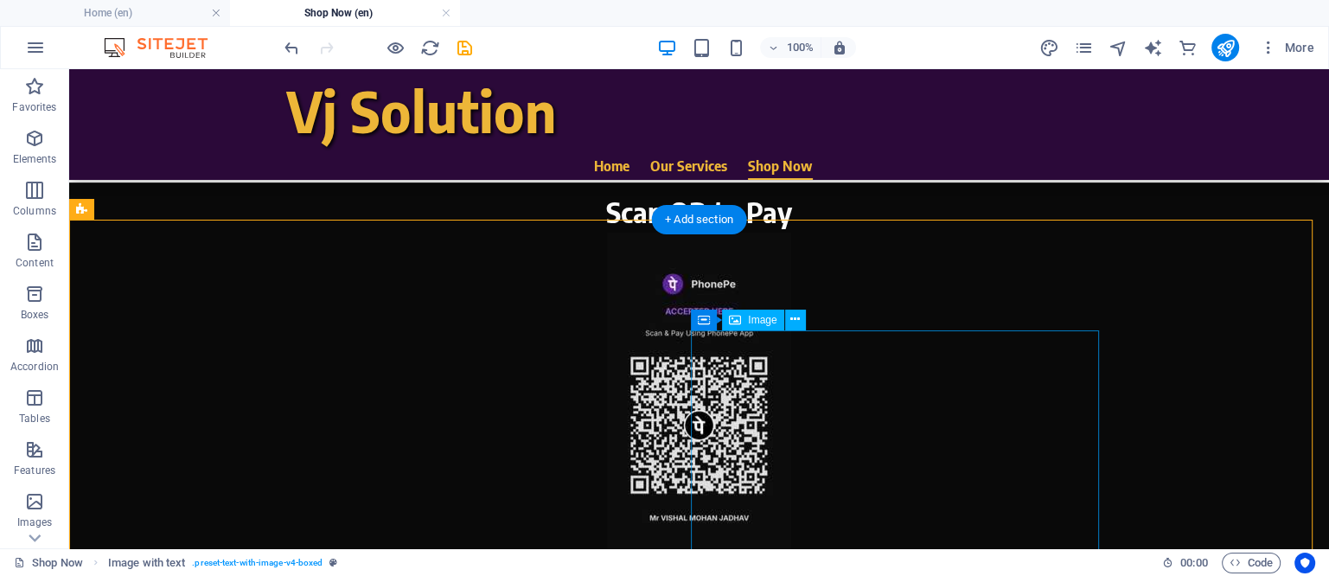
scroll to position [785, 0]
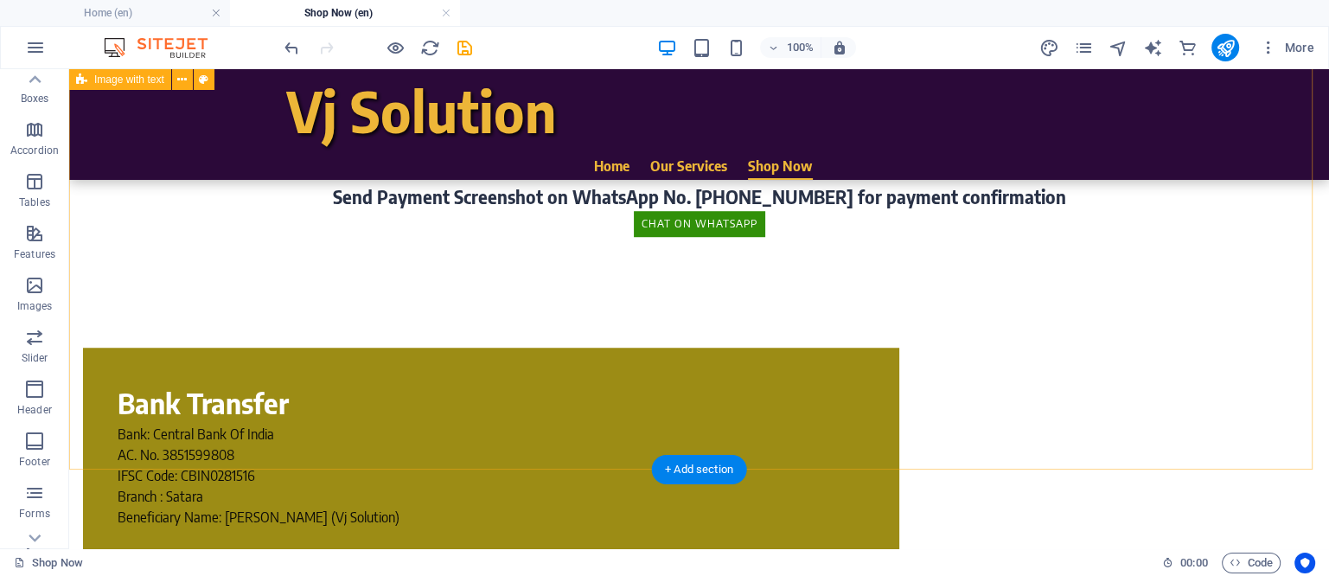
scroll to position [885, 0]
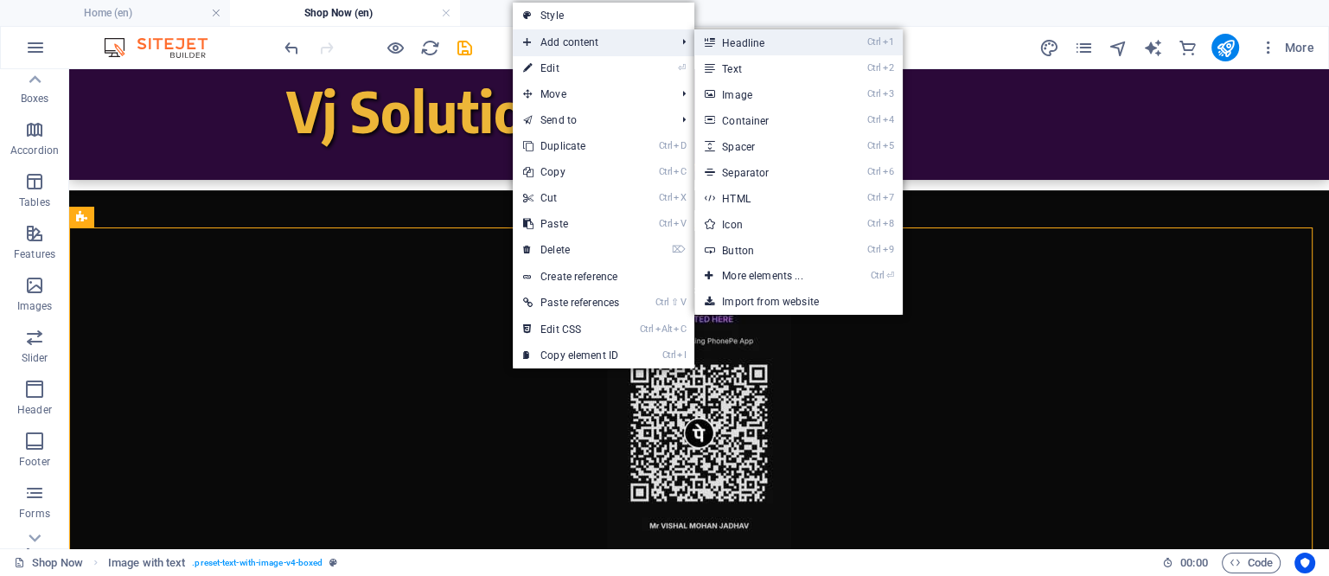
click at [743, 42] on link "Ctrl 1 Headline" at bounding box center [765, 42] width 143 height 26
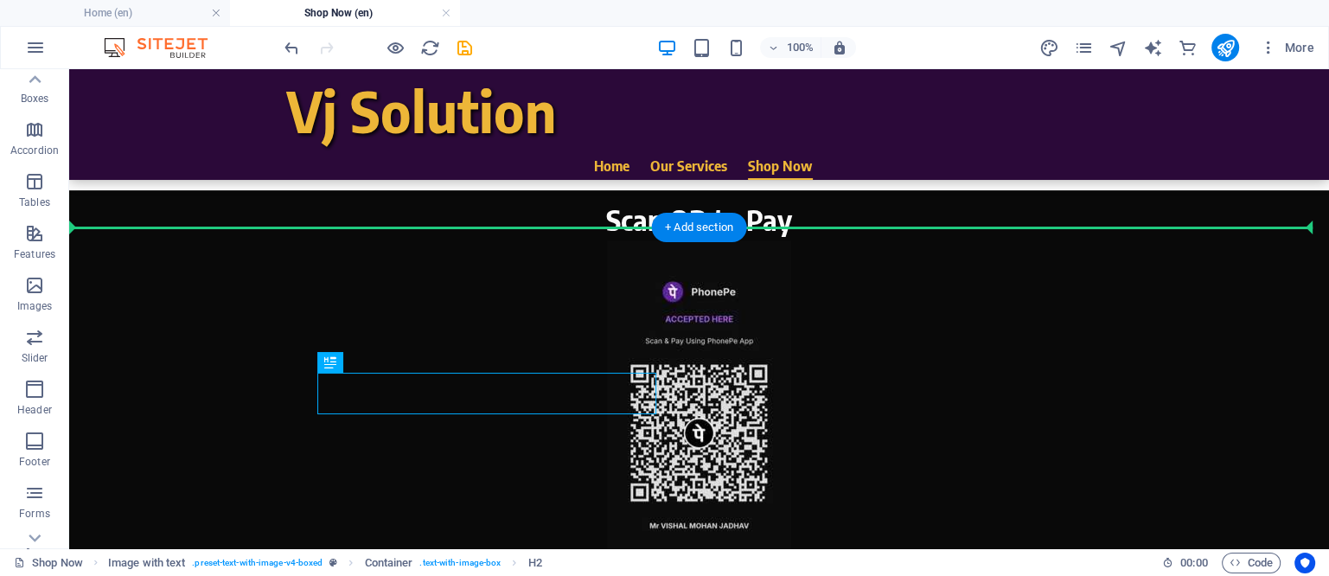
drag, startPoint x: 434, startPoint y: 399, endPoint x: 602, endPoint y: 318, distance: 186.4
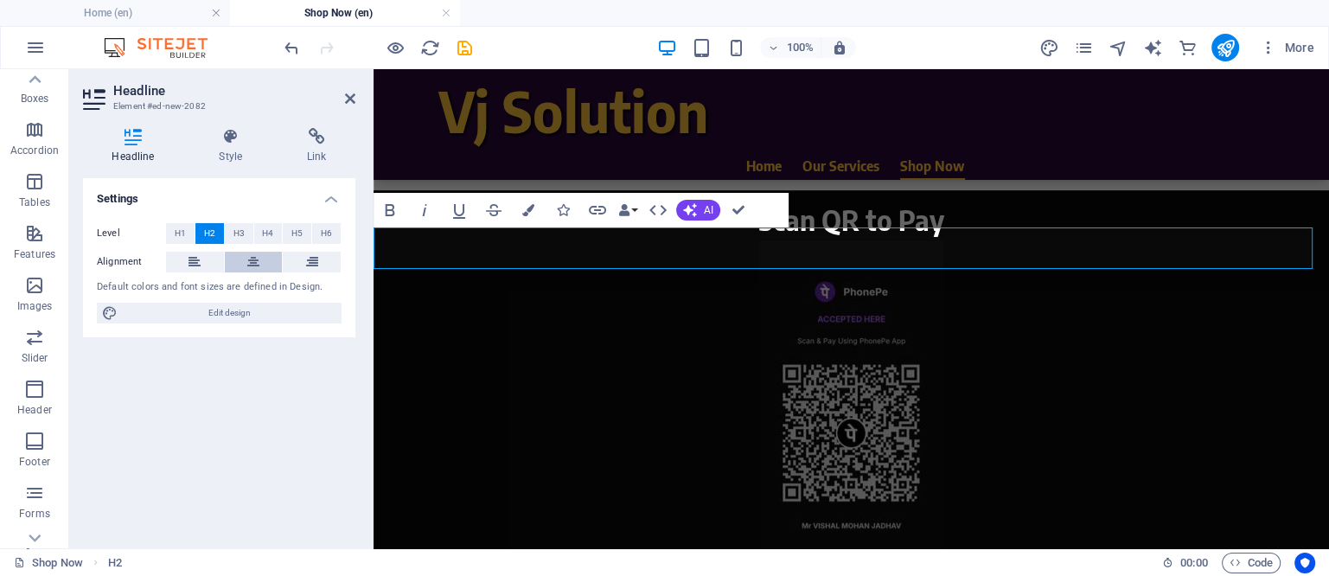
click at [265, 259] on button at bounding box center [254, 262] width 58 height 21
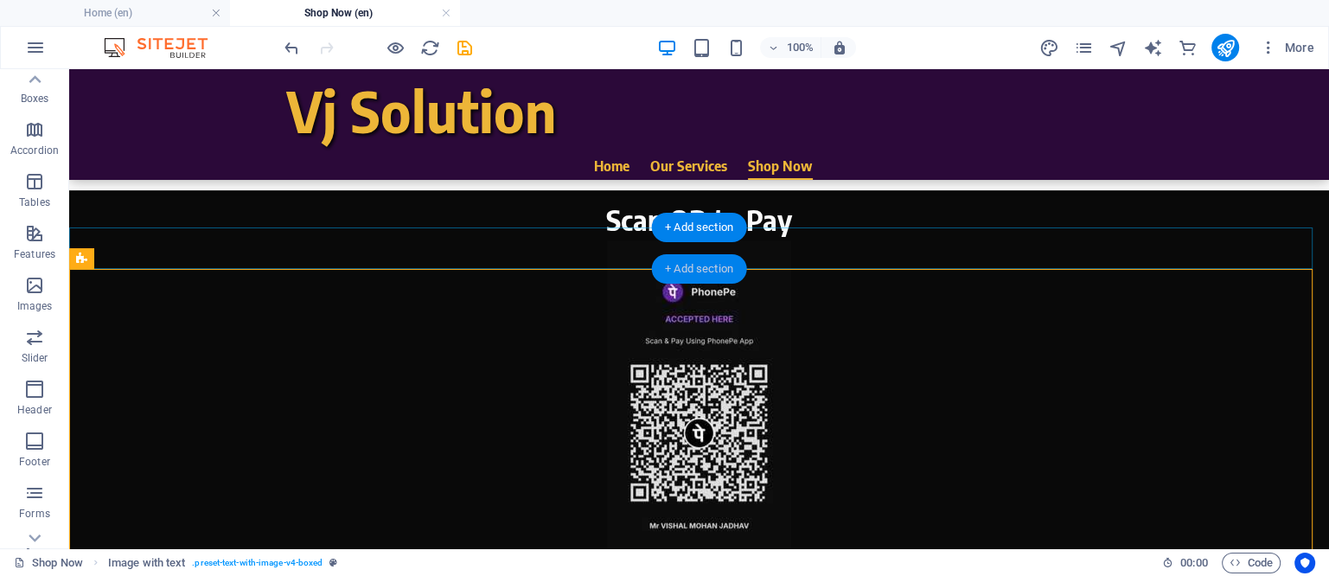
click at [710, 271] on div "+ Add section" at bounding box center [699, 268] width 96 height 29
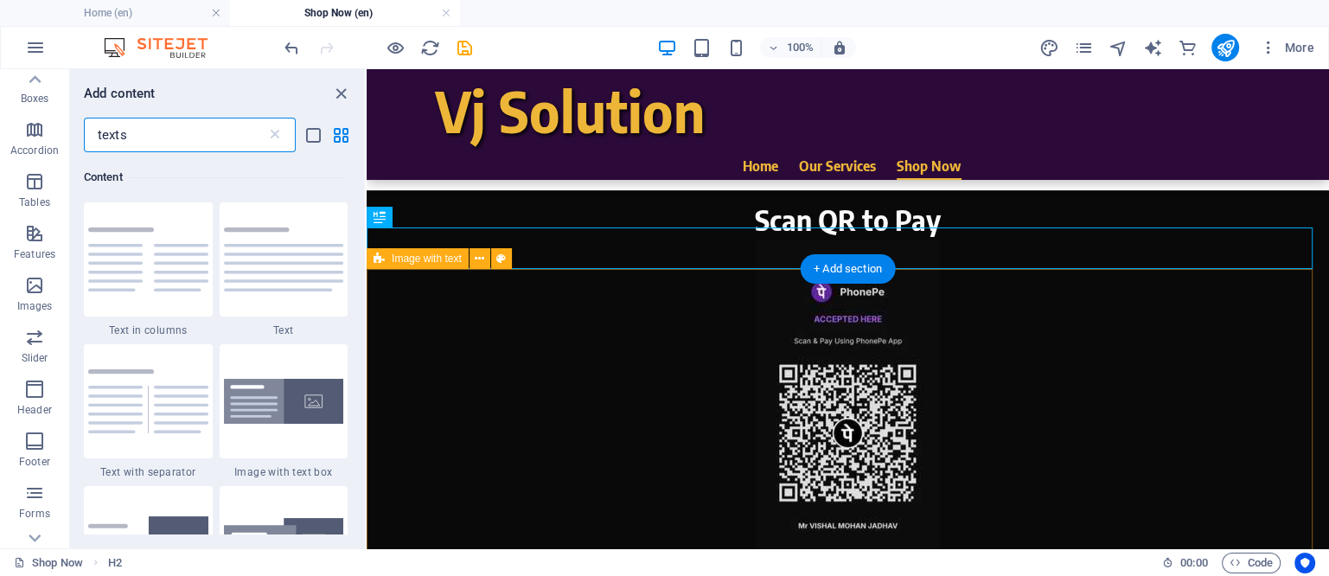
scroll to position [0, 0]
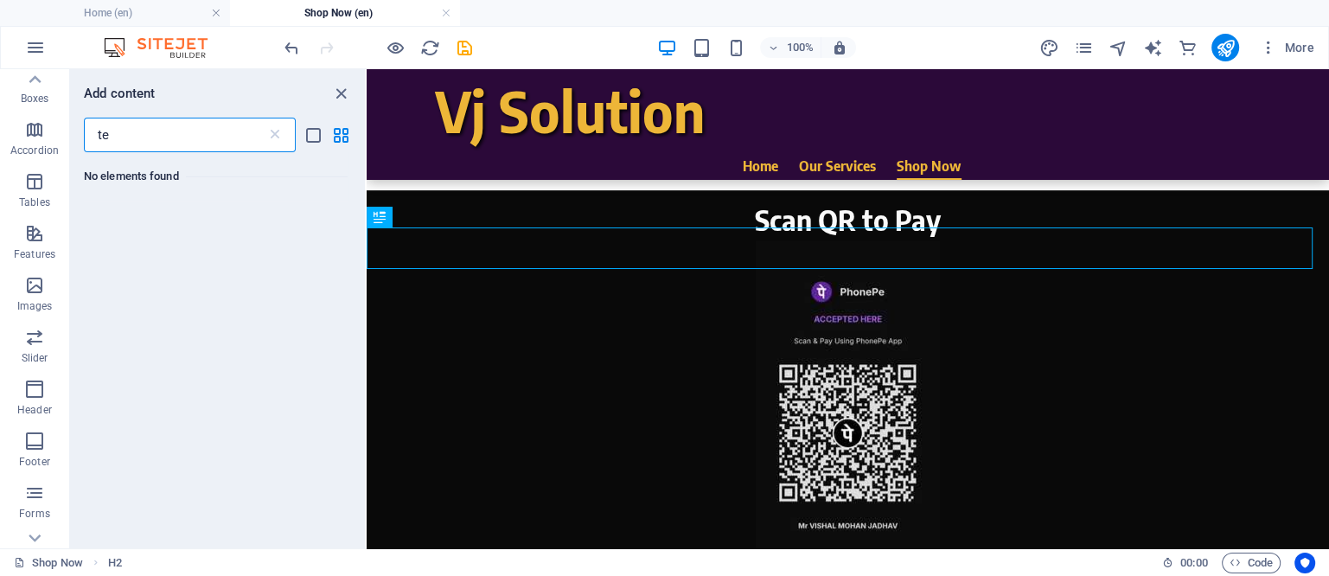
type input "t"
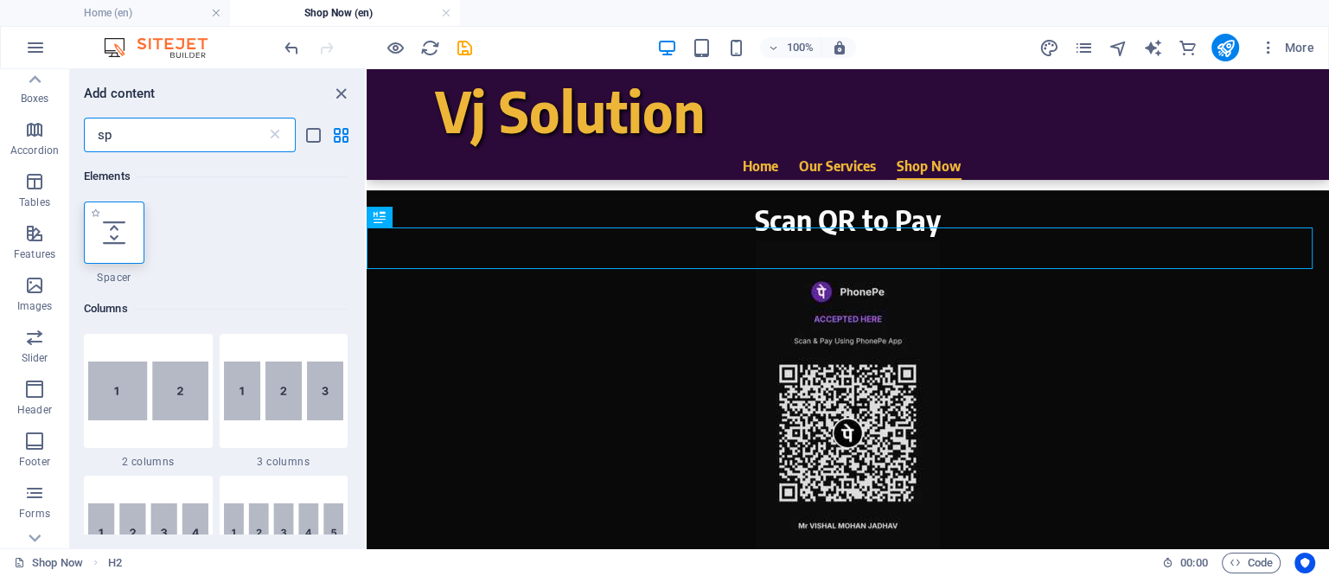
type input "sp"
click at [124, 234] on icon at bounding box center [114, 232] width 22 height 22
select select "px"
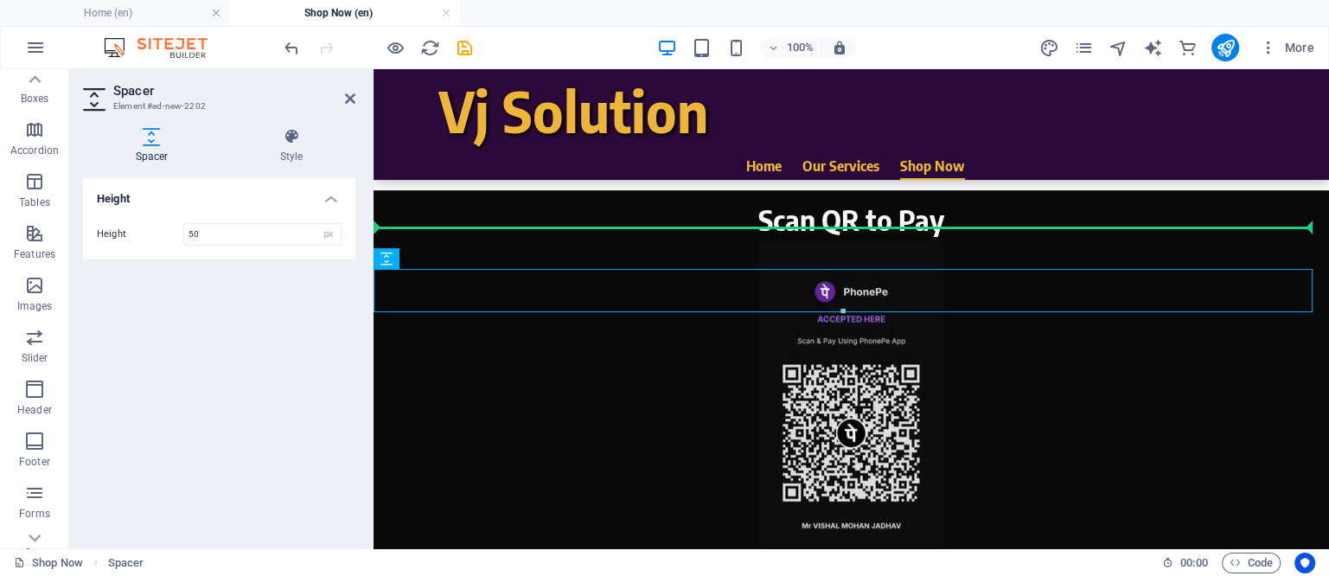
drag, startPoint x: 709, startPoint y: 274, endPoint x: 715, endPoint y: 229, distance: 45.4
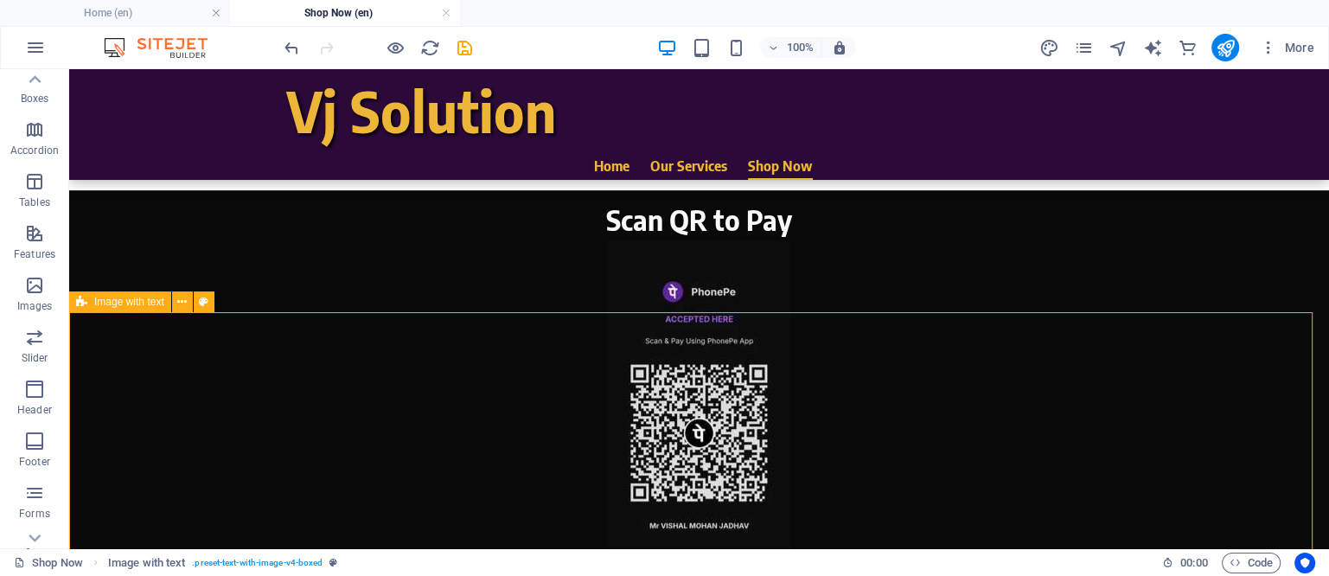
select select "rem"
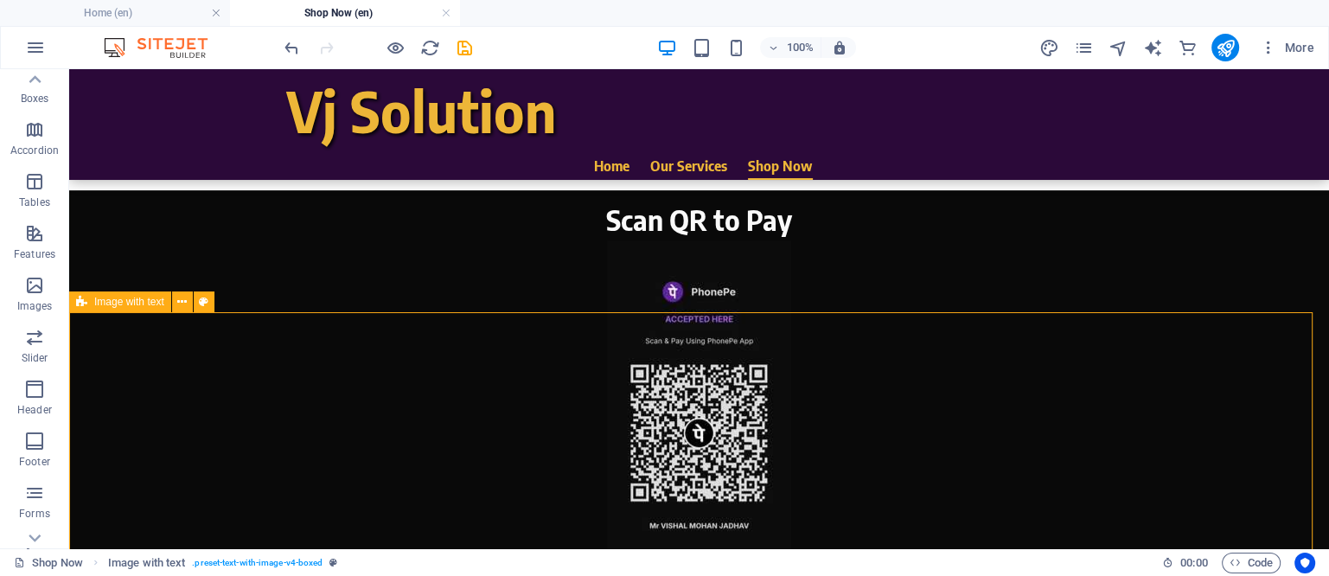
select select "px"
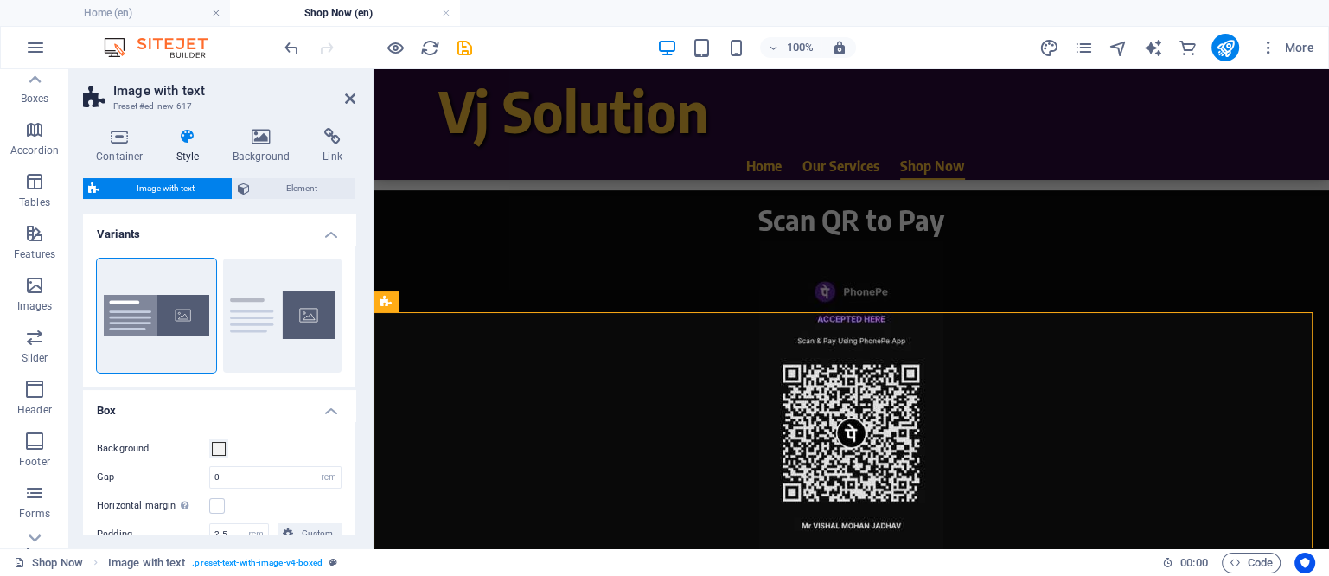
click at [183, 137] on icon at bounding box center [187, 136] width 49 height 17
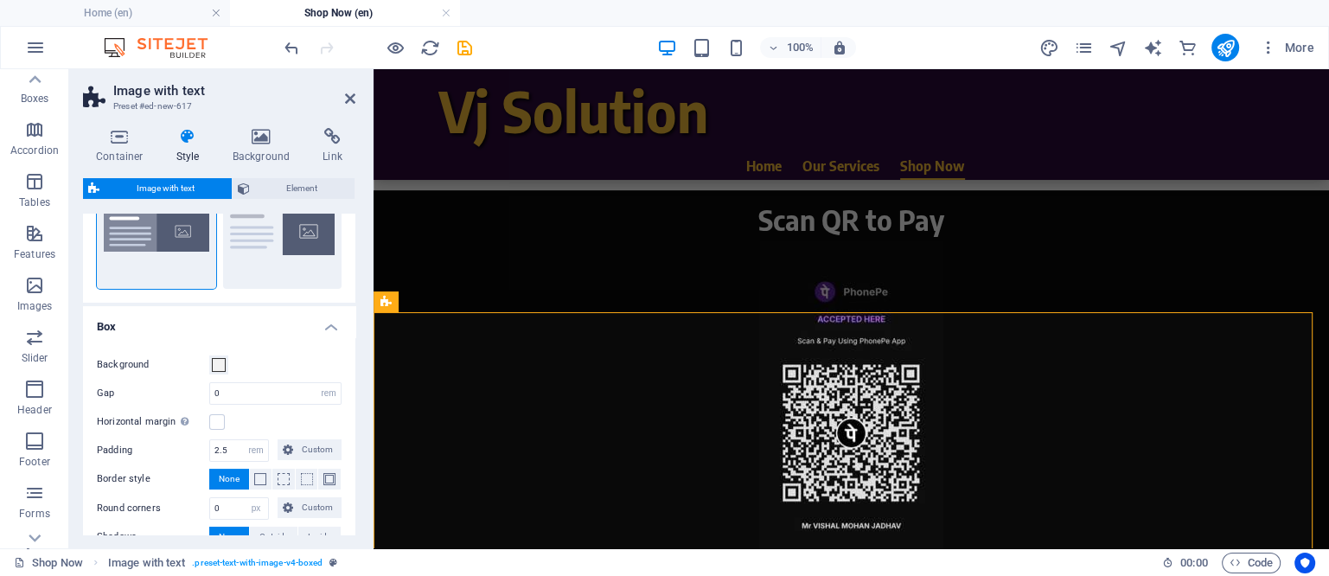
scroll to position [107, 0]
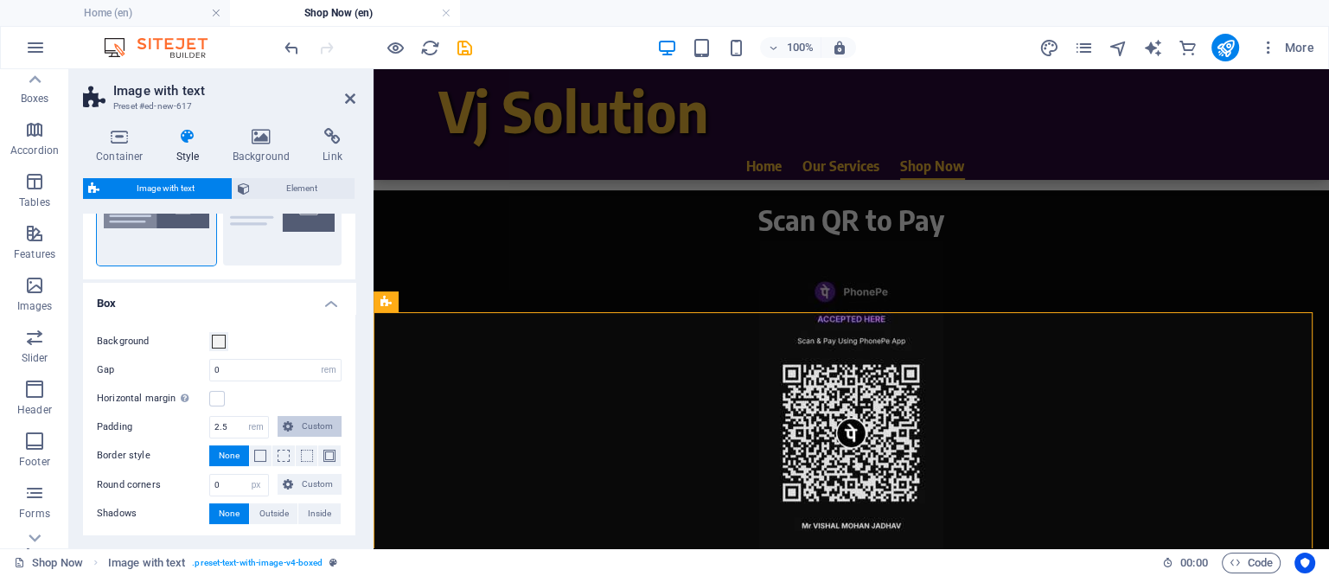
click at [309, 421] on span "Custom" at bounding box center [317, 426] width 38 height 21
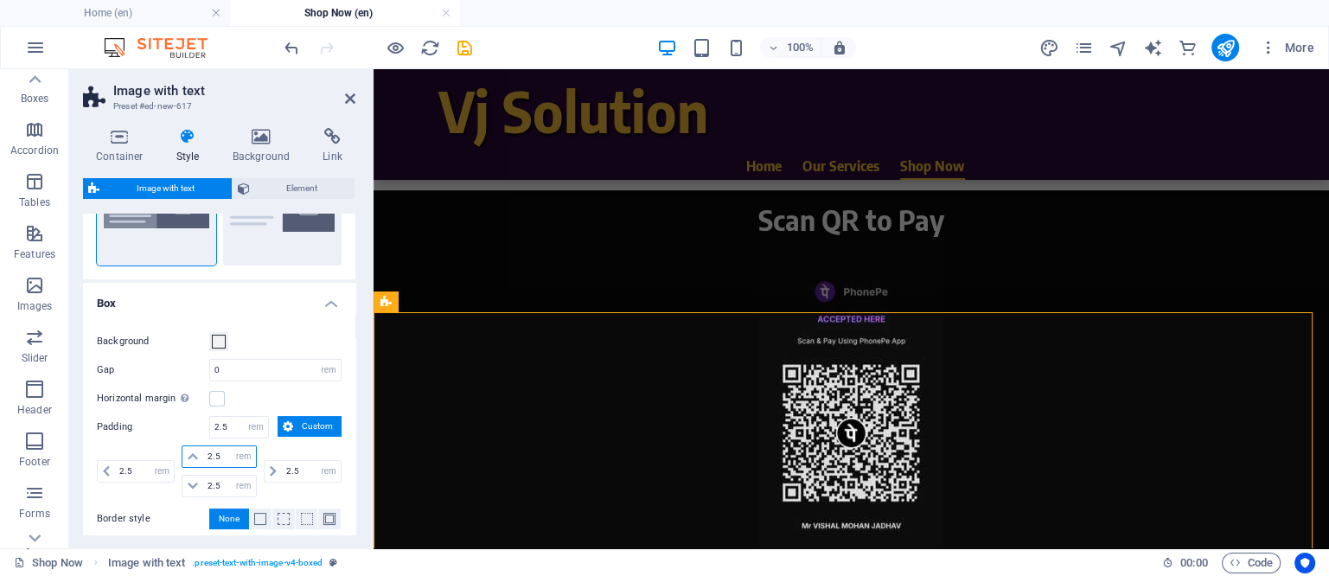
click at [203, 456] on input "2.5" at bounding box center [229, 456] width 52 height 21
click at [242, 458] on select "rem px % vh vw" at bounding box center [244, 456] width 24 height 21
select select "px"
click at [232, 446] on select "rem px % vh vw" at bounding box center [244, 456] width 24 height 21
select select "DISABLED_OPTION_VALUE"
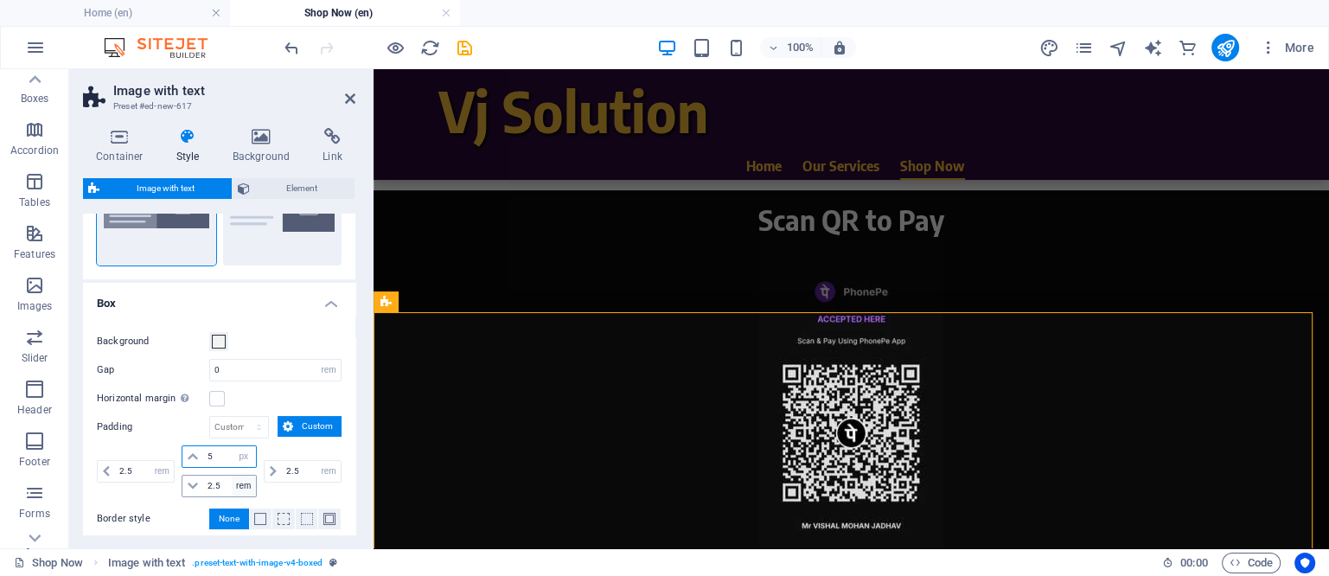
type input "5"
click at [242, 482] on select "rem px % vh vw" at bounding box center [244, 485] width 24 height 21
select select "px"
click at [232, 475] on select "rem px % vh vw" at bounding box center [244, 485] width 24 height 21
type input "40"
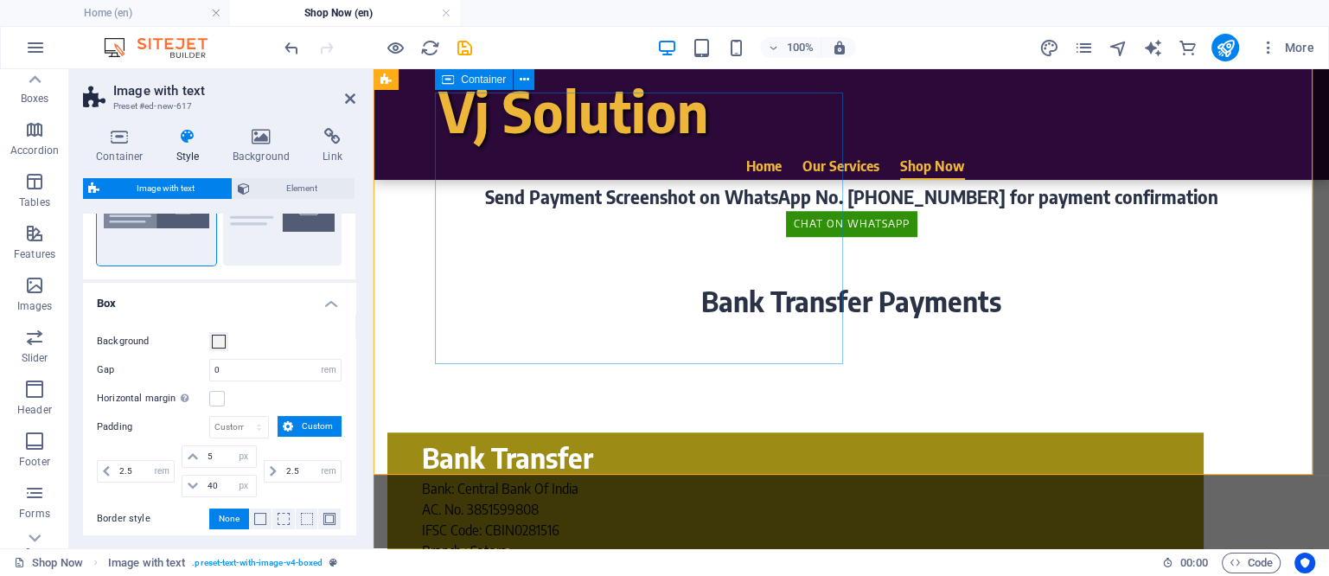
scroll to position [992, 0]
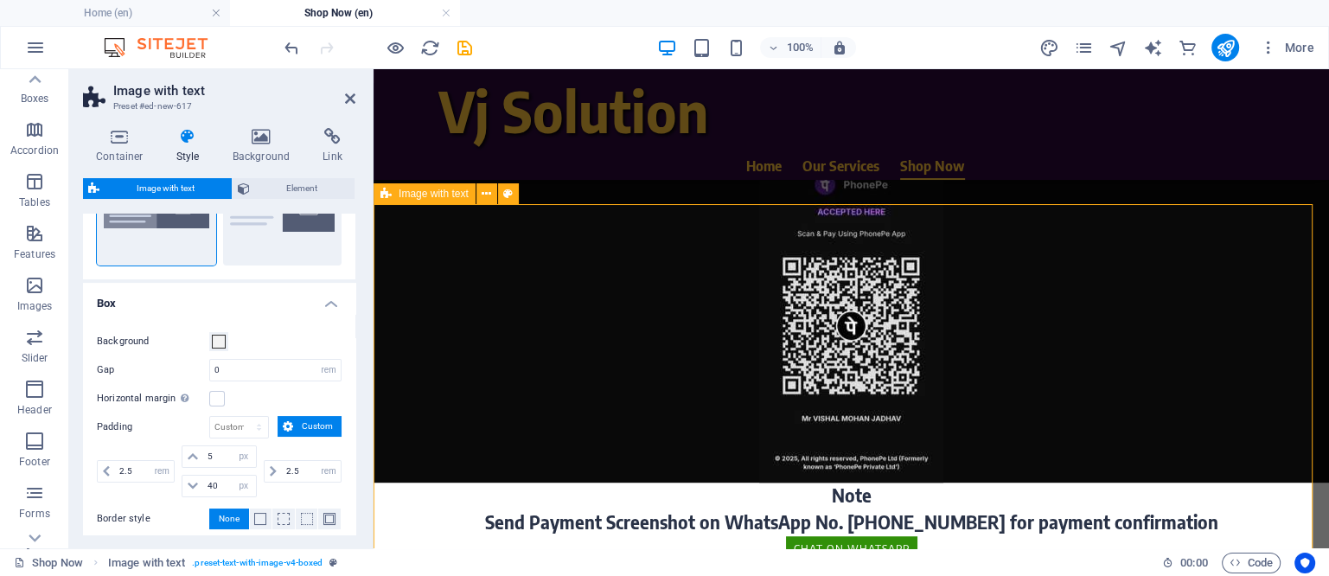
click at [274, 141] on icon at bounding box center [262, 136] width 84 height 17
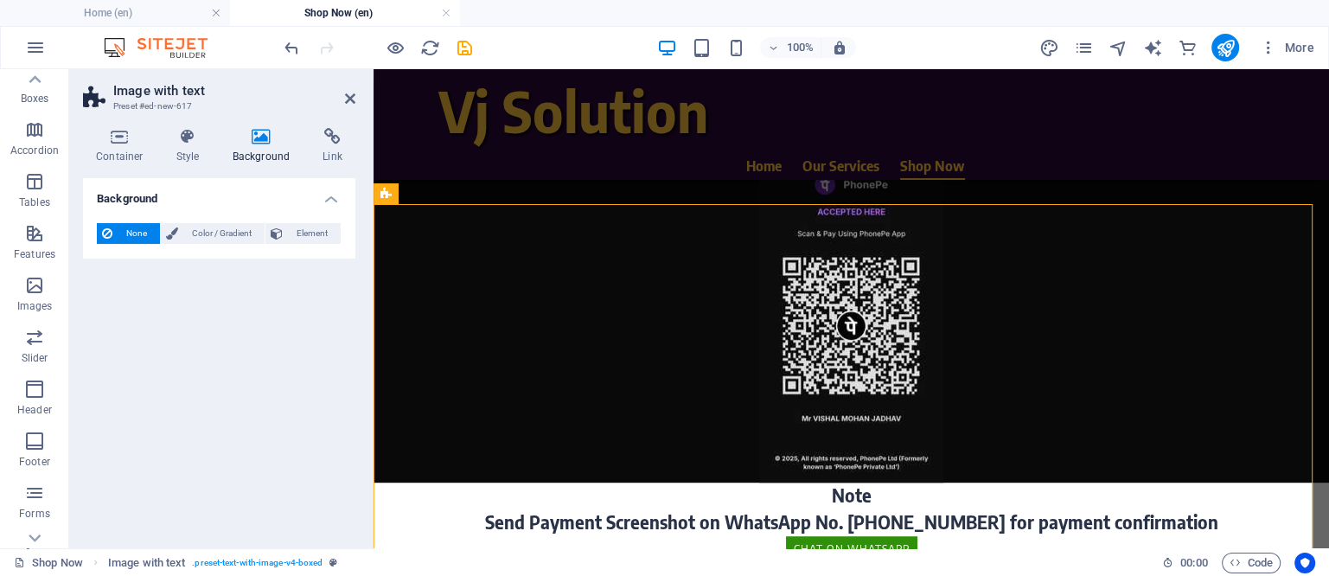
click at [214, 220] on div "None Color / Gradient Element Stretch background to full-width Color overlay Pl…" at bounding box center [219, 233] width 272 height 49
click at [216, 233] on span "Color / Gradient" at bounding box center [221, 233] width 76 height 21
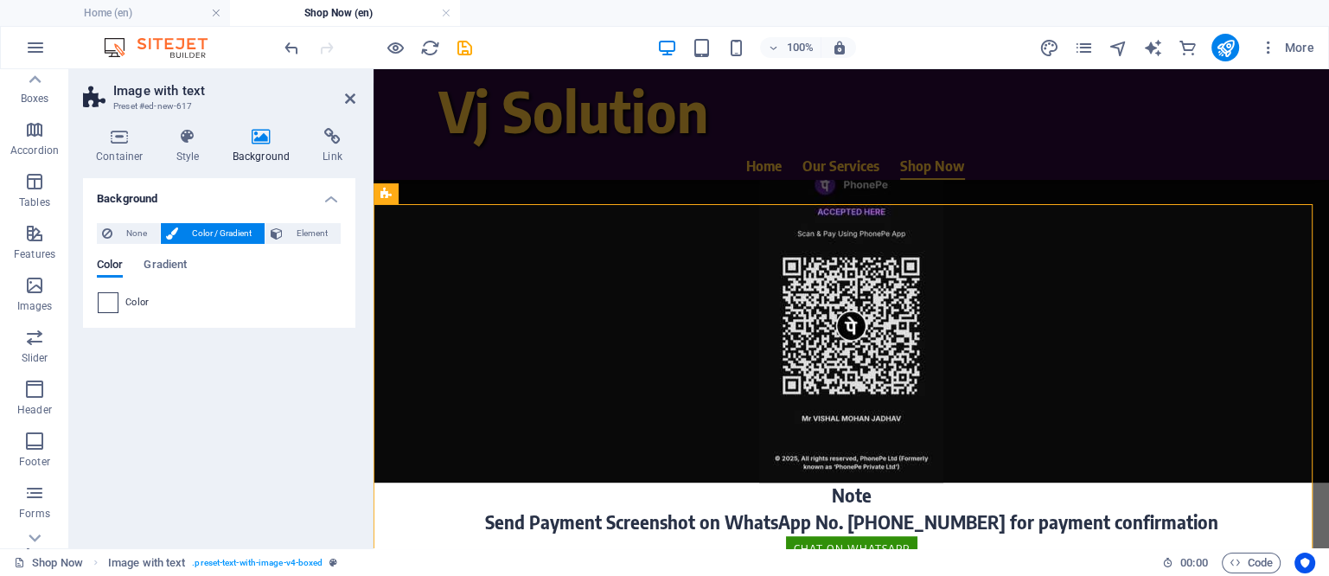
click at [101, 303] on span at bounding box center [108, 302] width 19 height 19
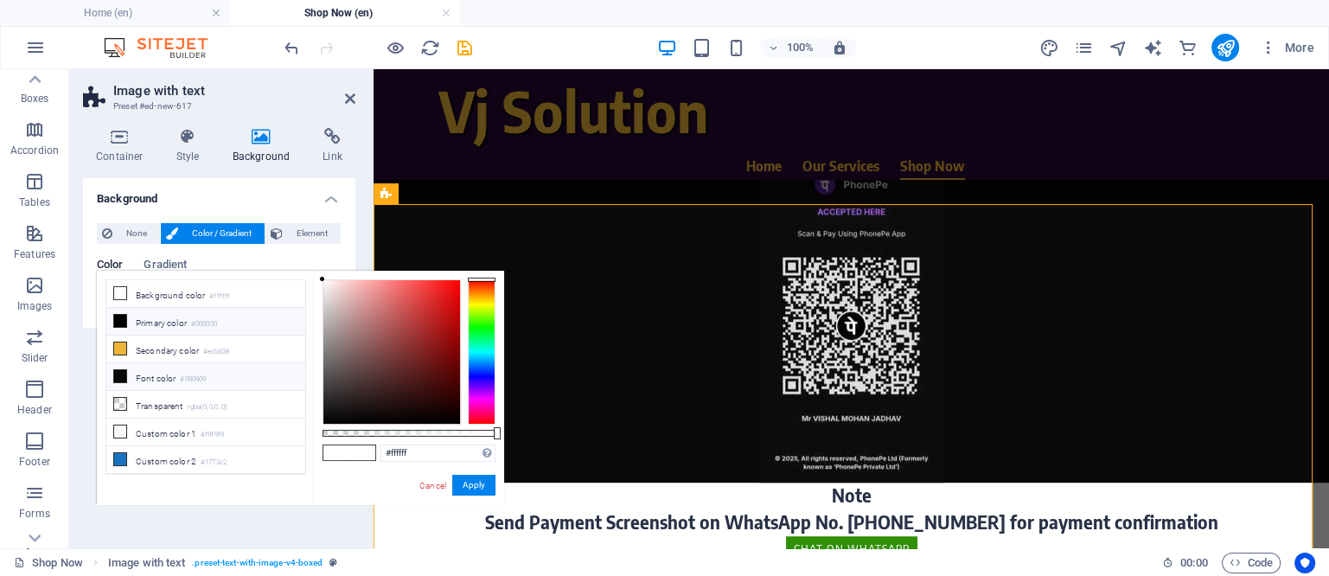
click at [121, 374] on icon at bounding box center [120, 376] width 12 height 12
type input "#090909"
click at [469, 481] on button "Apply" at bounding box center [473, 485] width 43 height 21
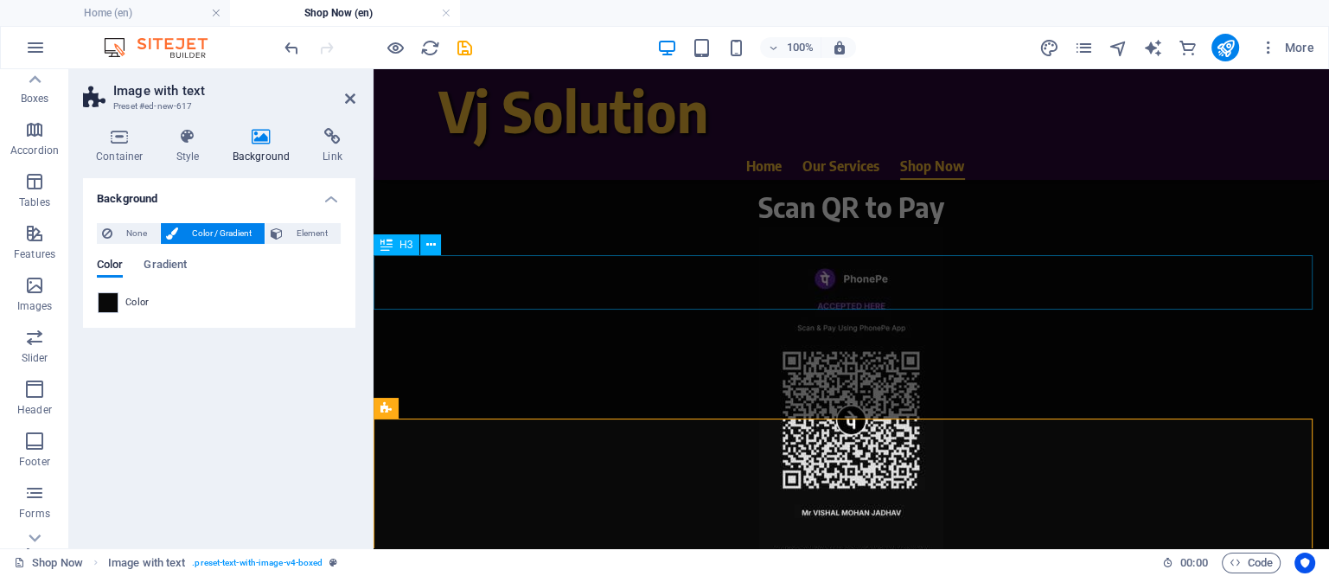
scroll to position [777, 0]
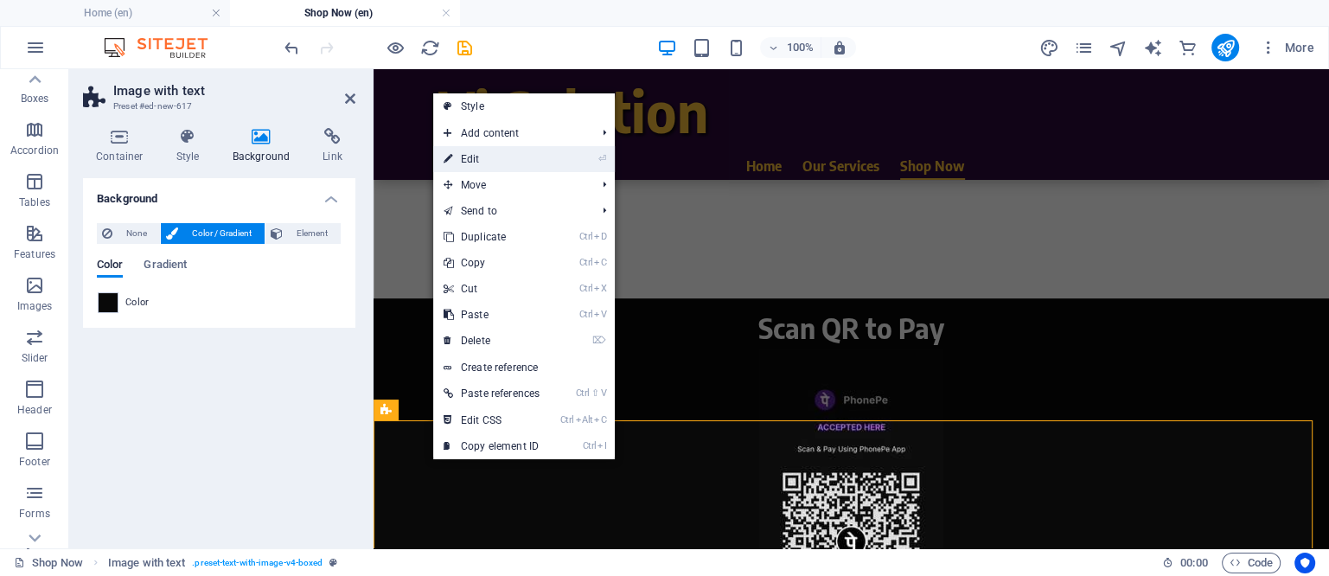
click at [469, 160] on link "⏎ Edit" at bounding box center [491, 159] width 117 height 26
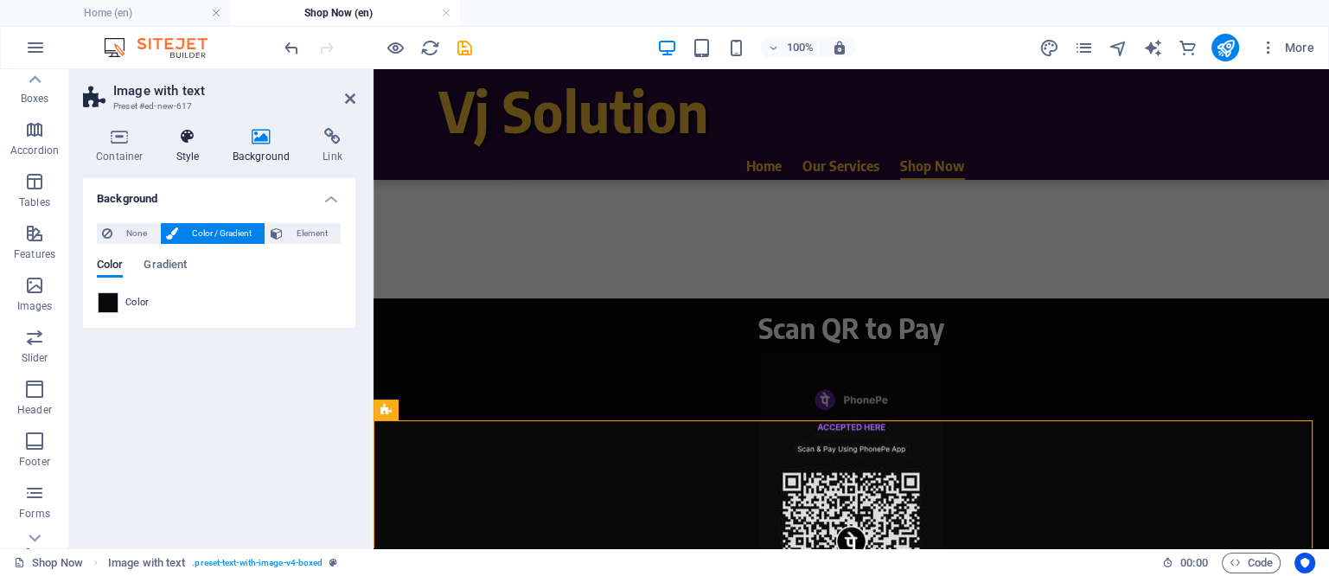
click at [166, 140] on icon at bounding box center [187, 136] width 49 height 17
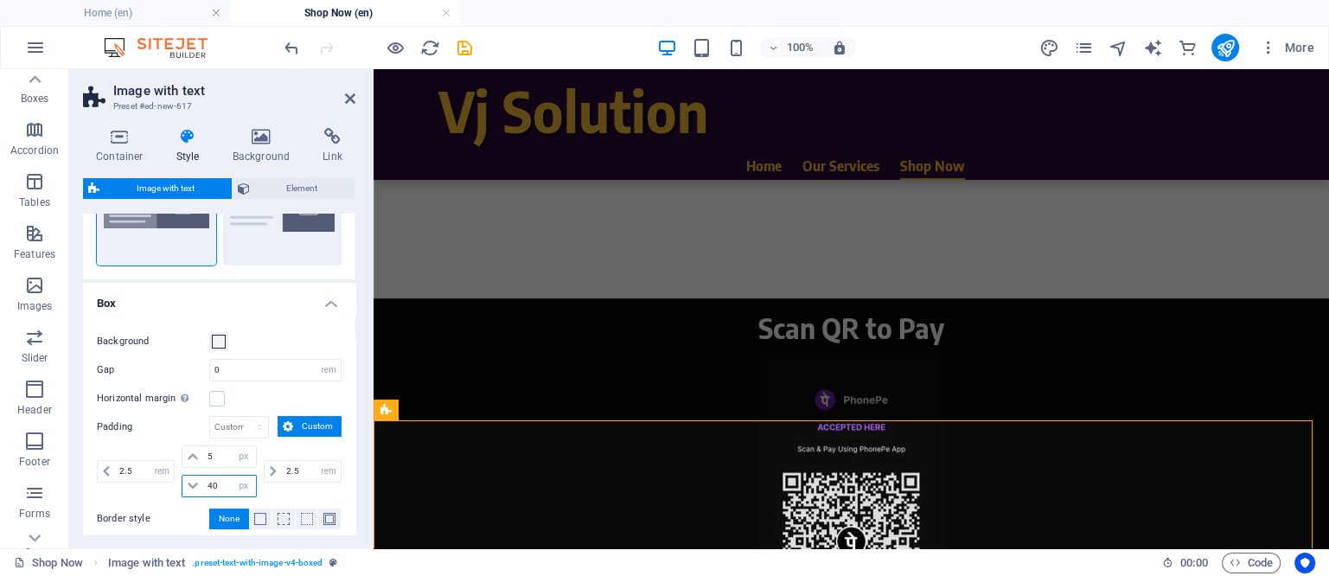
click at [218, 481] on input "40" at bounding box center [229, 485] width 52 height 21
type input "4"
type input "5"
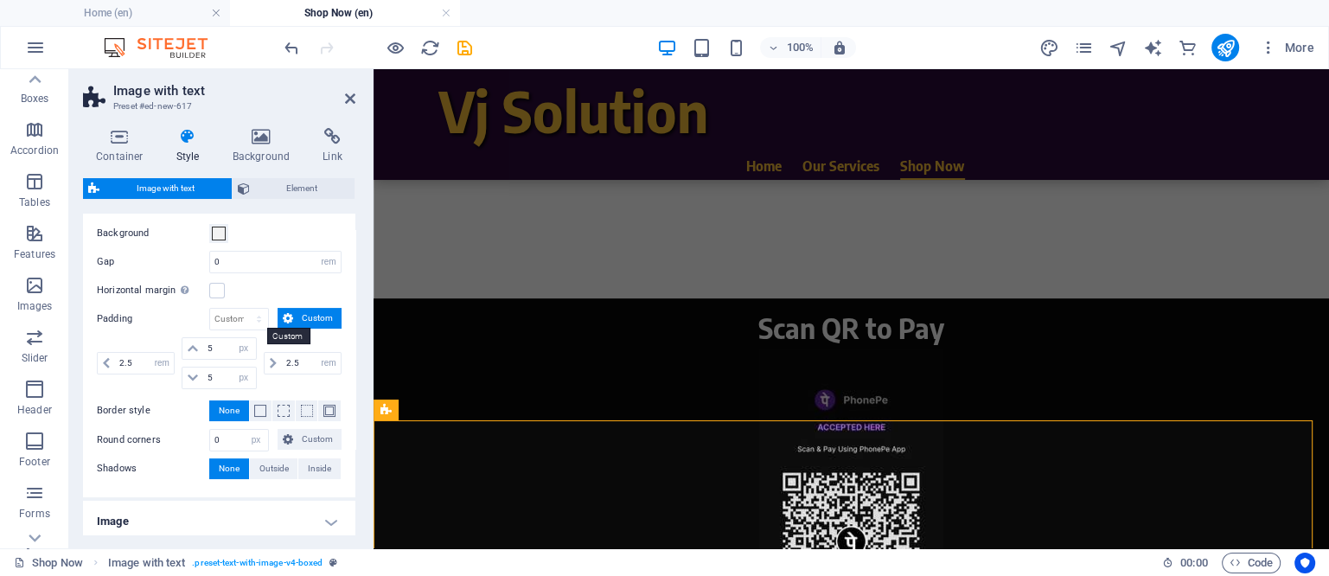
scroll to position [0, 0]
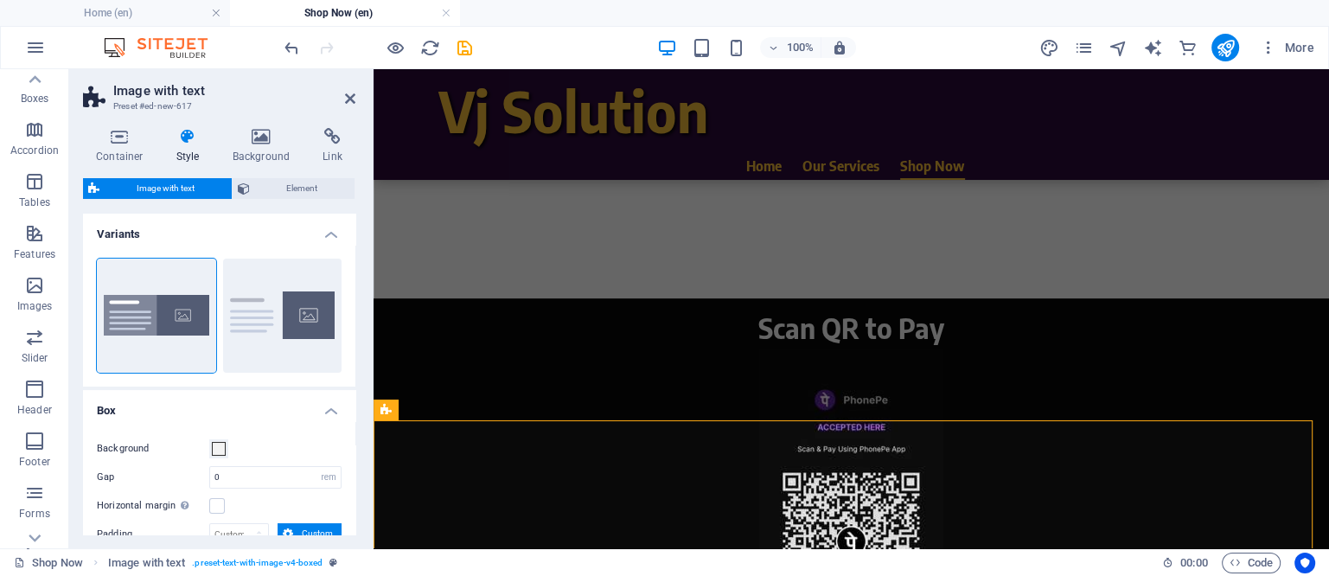
click at [188, 141] on icon at bounding box center [187, 136] width 49 height 17
click at [124, 145] on h4 "Container" at bounding box center [123, 146] width 80 height 36
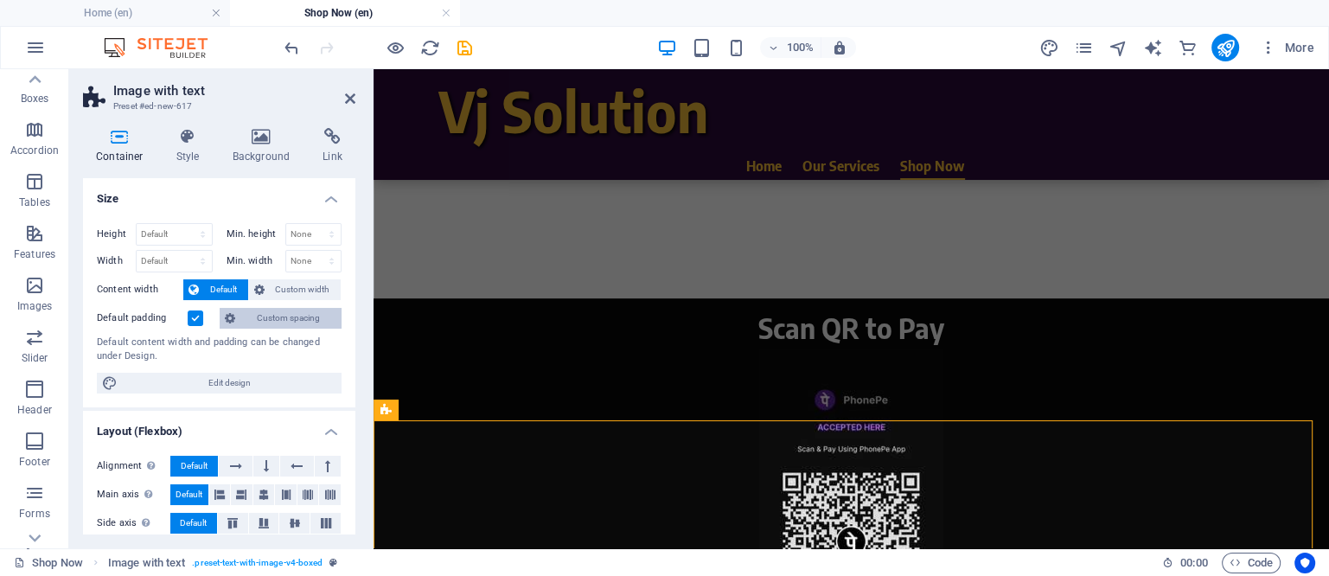
click at [294, 317] on span "Custom spacing" at bounding box center [288, 318] width 96 height 21
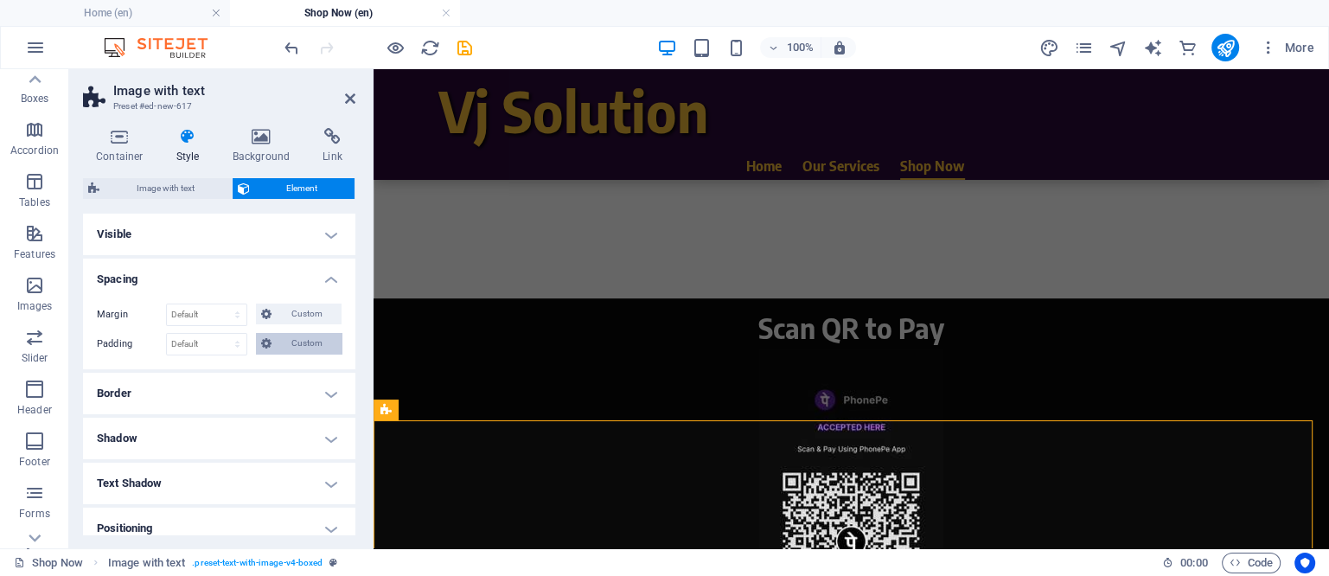
click at [303, 334] on span "Custom" at bounding box center [307, 343] width 60 height 21
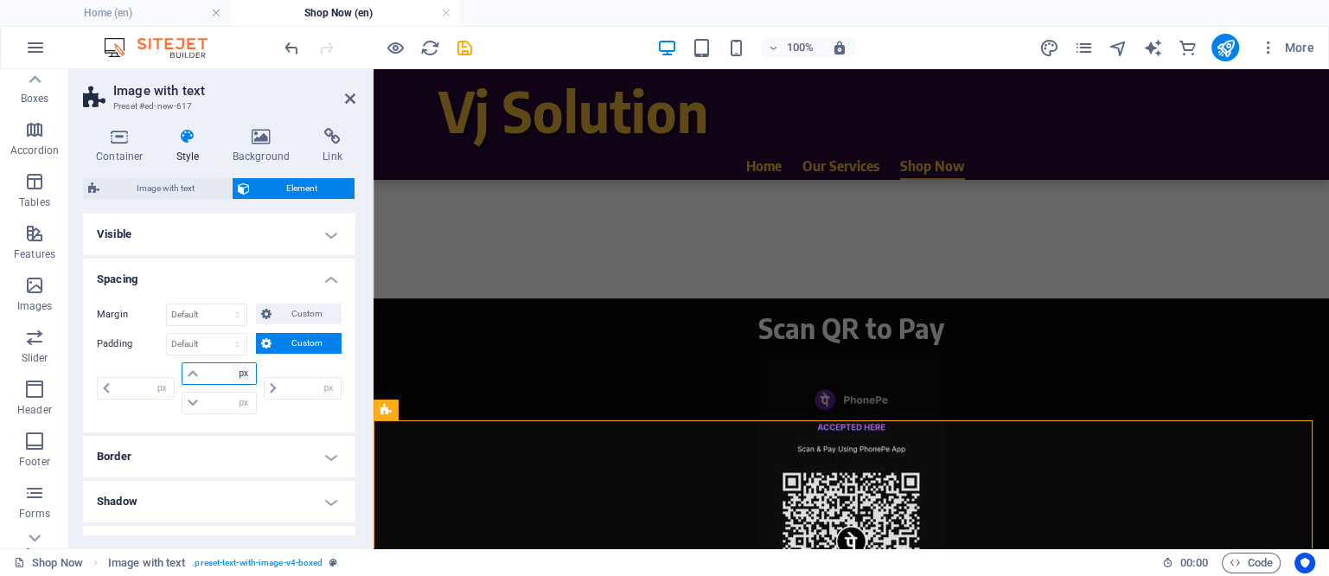
click at [232, 374] on select "px rem % vh vw" at bounding box center [244, 373] width 24 height 21
click at [211, 373] on input "number" at bounding box center [229, 373] width 52 height 21
type input "10"
type input "0"
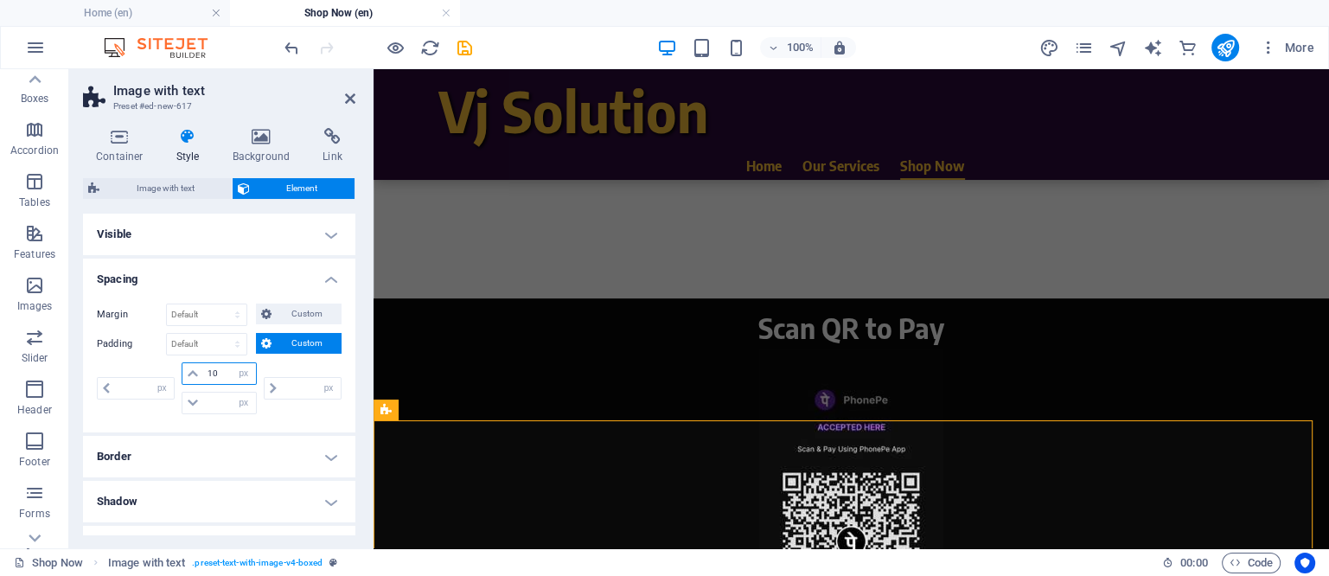
type input "0"
type input "10"
click at [213, 403] on input "0" at bounding box center [229, 402] width 52 height 21
type input "10"
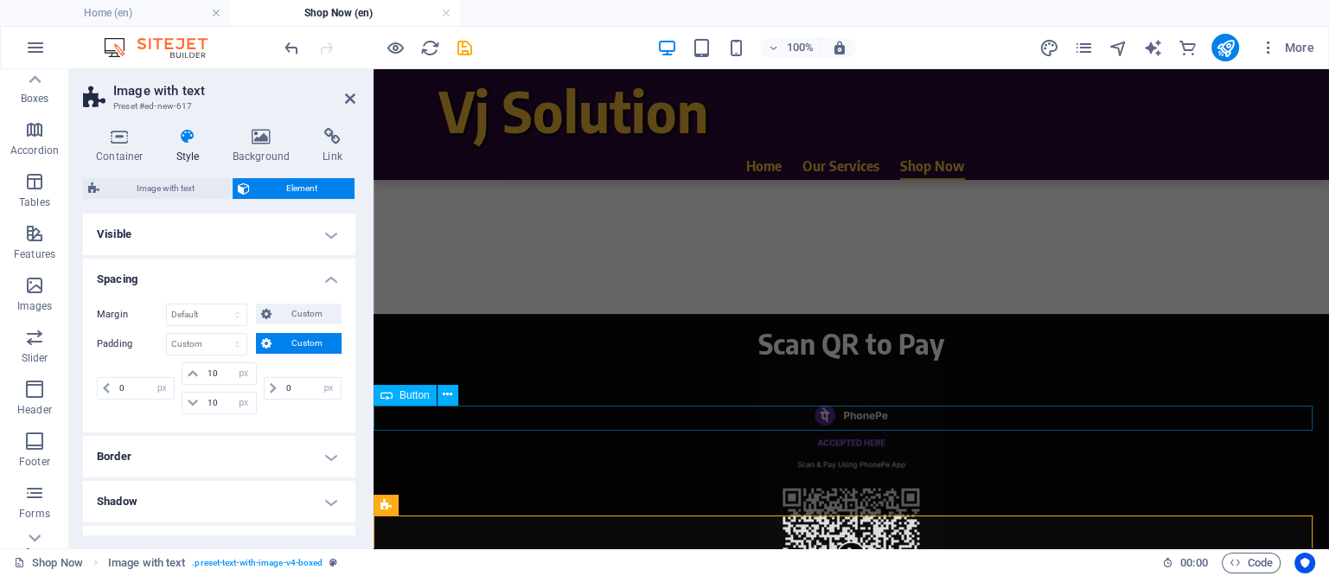
scroll to position [669, 0]
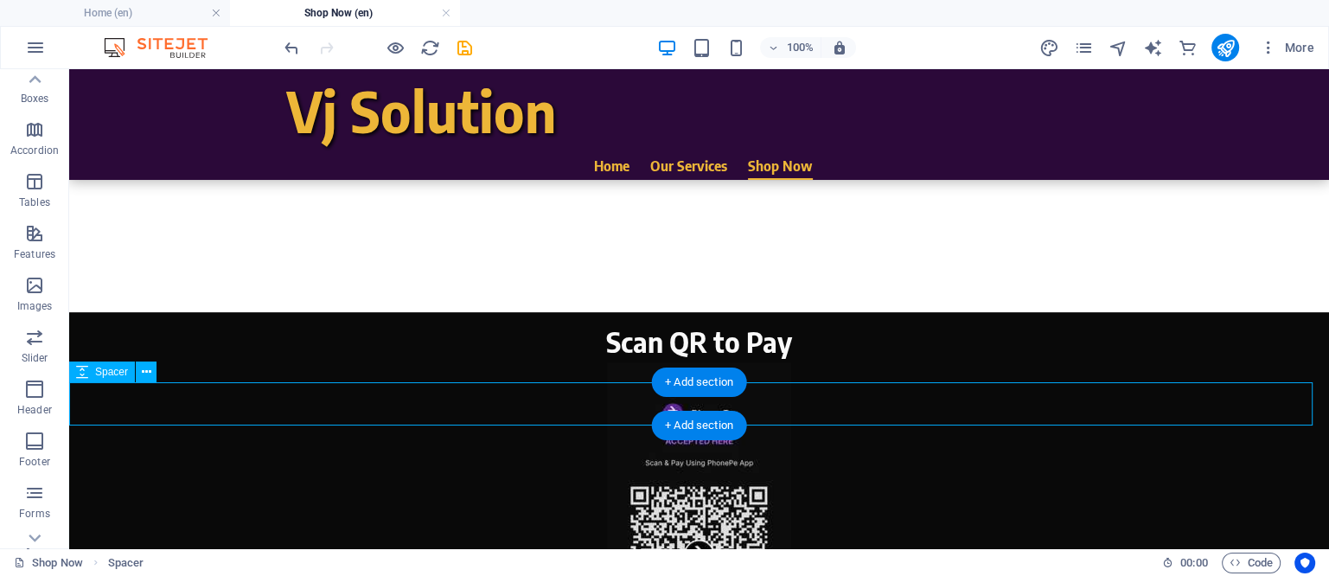
scroll to position [885, 0]
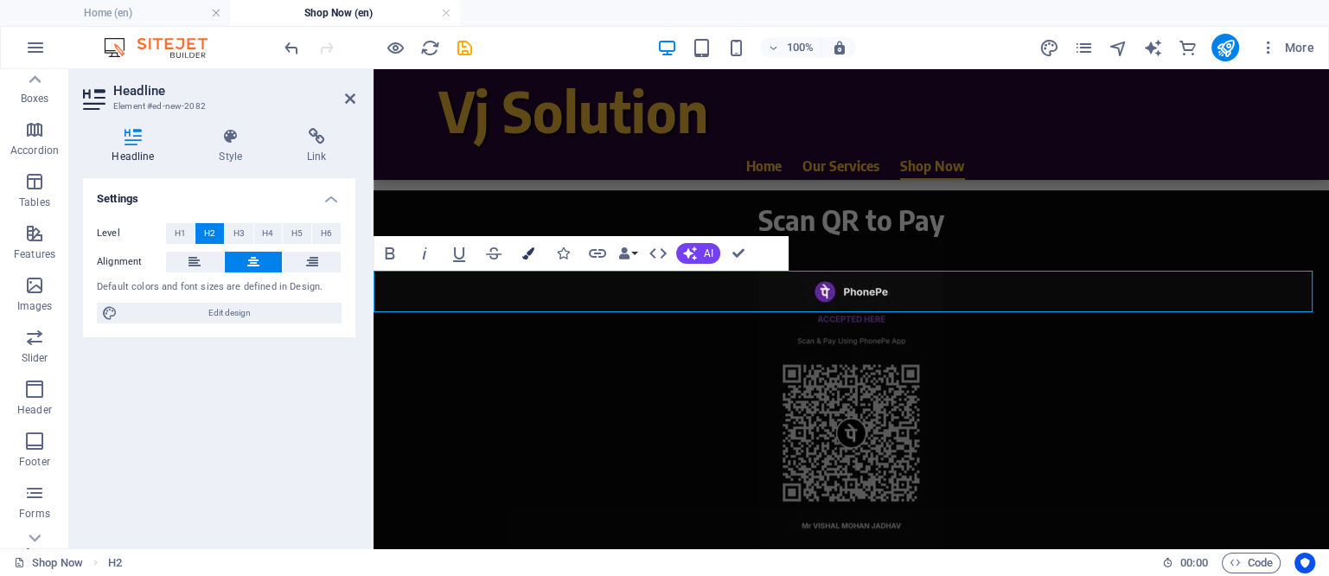
click at [524, 252] on icon "button" at bounding box center [528, 253] width 12 height 12
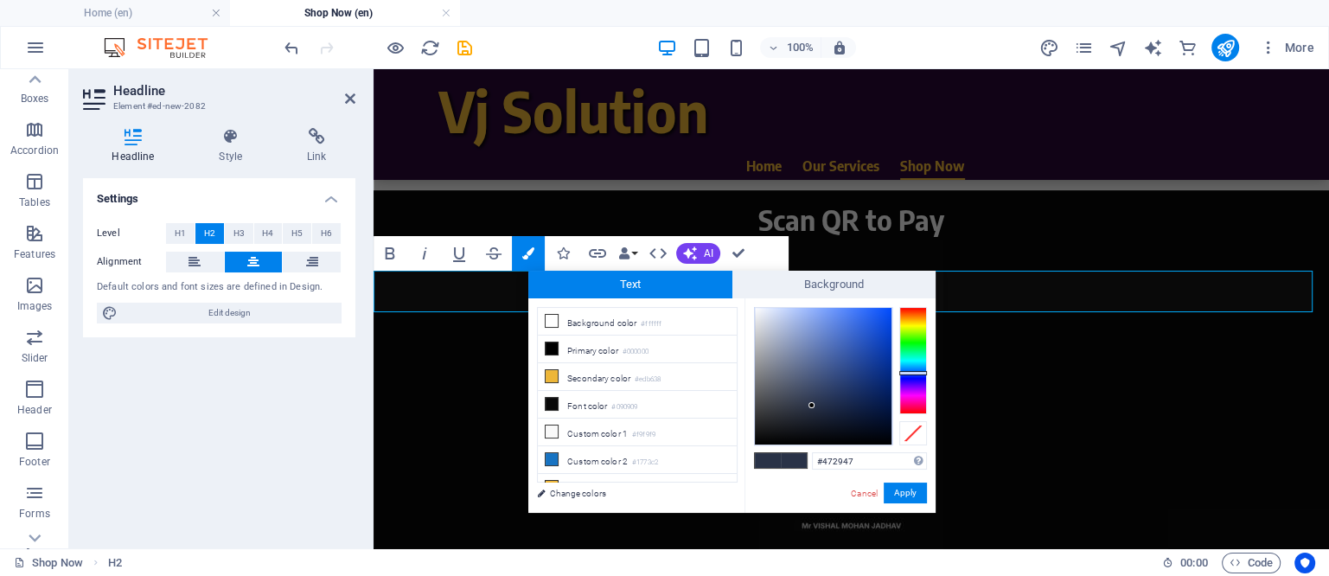
click at [915, 395] on div at bounding box center [913, 360] width 28 height 107
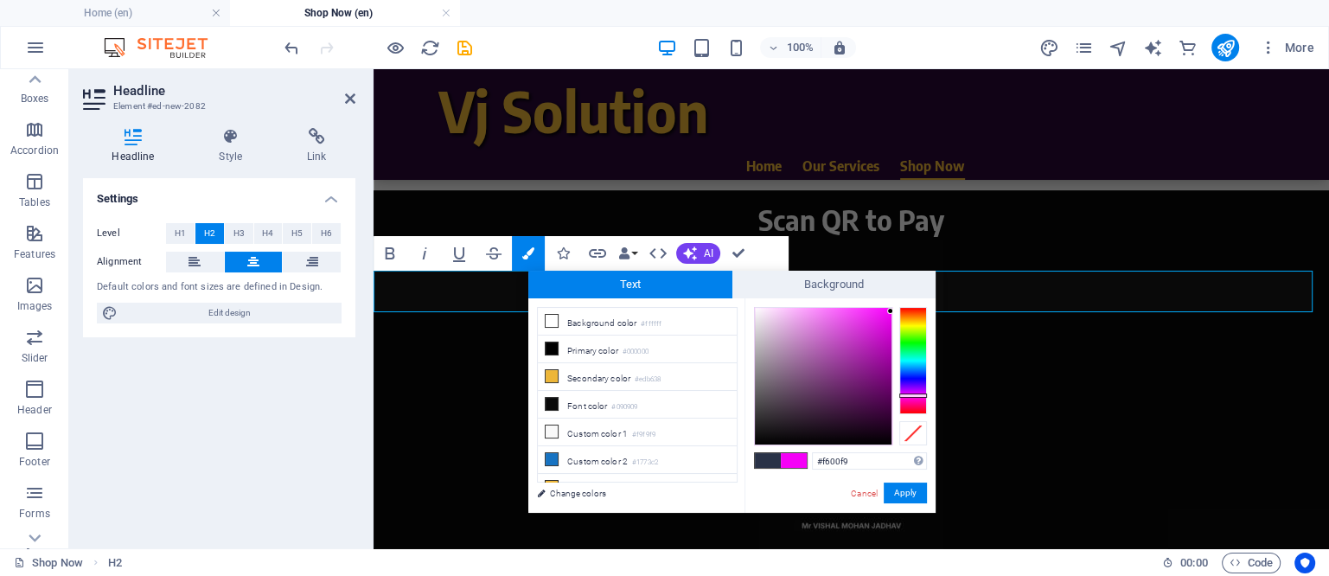
drag, startPoint x: 871, startPoint y: 331, endPoint x: 903, endPoint y: 310, distance: 38.1
click at [903, 310] on div at bounding box center [840, 376] width 173 height 138
click at [896, 494] on button "Apply" at bounding box center [905, 492] width 43 height 21
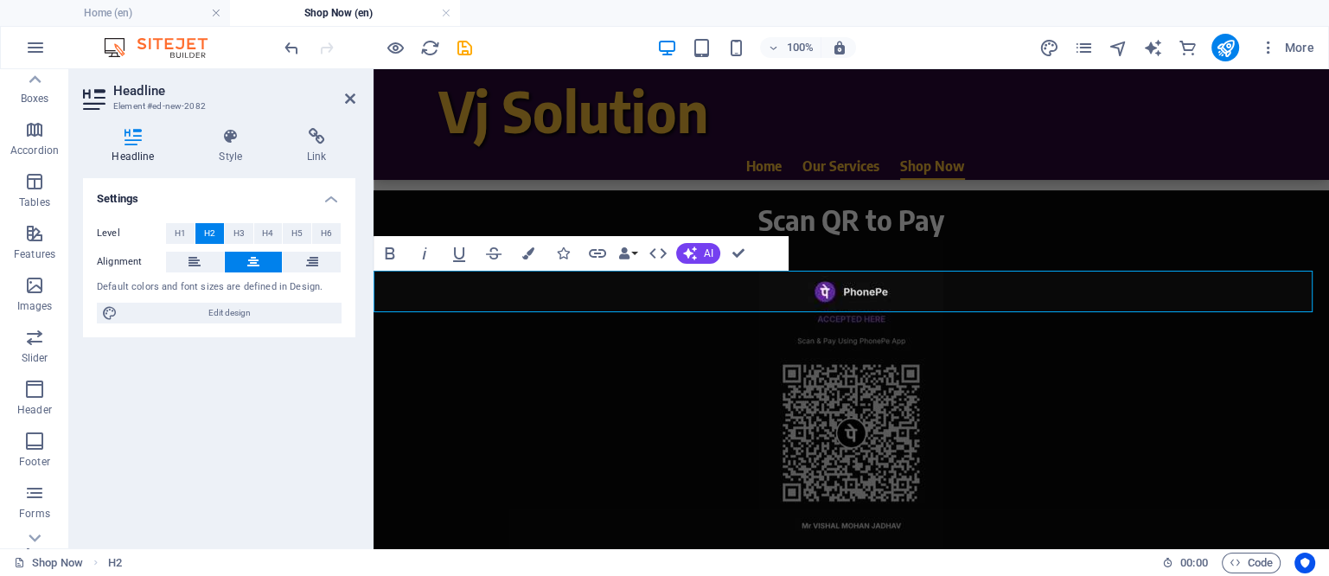
click at [1235, 290] on div "H2 Container Placeholder Container Image Container Container H2 Reference Image…" at bounding box center [850, 308] width 955 height 479
drag, startPoint x: 489, startPoint y: 220, endPoint x: 525, endPoint y: 256, distance: 50.1
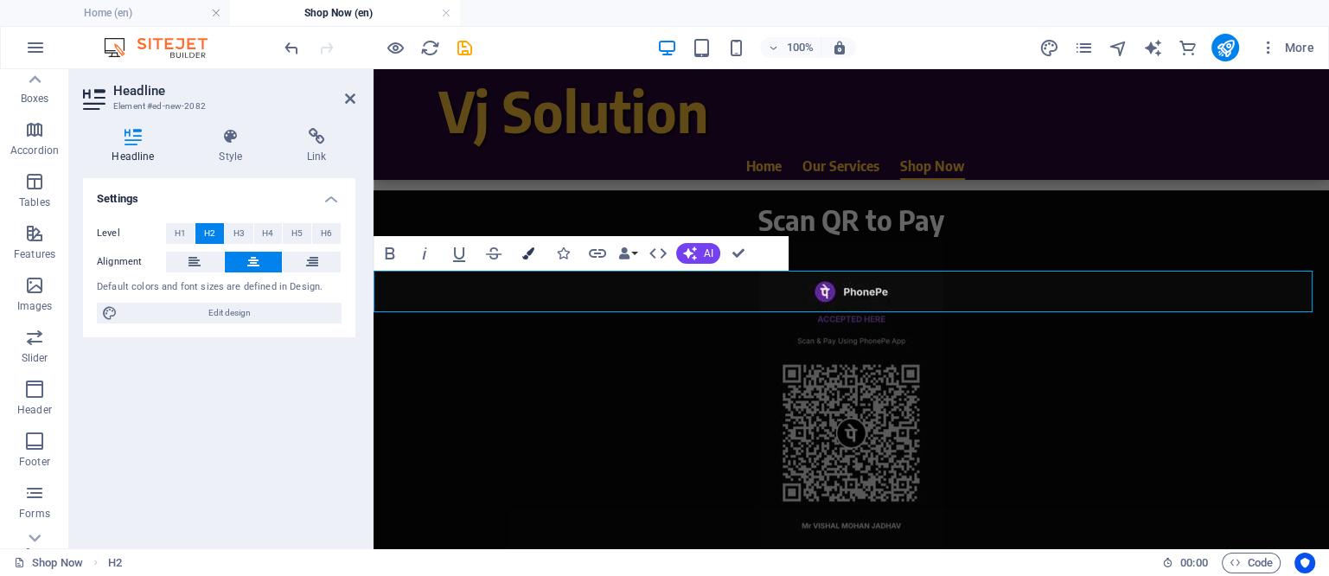
click at [525, 256] on icon "button" at bounding box center [528, 253] width 12 height 12
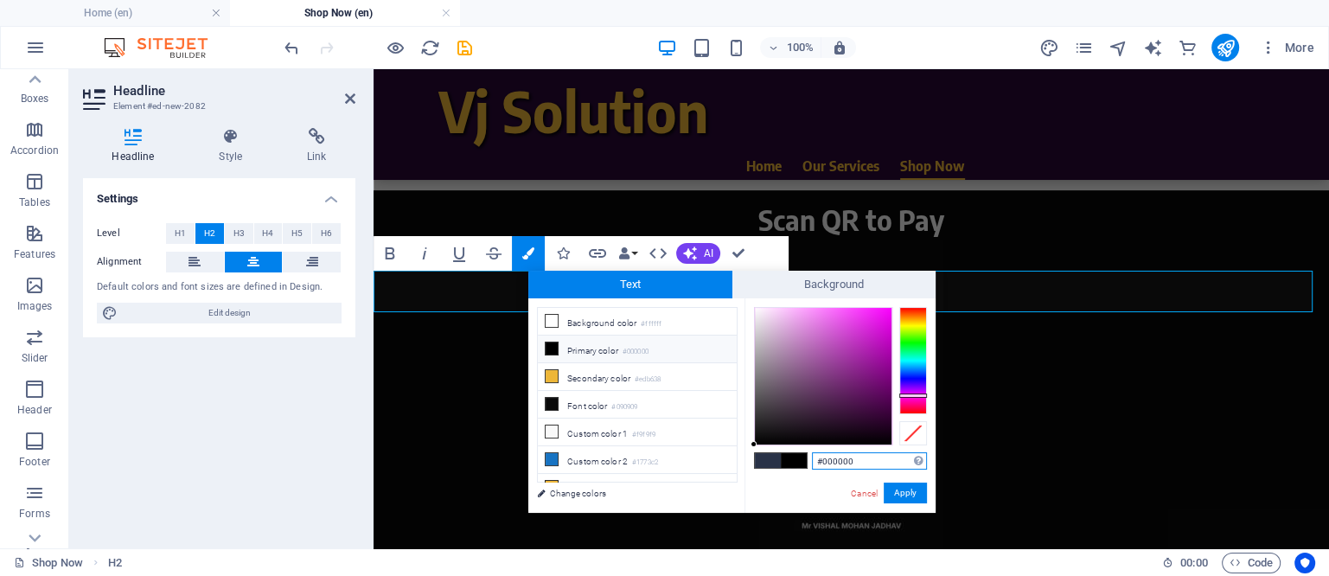
click at [913, 395] on div at bounding box center [913, 360] width 28 height 107
type input "#e80fea"
drag, startPoint x: 871, startPoint y: 333, endPoint x: 882, endPoint y: 318, distance: 18.0
click at [882, 318] on div at bounding box center [823, 376] width 137 height 137
click at [905, 488] on button "Apply" at bounding box center [905, 492] width 43 height 21
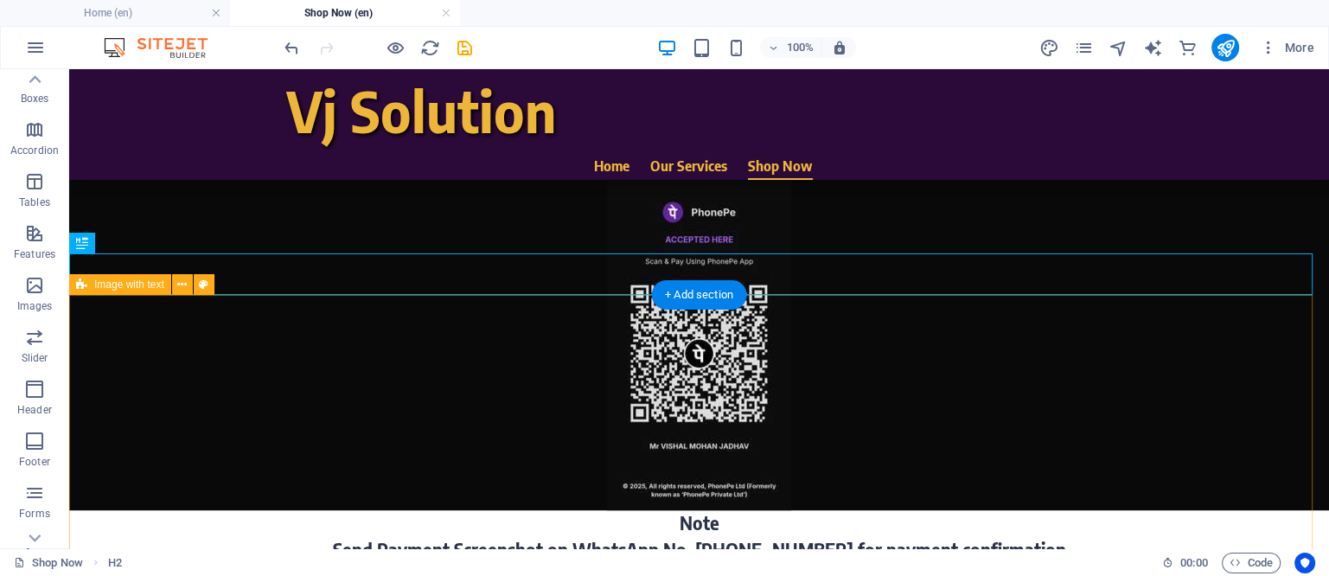
scroll to position [992, 0]
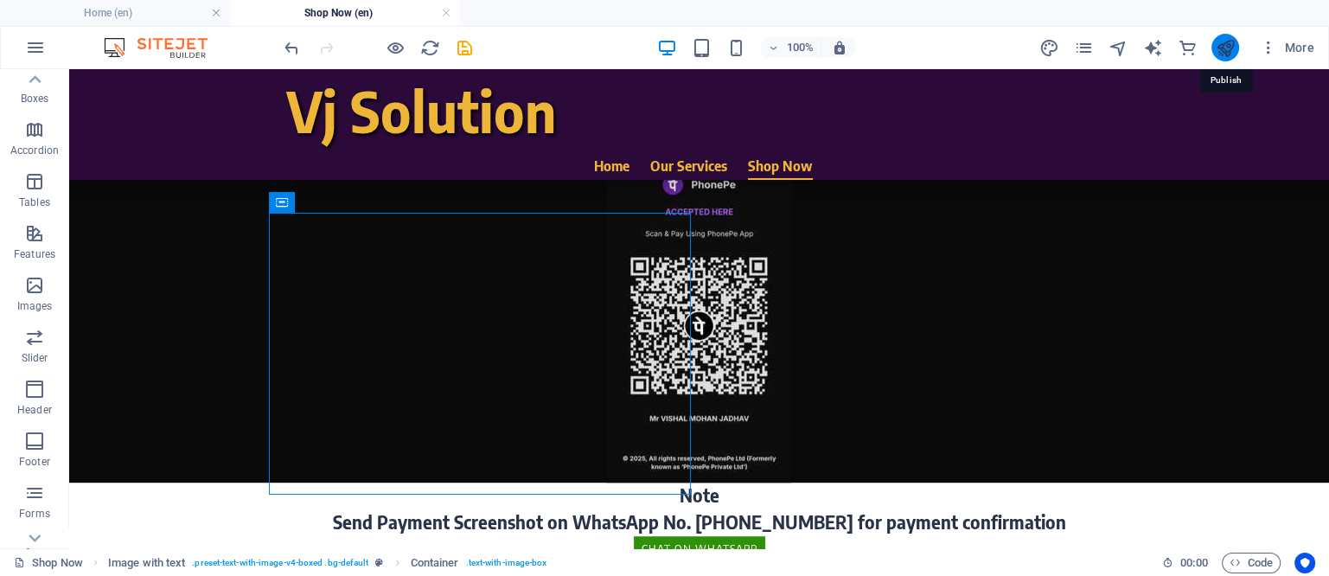
click at [1219, 46] on icon "publish" at bounding box center [1225, 48] width 20 height 20
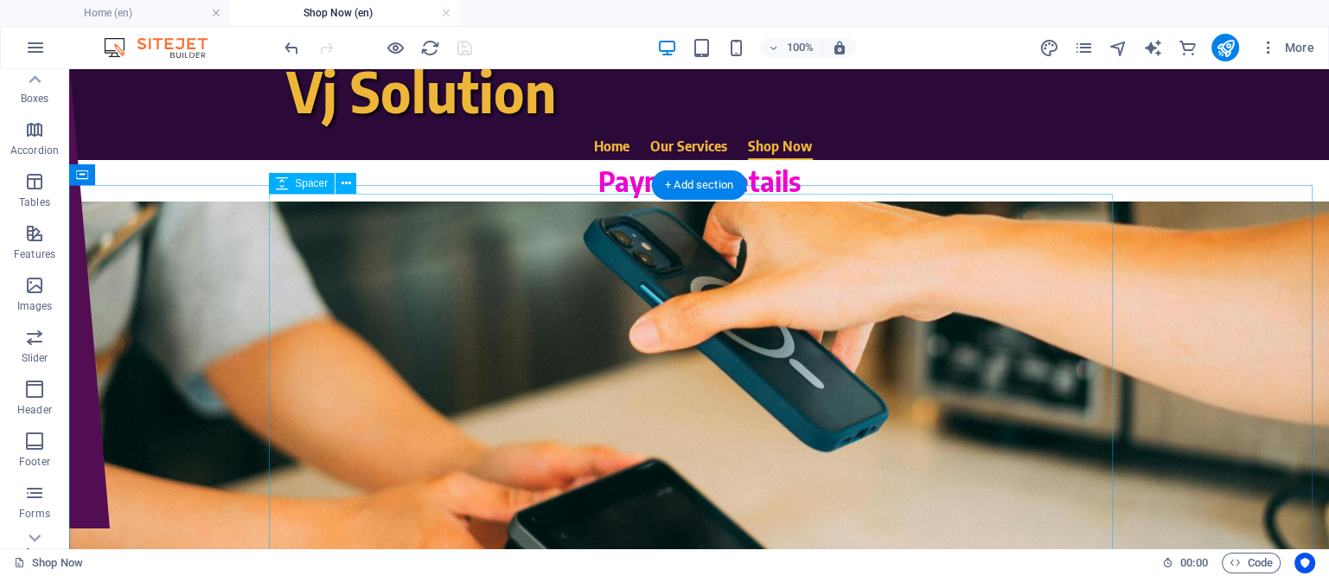
scroll to position [107, 0]
